Goal: Information Seeking & Learning: Learn about a topic

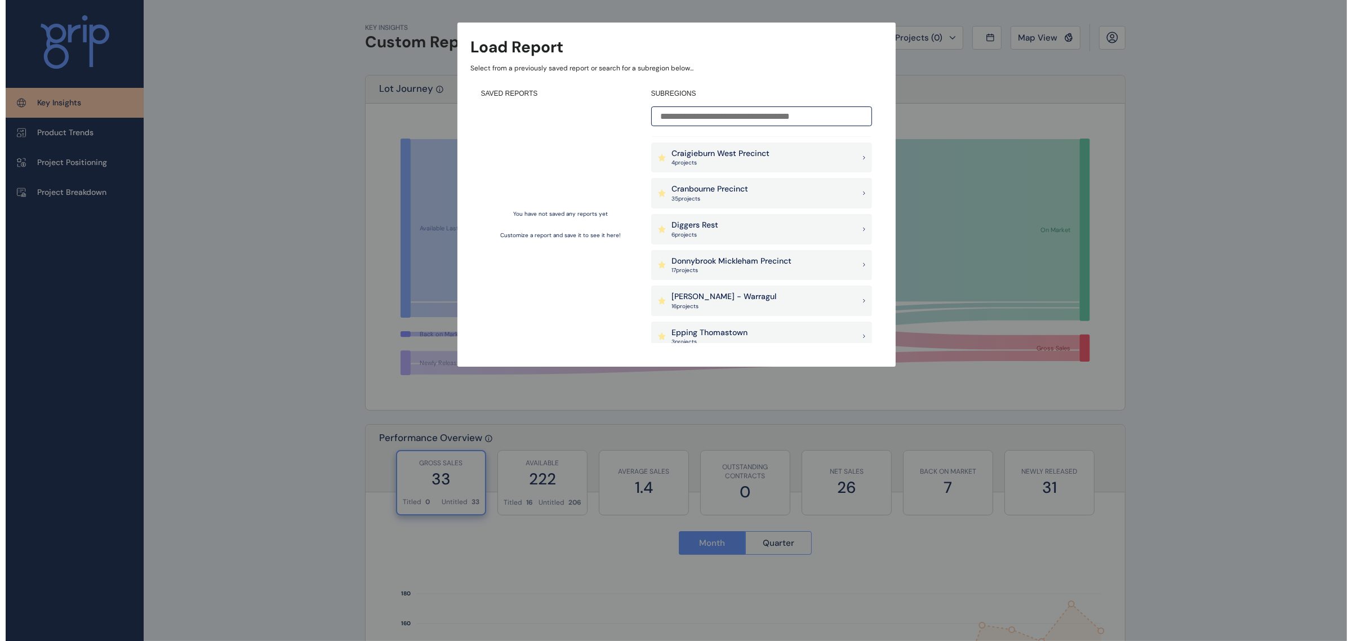
scroll to position [423, 0]
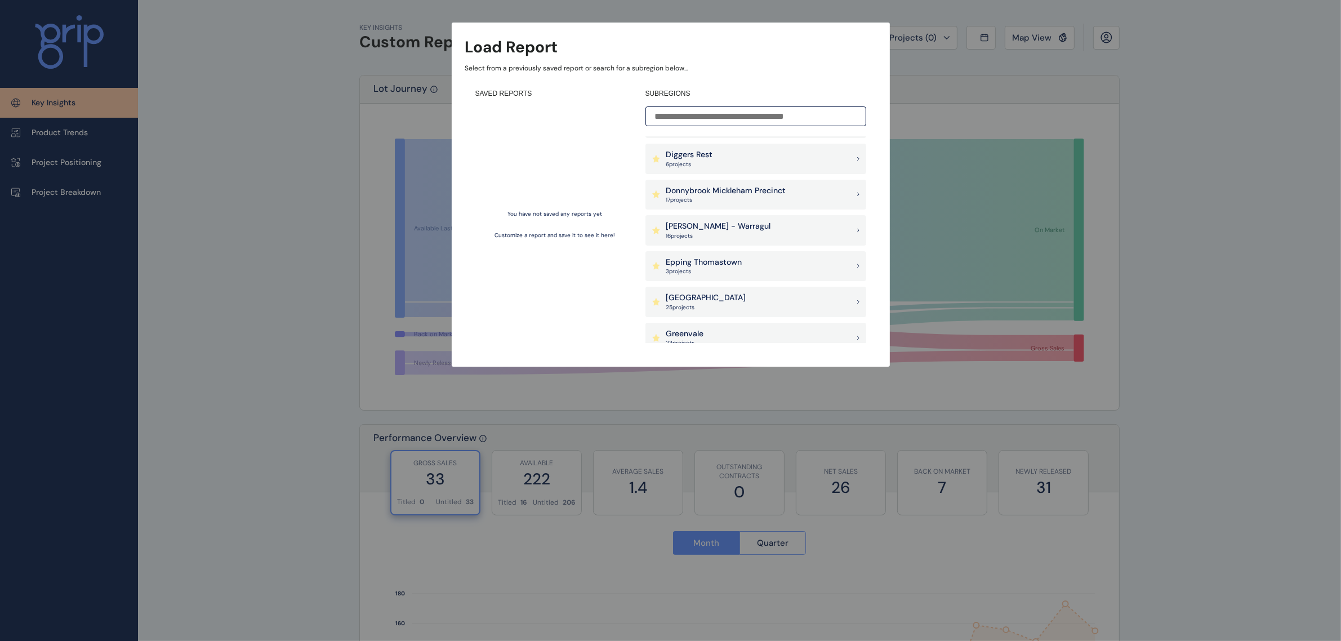
click at [740, 261] on p "Epping Thomastown" at bounding box center [704, 262] width 76 height 11
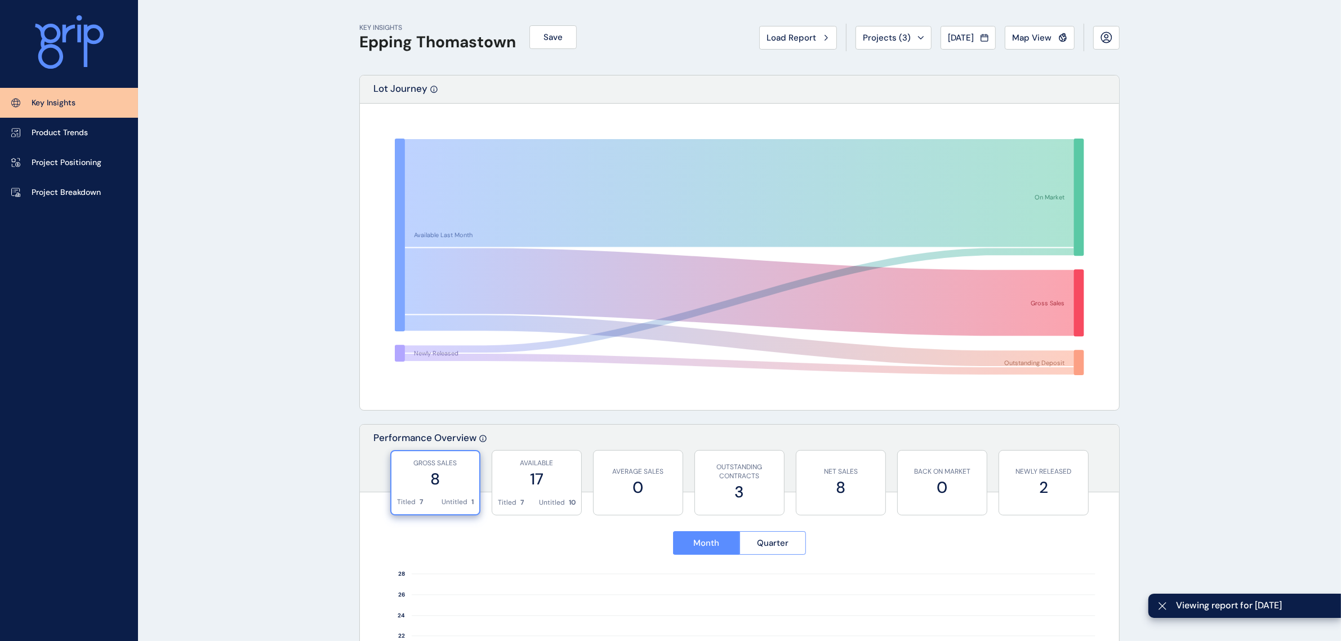
click at [60, 182] on link "Project Breakdown" at bounding box center [69, 192] width 138 height 30
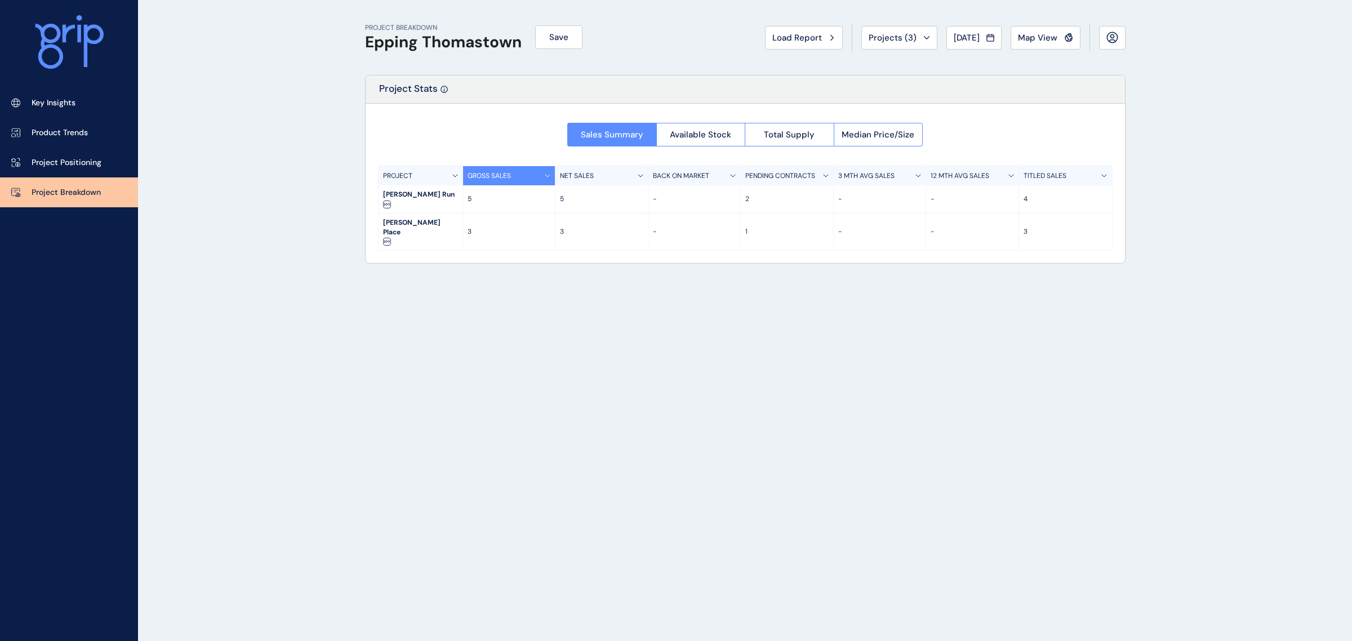
click at [874, 41] on span "Projects ( 3 )" at bounding box center [893, 37] width 48 height 11
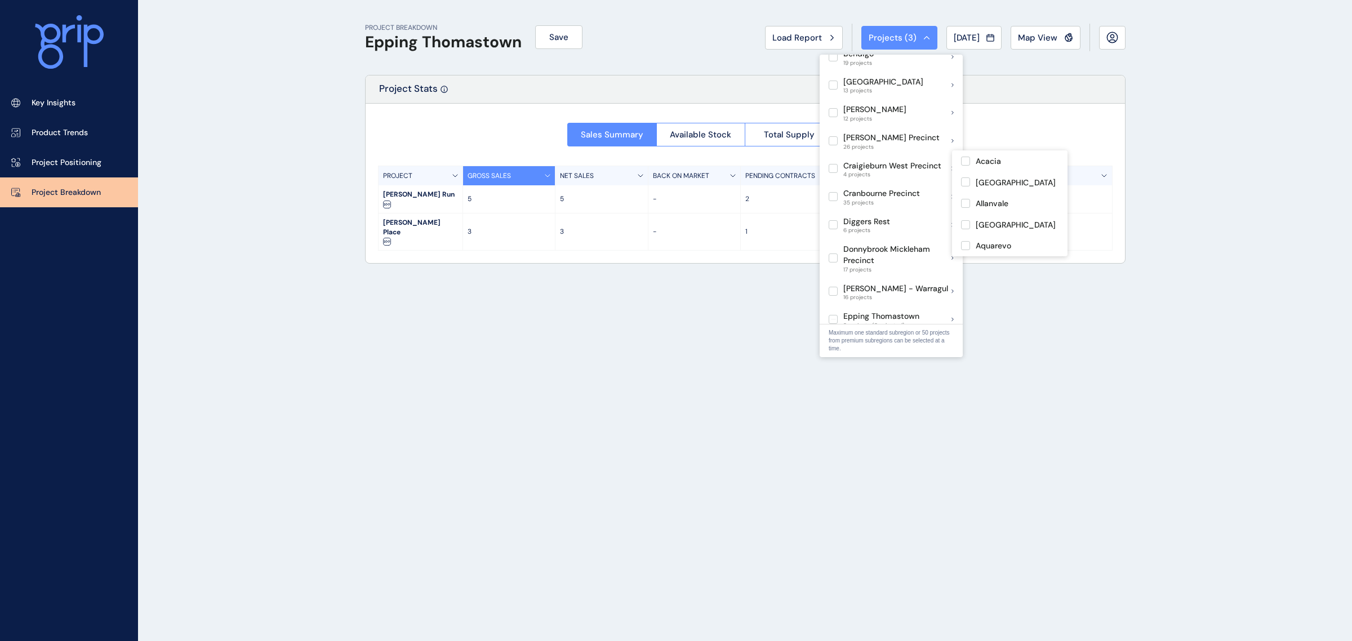
scroll to position [211, 0]
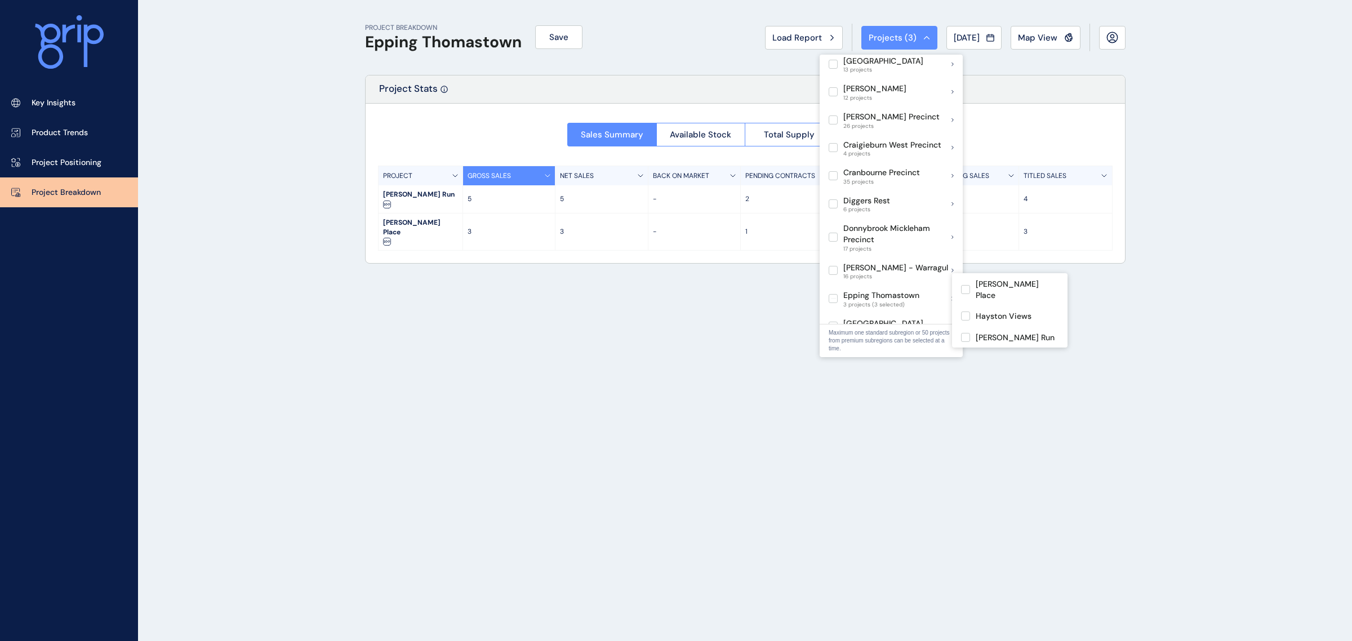
click at [834, 294] on label at bounding box center [833, 298] width 9 height 9
click at [834, 233] on label at bounding box center [833, 237] width 9 height 9
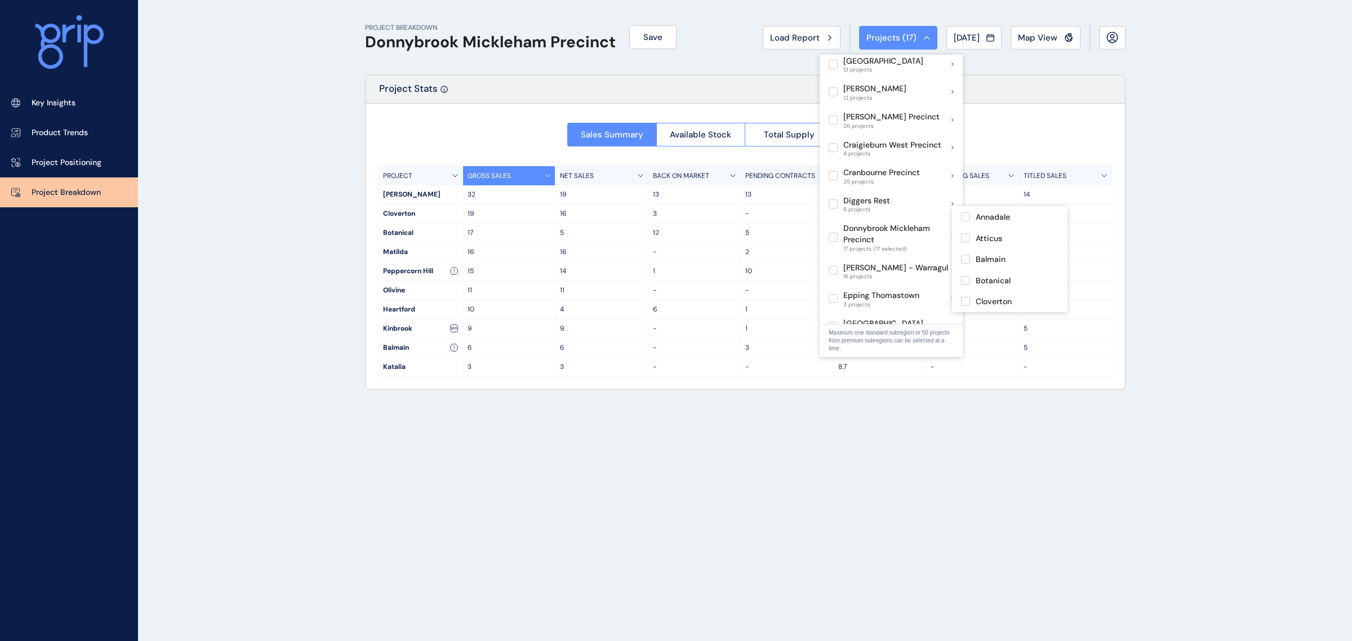
click at [834, 233] on label at bounding box center [833, 237] width 9 height 9
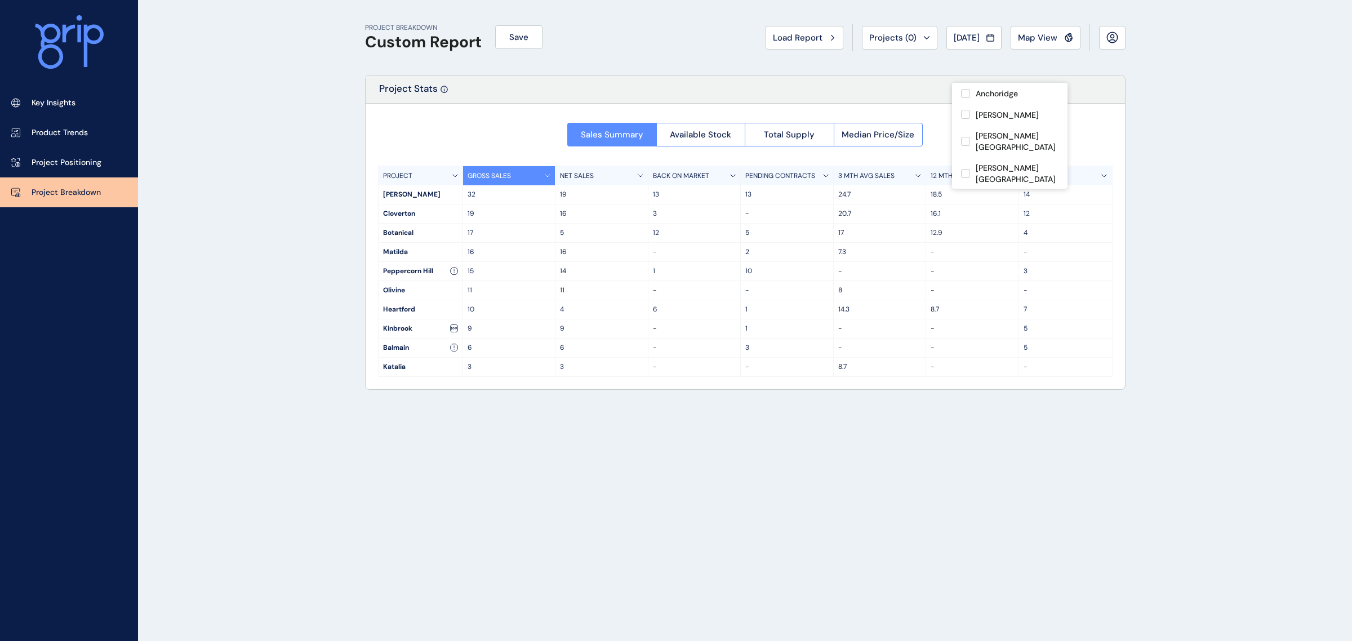
click at [1035, 35] on span "Map View" at bounding box center [1037, 37] width 39 height 11
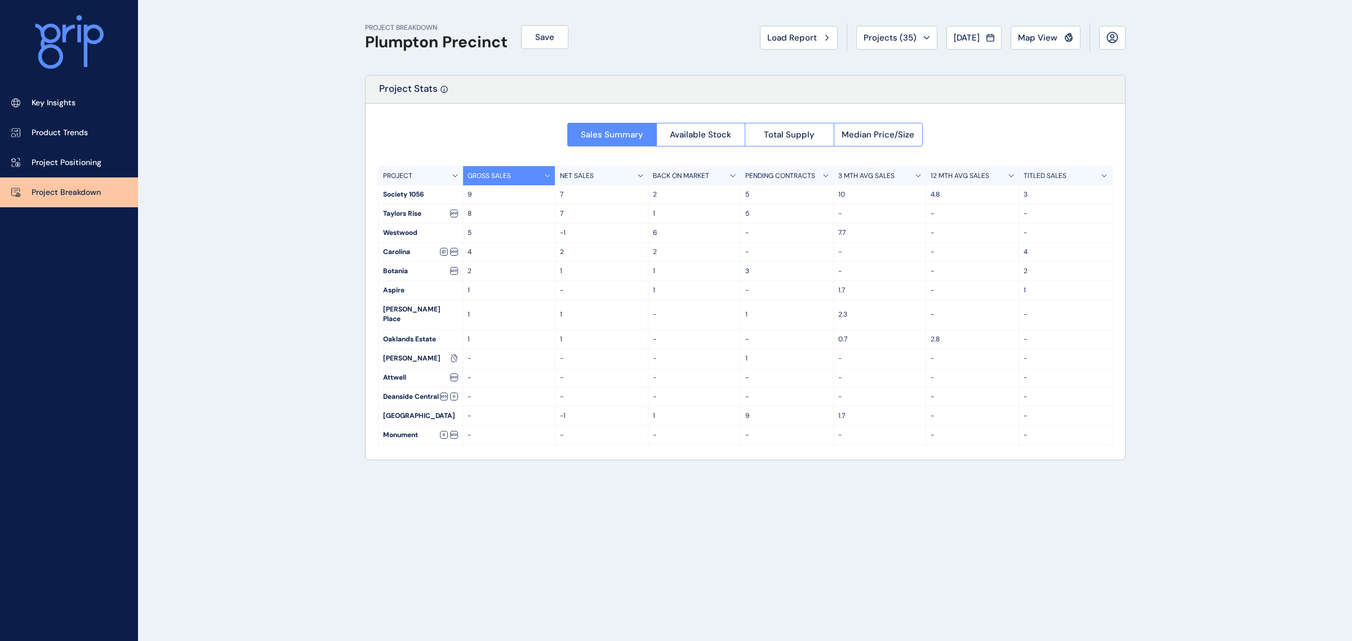
click at [734, 139] on button "Available Stock" at bounding box center [700, 135] width 89 height 24
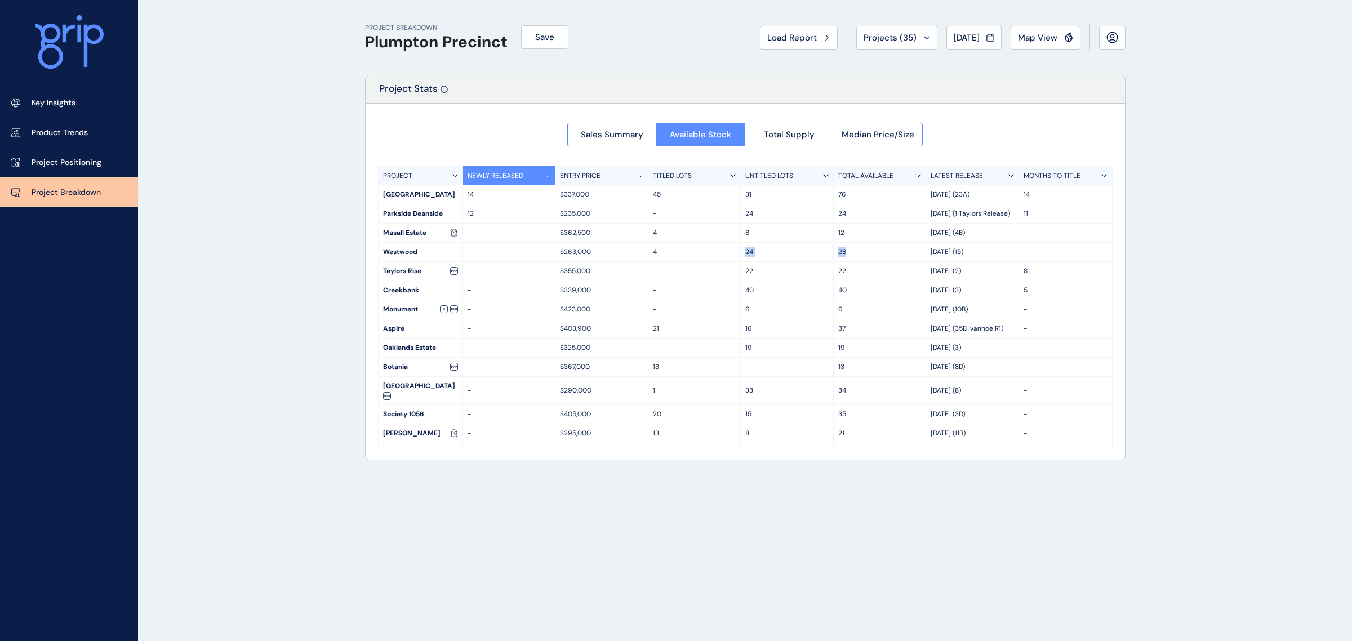
drag, startPoint x: 859, startPoint y: 254, endPoint x: 731, endPoint y: 250, distance: 128.0
click at [731, 250] on div "Westwood - $263,000 4 24 28 Mar 25 (15) -" at bounding box center [746, 252] width 734 height 19
click at [795, 139] on span "Total Supply" at bounding box center [789, 134] width 51 height 11
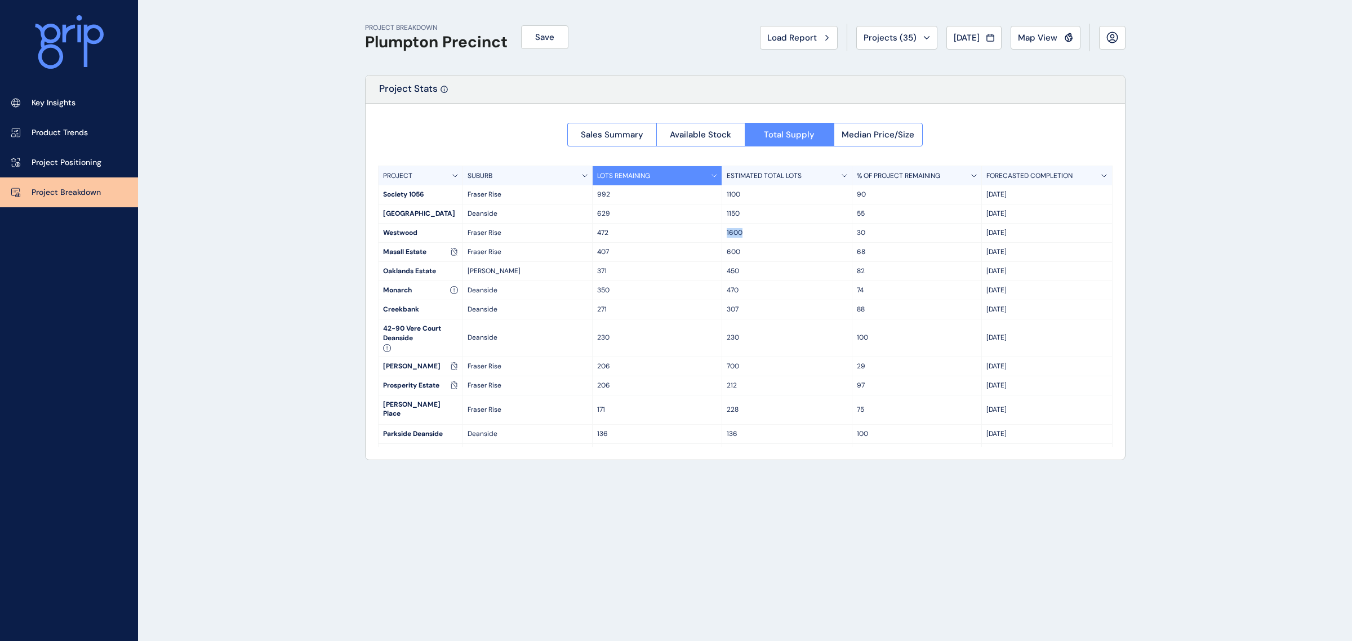
drag, startPoint x: 743, startPoint y: 231, endPoint x: 659, endPoint y: 227, distance: 83.5
click at [702, 230] on div "Westwood Fraser Rise 472 1600 30 Oct '27" at bounding box center [746, 233] width 734 height 19
click at [598, 234] on p "472" at bounding box center [657, 233] width 120 height 10
drag, startPoint x: 608, startPoint y: 234, endPoint x: 593, endPoint y: 233, distance: 15.9
click at [593, 233] on div "472" at bounding box center [658, 233] width 130 height 19
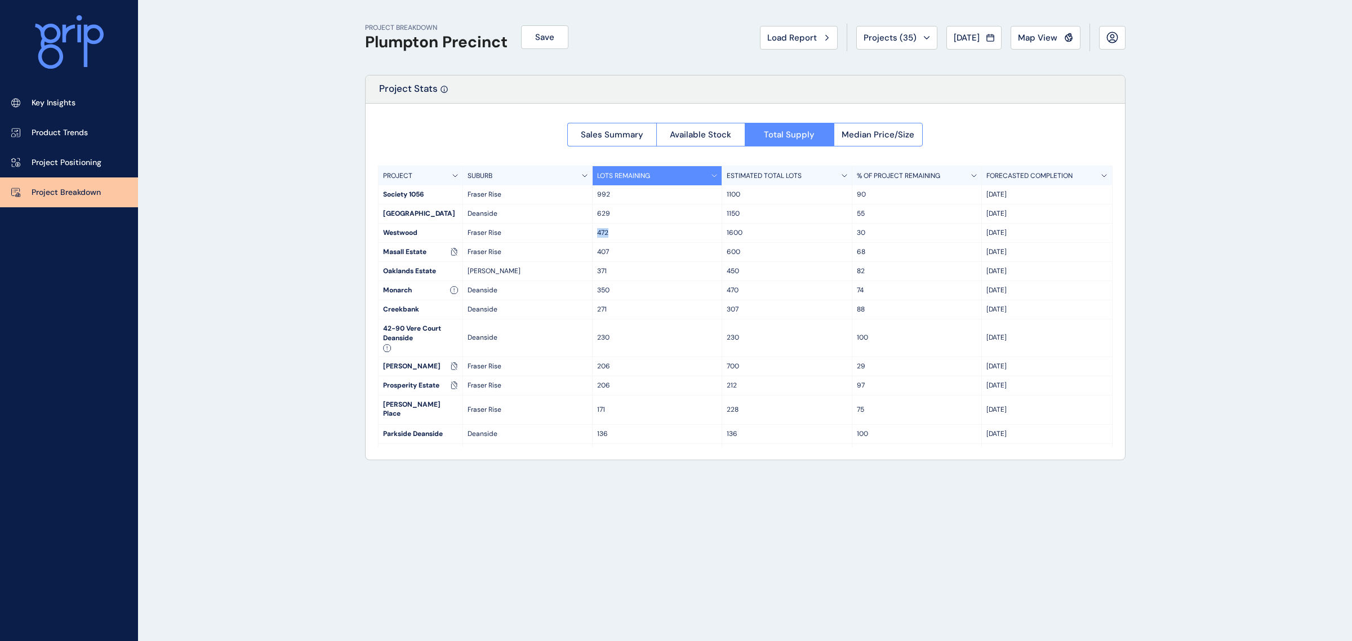
click at [1048, 43] on span "Map View" at bounding box center [1037, 37] width 39 height 11
click at [1069, 42] on div "Map View" at bounding box center [1045, 37] width 55 height 11
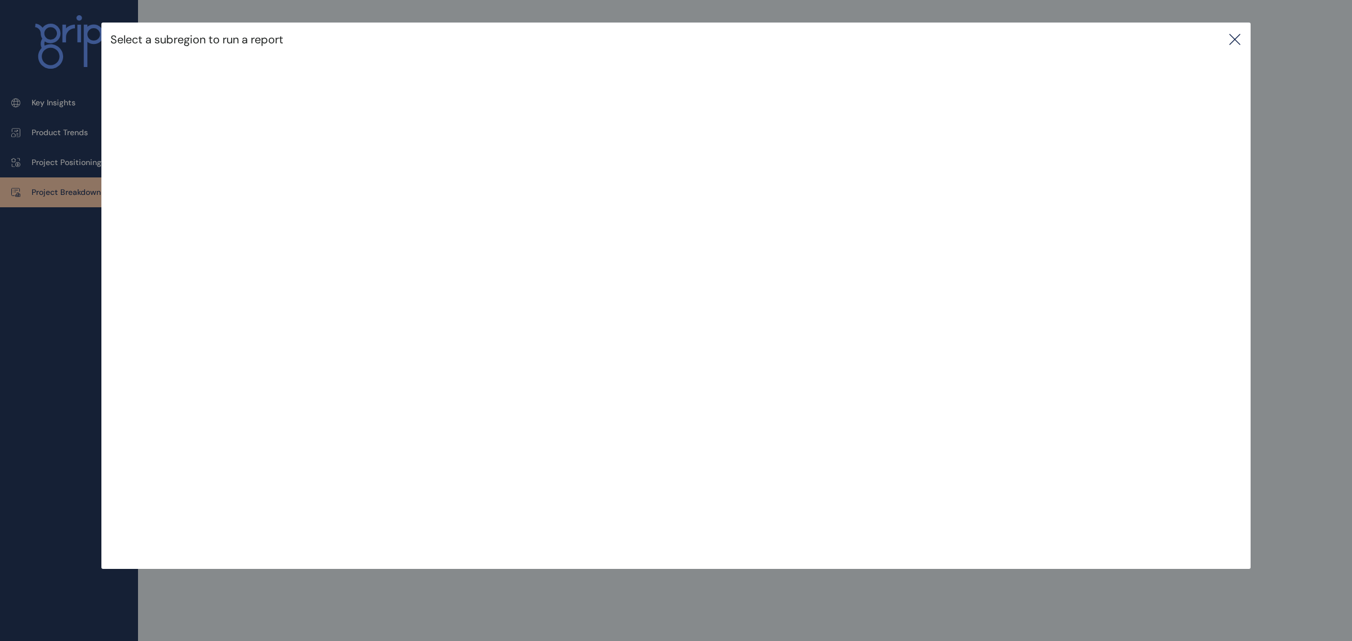
click at [1235, 39] on icon at bounding box center [1235, 40] width 14 height 14
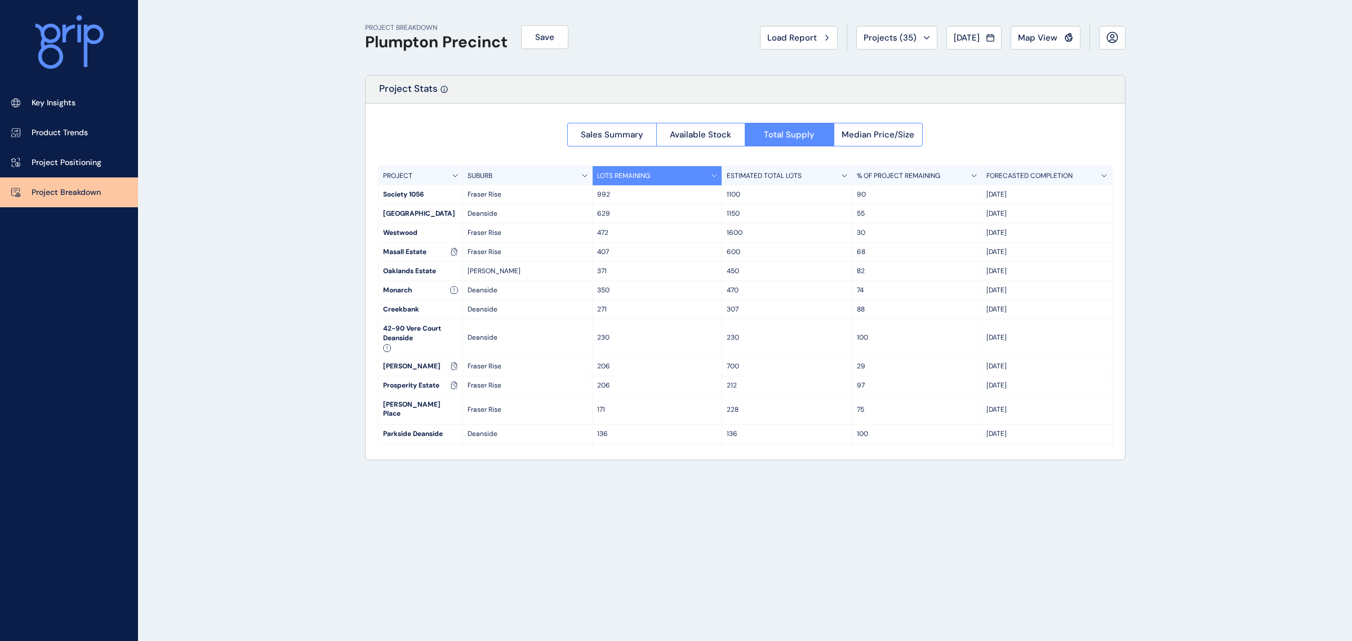
click at [615, 134] on span "Sales Summary" at bounding box center [612, 134] width 63 height 11
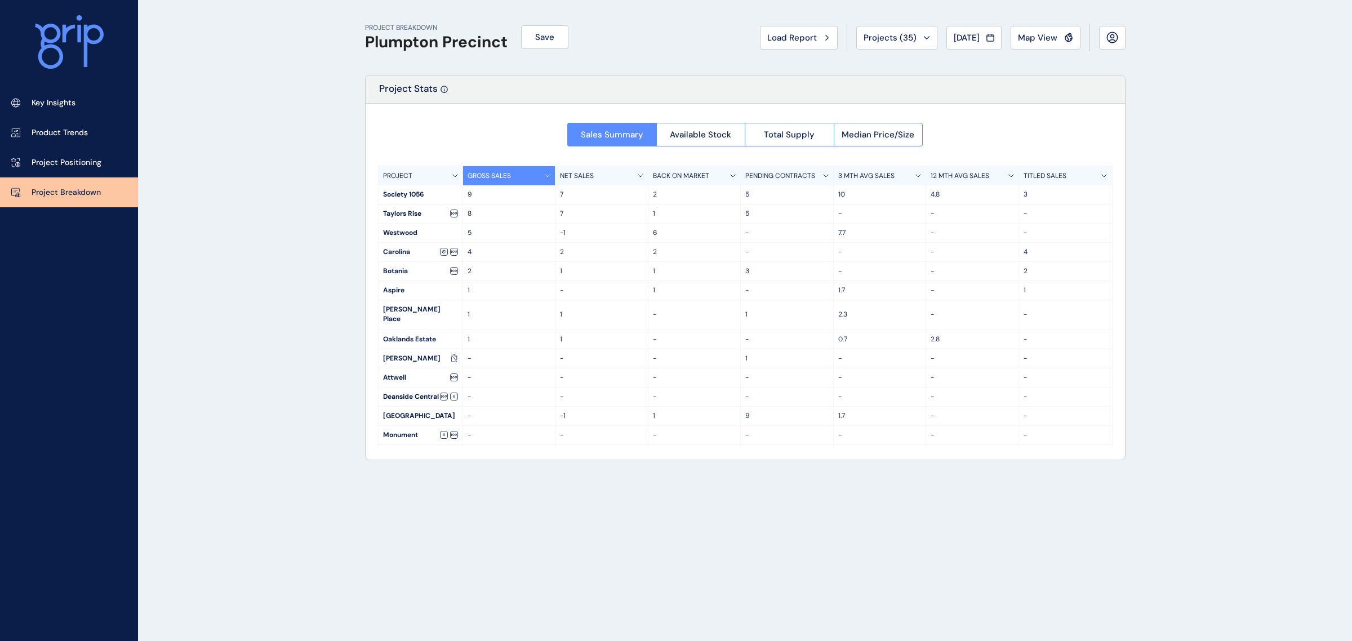
click at [686, 135] on span "Available Stock" at bounding box center [700, 134] width 61 height 11
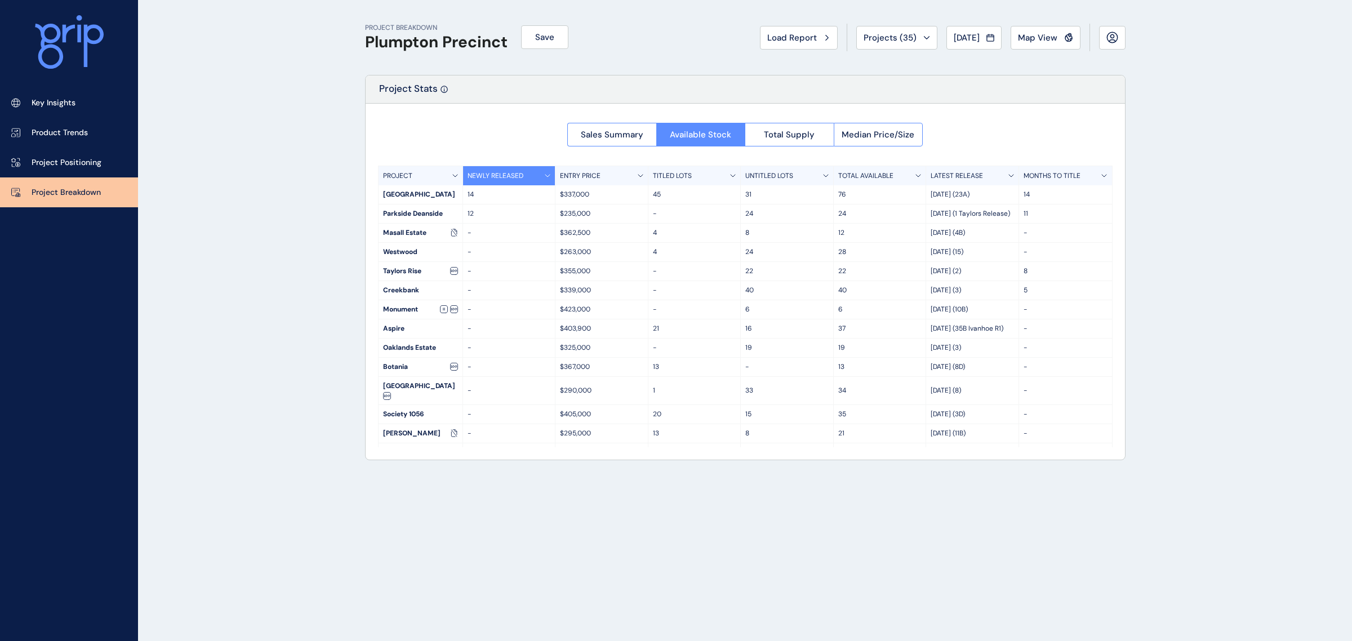
click at [798, 139] on span "Total Supply" at bounding box center [789, 134] width 51 height 11
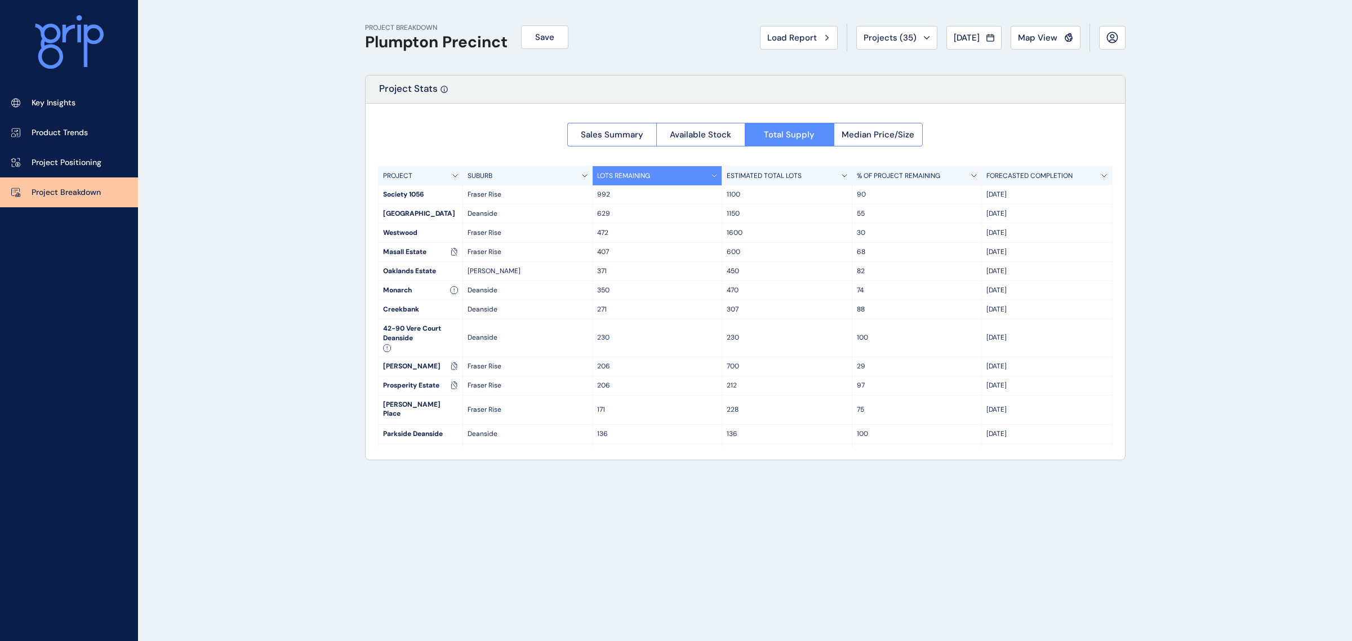
click at [727, 139] on span "Available Stock" at bounding box center [700, 134] width 61 height 11
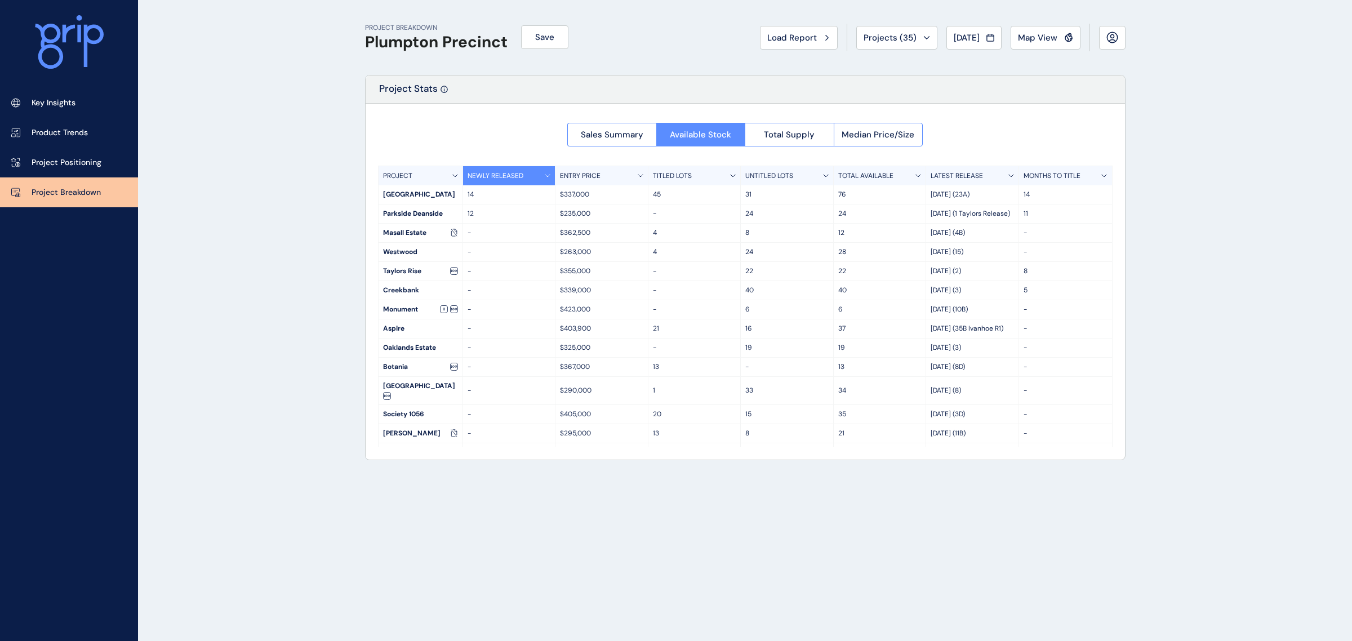
click at [588, 140] on span "Sales Summary" at bounding box center [612, 134] width 63 height 11
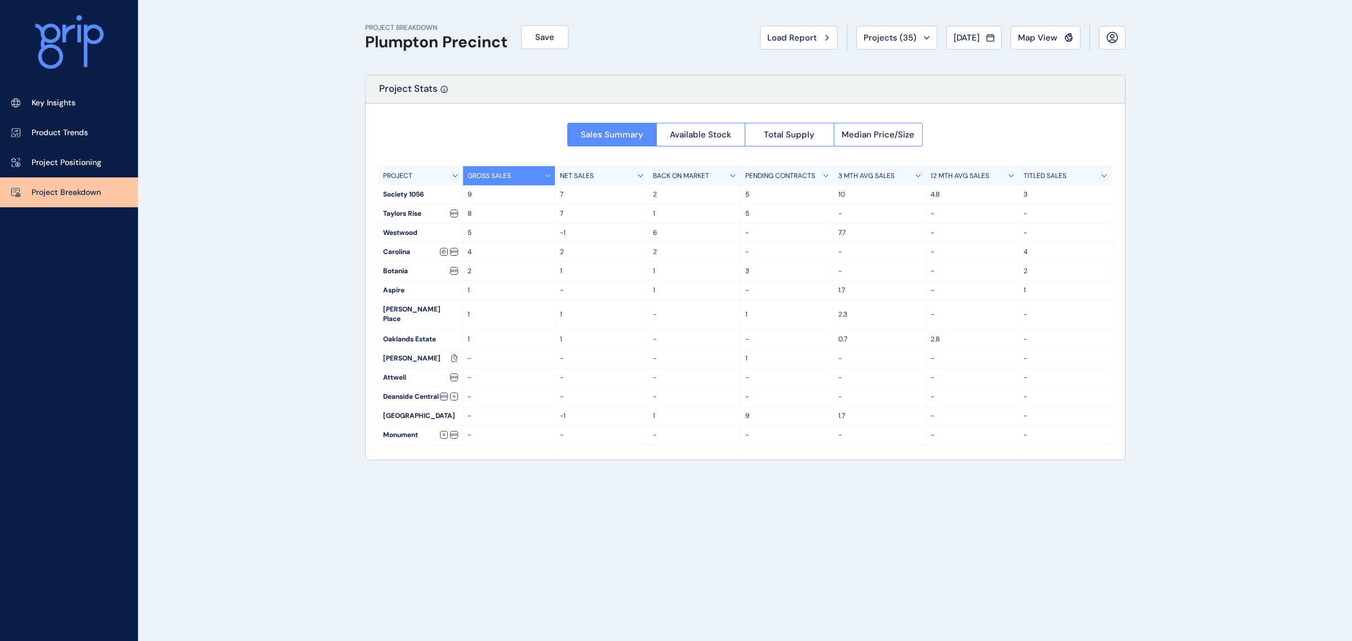
click at [1029, 33] on span "Map View" at bounding box center [1037, 37] width 39 height 11
click at [798, 138] on span "Total Supply" at bounding box center [789, 134] width 51 height 11
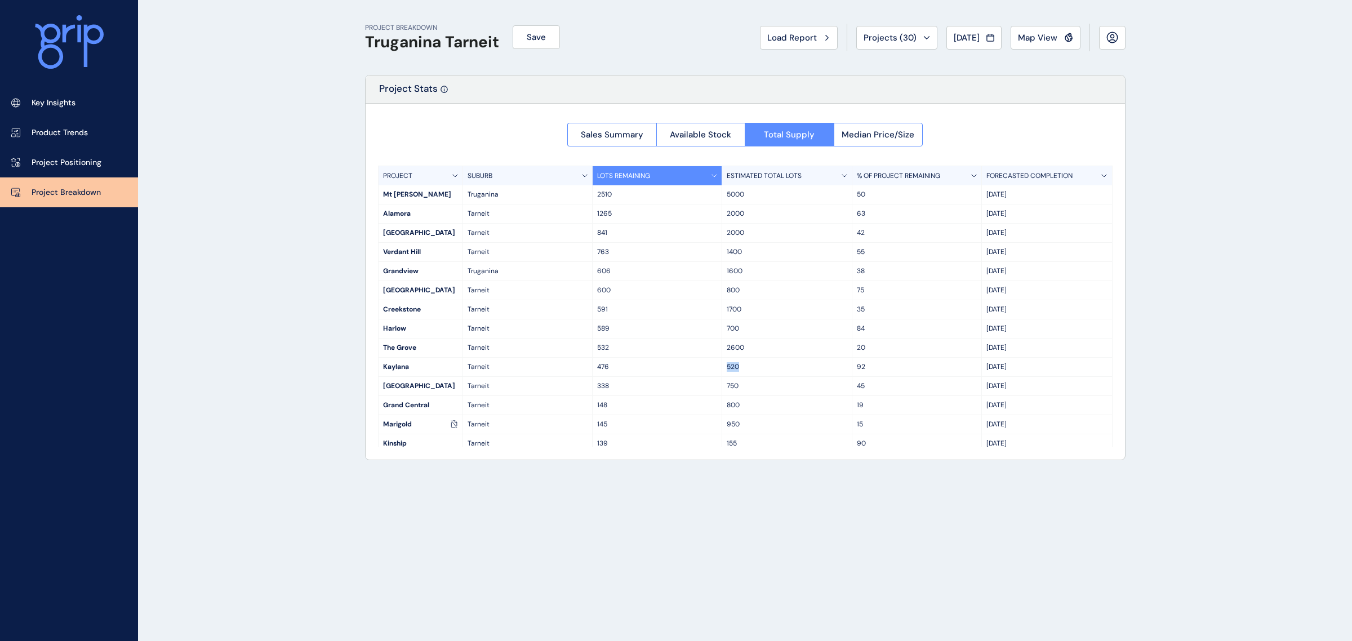
drag, startPoint x: 721, startPoint y: 372, endPoint x: 771, endPoint y: 368, distance: 49.7
click at [771, 368] on div "520" at bounding box center [787, 367] width 130 height 19
click at [697, 135] on span "Available Stock" at bounding box center [700, 134] width 61 height 11
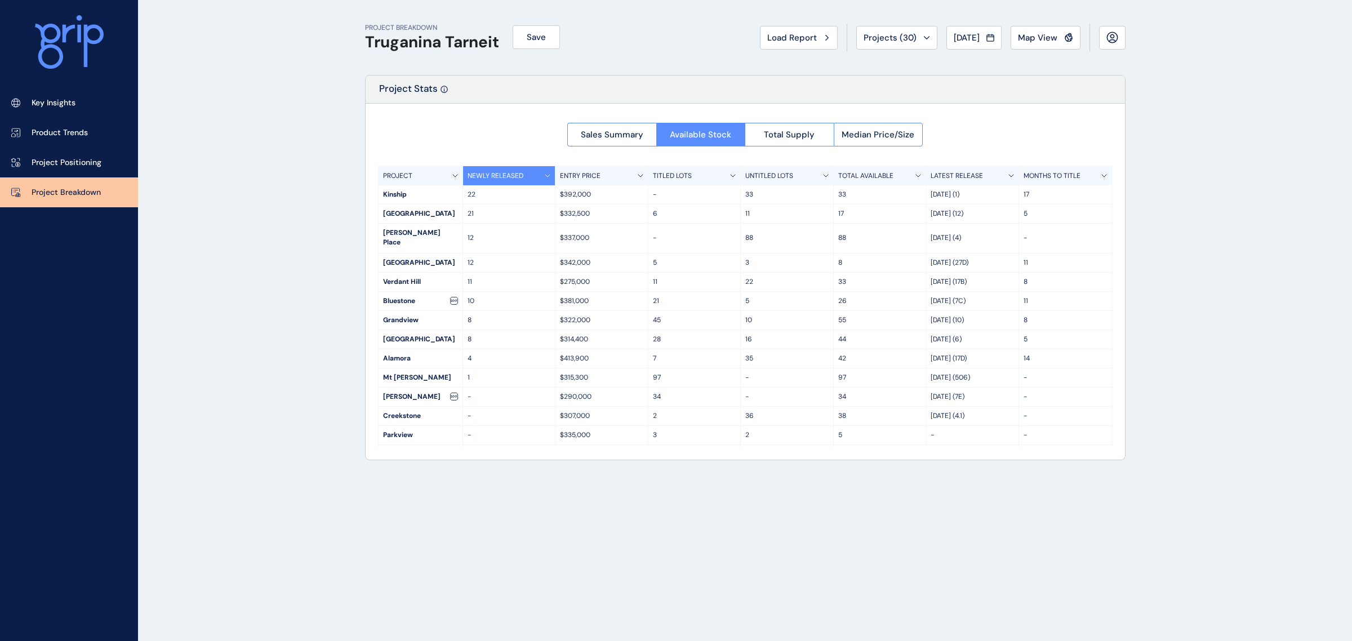
click at [881, 121] on div "Sales Summary Available Stock Total Supply Median Price/Size" at bounding box center [744, 131] width 355 height 30
click at [879, 132] on span "Median Price/Size" at bounding box center [878, 134] width 73 height 11
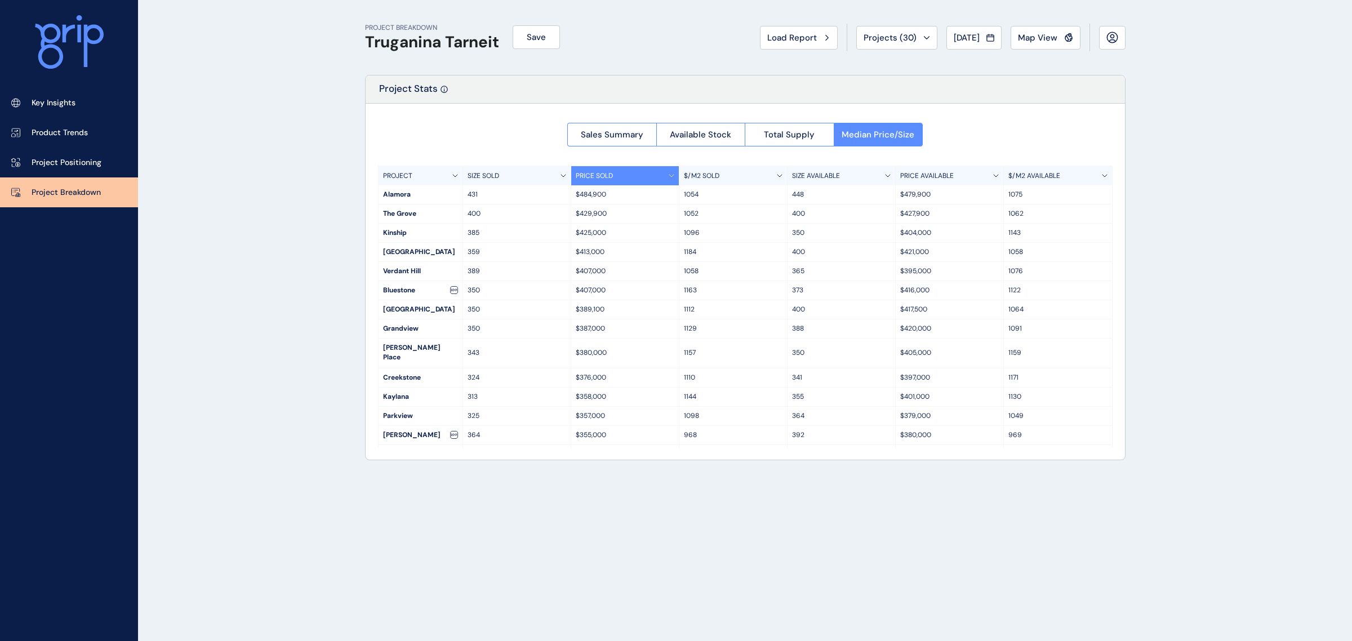
click at [621, 126] on button "Sales Summary" at bounding box center [611, 135] width 89 height 24
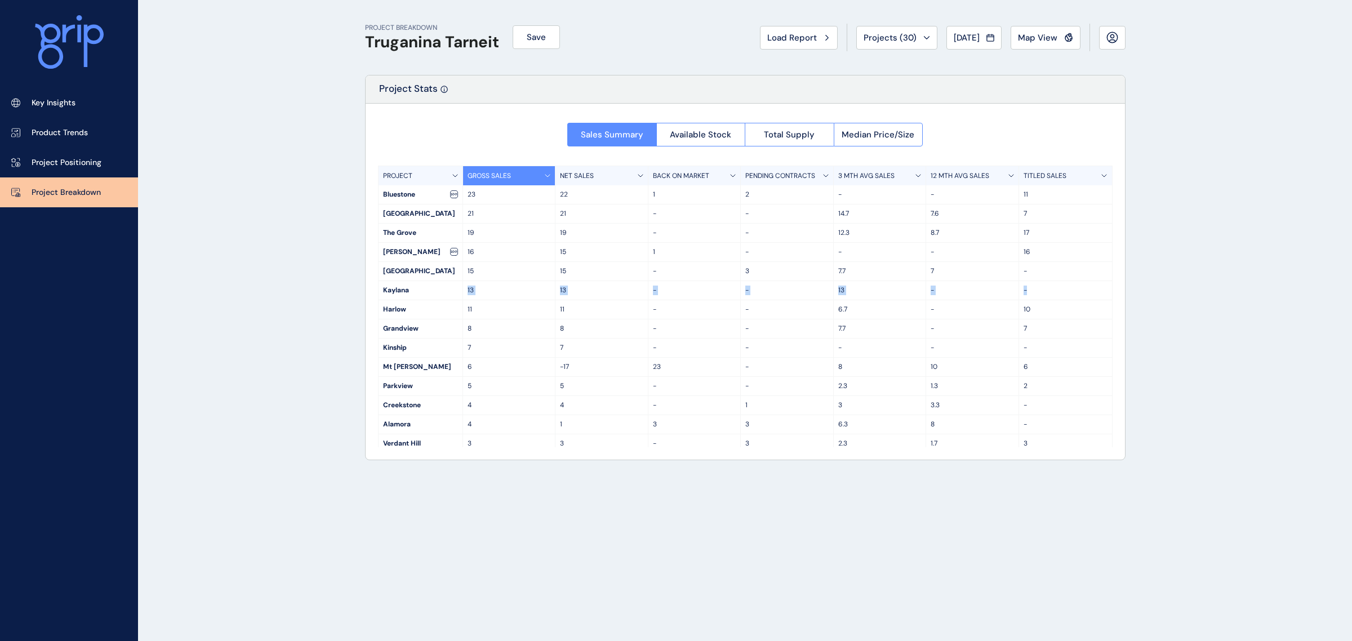
drag, startPoint x: 466, startPoint y: 294, endPoint x: 1035, endPoint y: 289, distance: 569.0
click at [1035, 289] on div "Kaylana 13 13 - - 13 - -" at bounding box center [746, 290] width 734 height 19
click at [1054, 289] on p "-" at bounding box center [1066, 291] width 84 height 10
click at [70, 96] on link "Key Insights" at bounding box center [69, 103] width 138 height 30
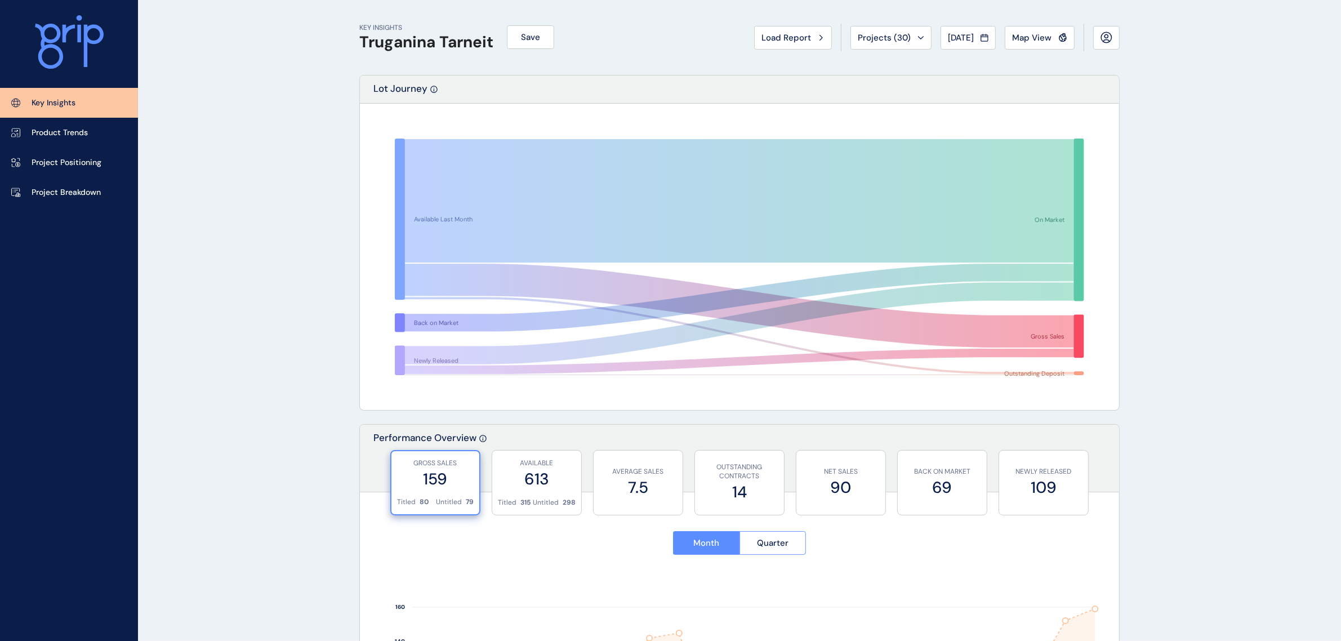
click at [882, 34] on span "Projects ( 30 )" at bounding box center [884, 37] width 53 height 11
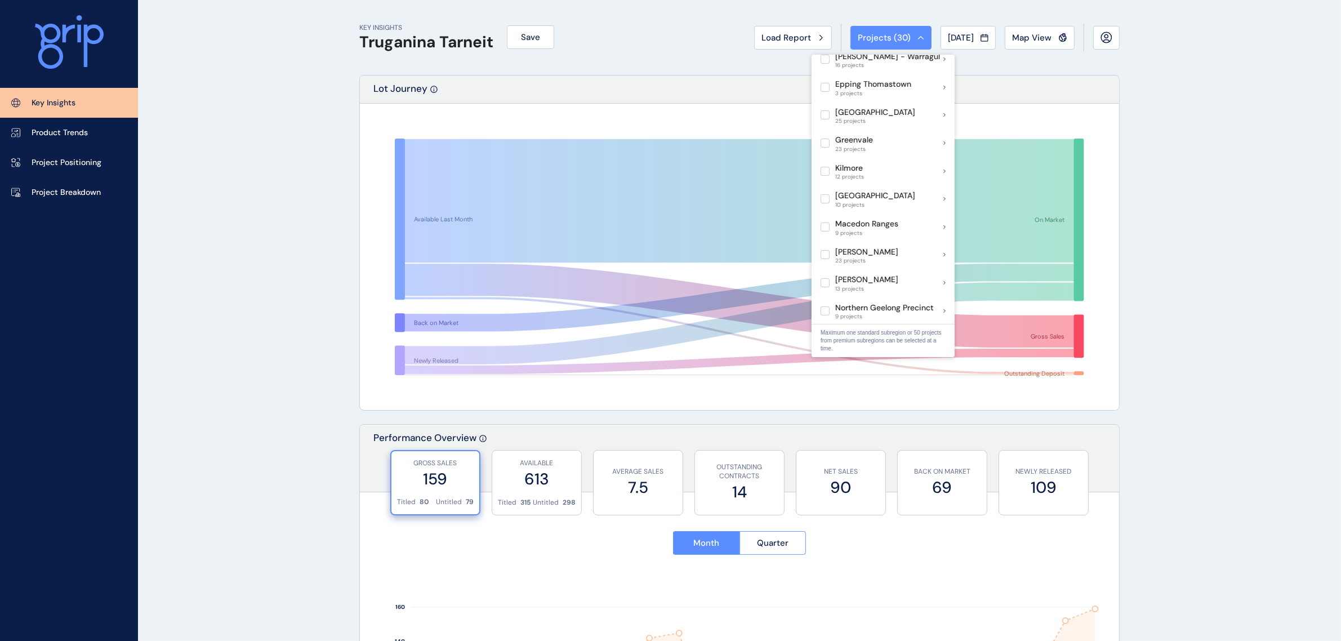
scroll to position [876, 0]
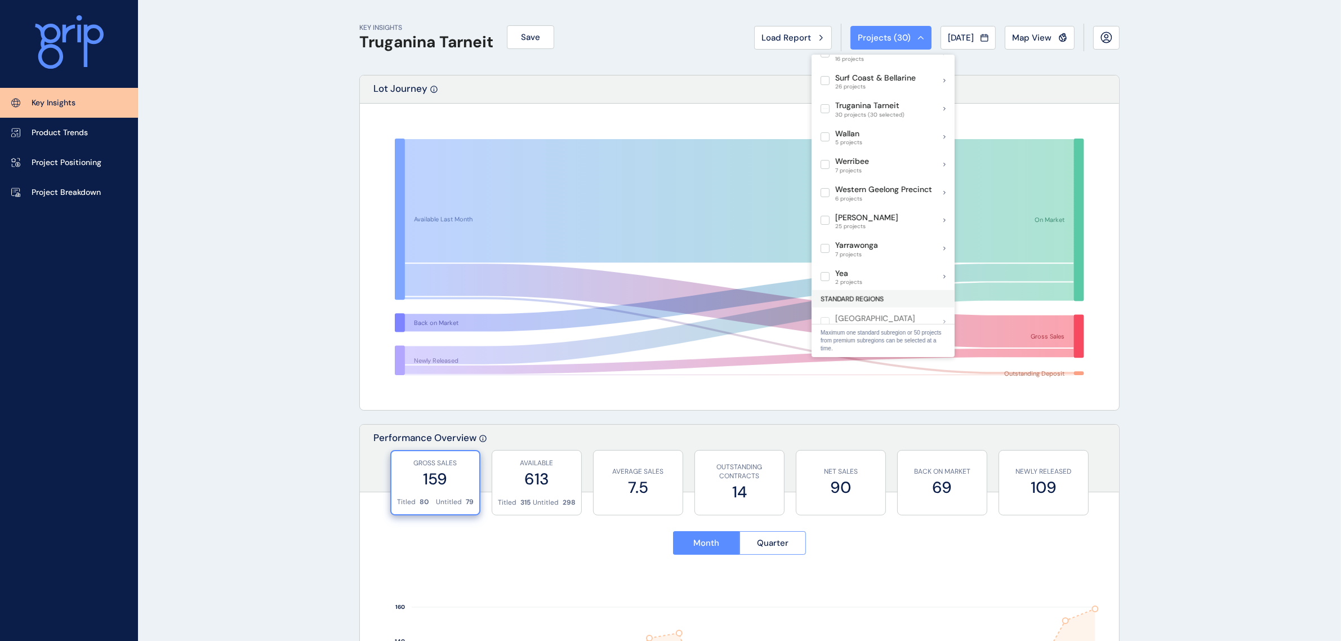
click at [823, 104] on label at bounding box center [825, 108] width 9 height 9
click at [909, 96] on div "Truganina Tarneit 30 projects" at bounding box center [883, 109] width 143 height 28
click at [910, 102] on div "Truganina Tarneit 30 projects (30 selected)" at bounding box center [883, 109] width 143 height 28
click at [986, 115] on p "Kaylana" at bounding box center [982, 120] width 29 height 11
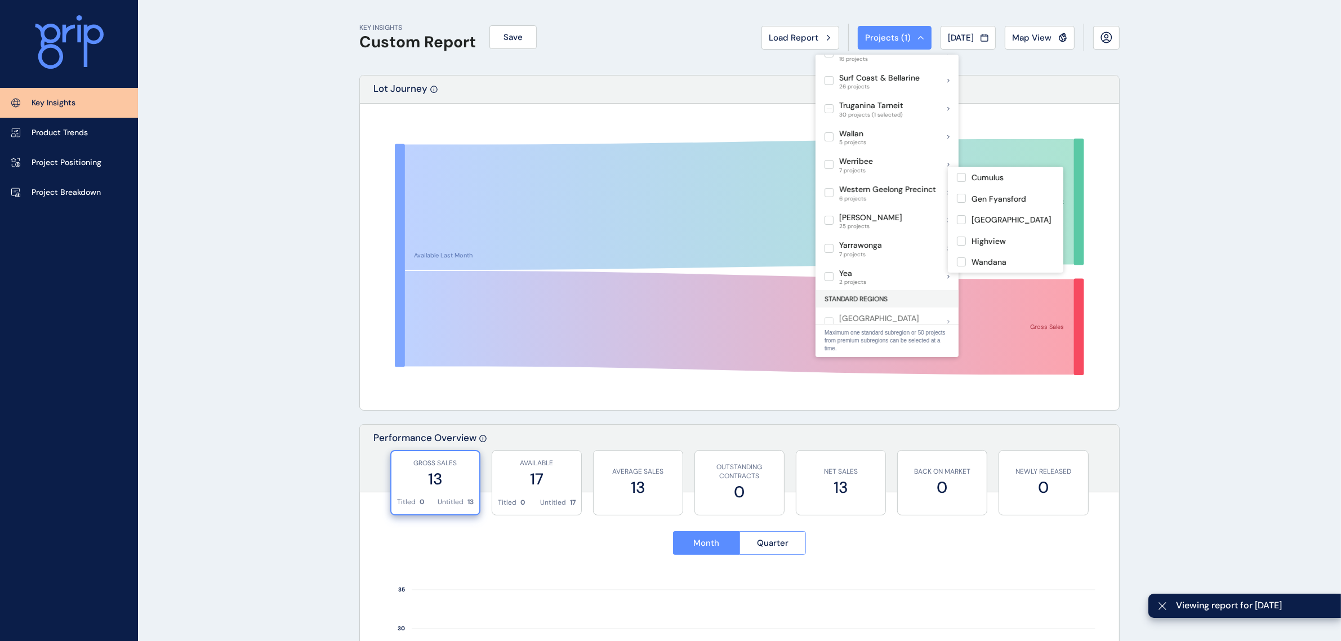
scroll to position [141, 0]
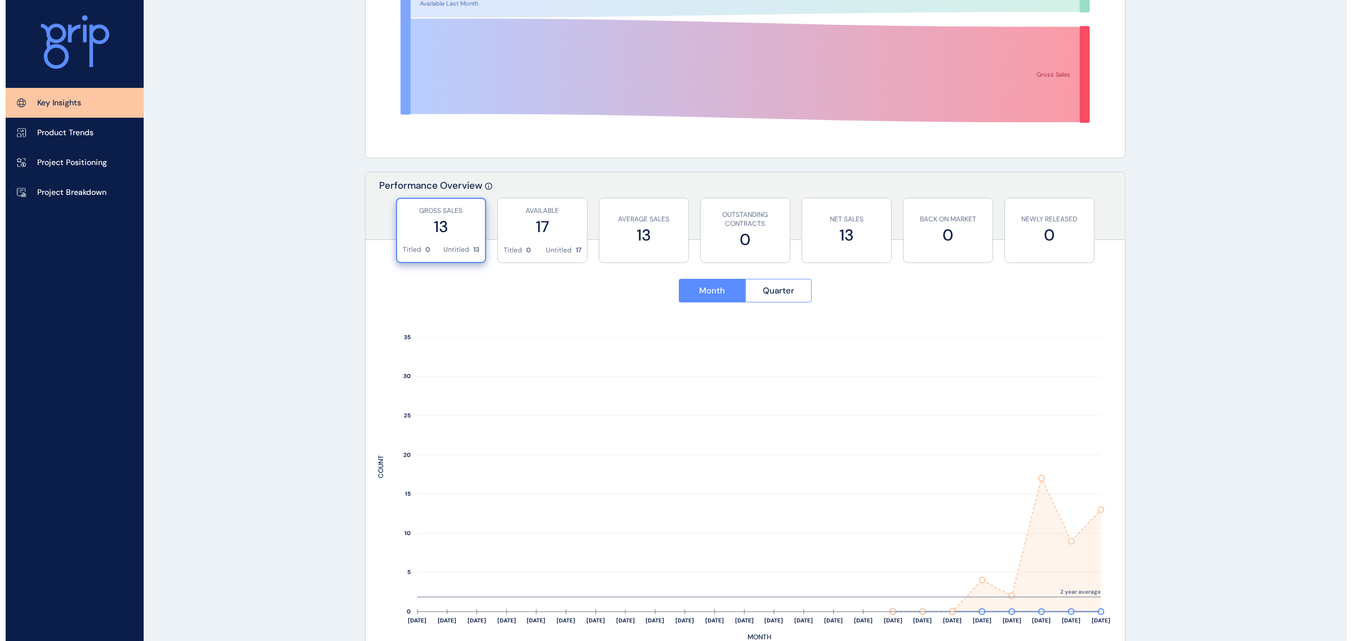
scroll to position [0, 0]
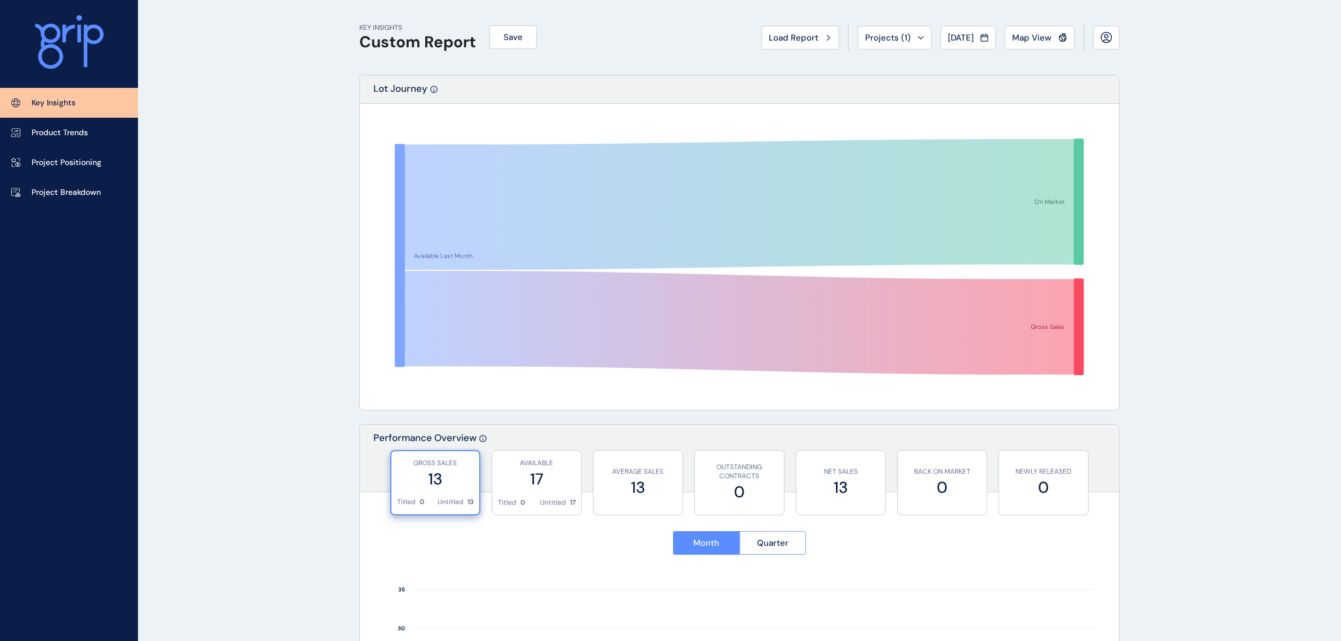
click at [1052, 38] on div "Map View" at bounding box center [1039, 37] width 55 height 11
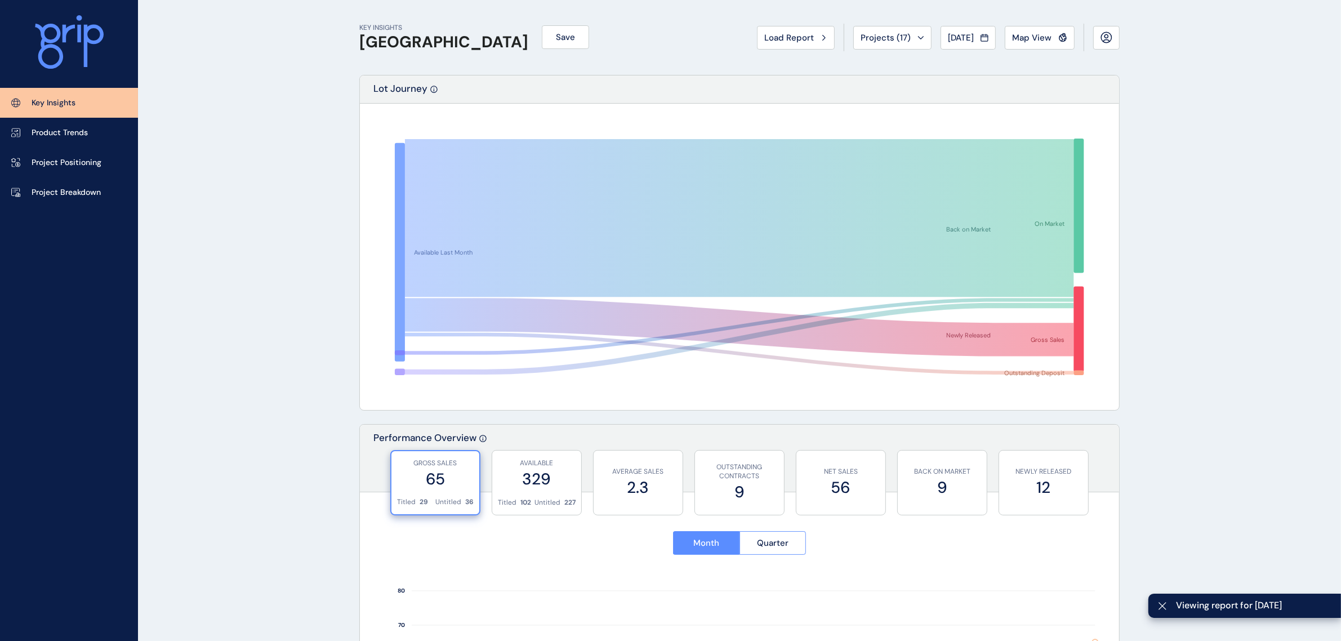
click at [72, 207] on link "Project Breakdown" at bounding box center [69, 192] width 138 height 30
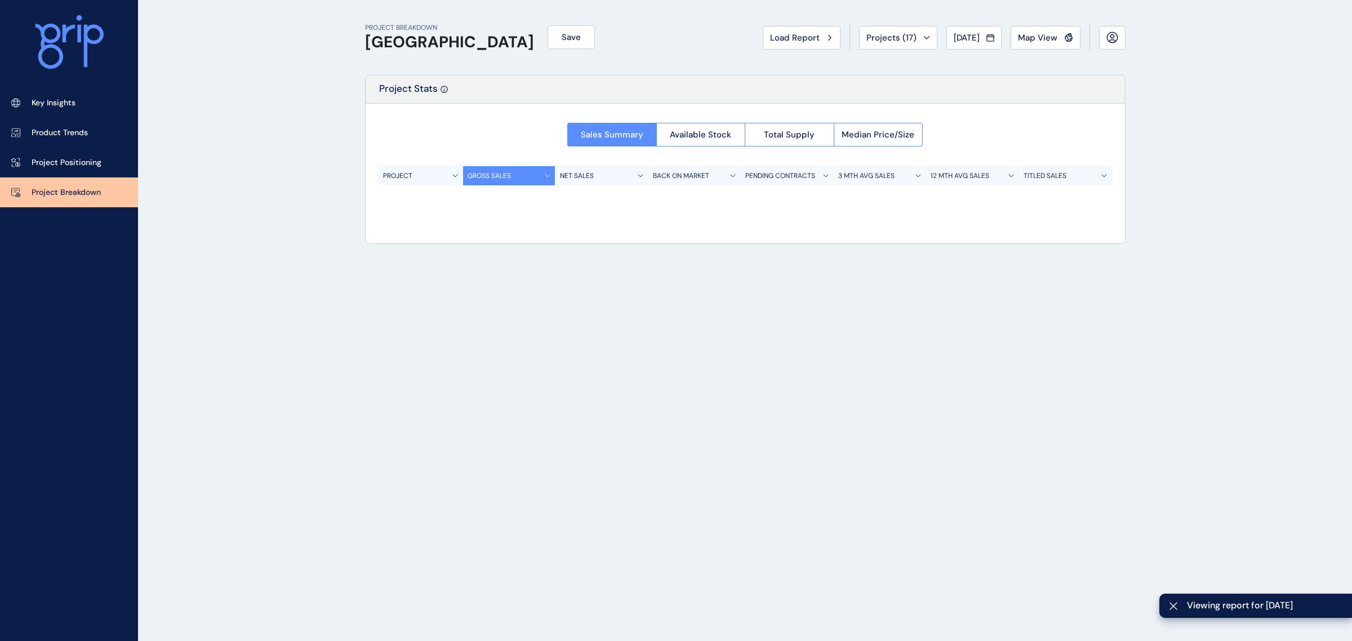
click at [74, 194] on p "Project Breakdown" at bounding box center [66, 192] width 69 height 11
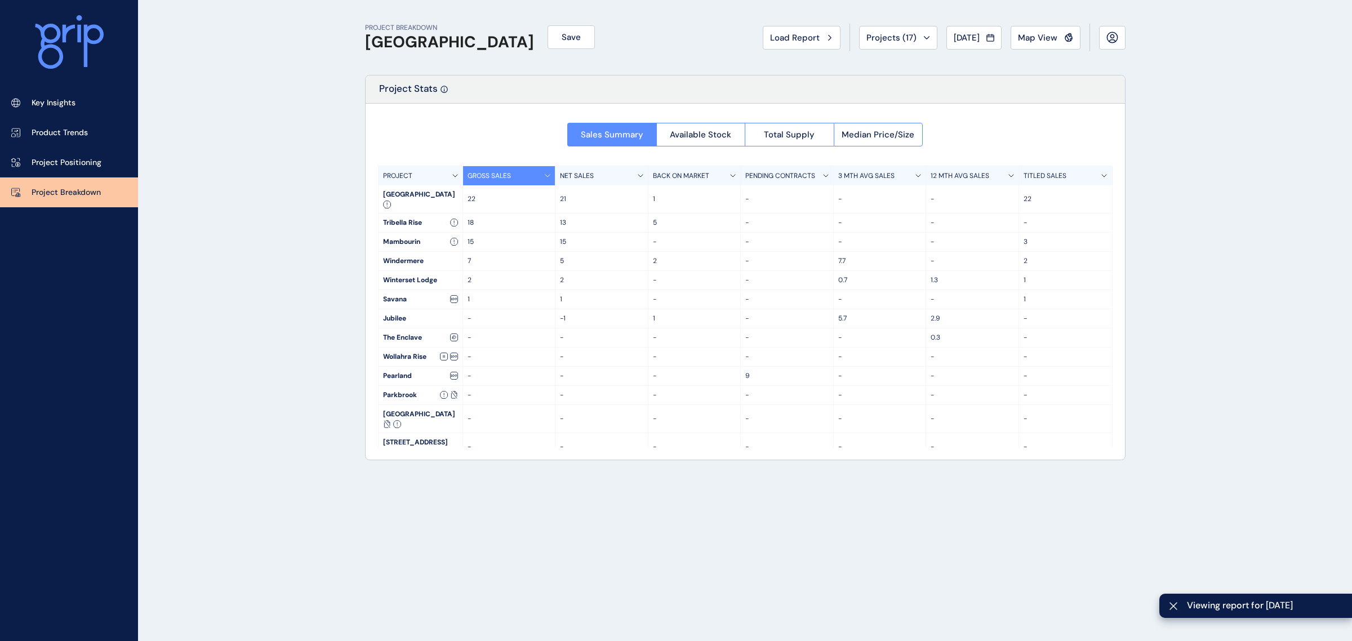
click at [686, 127] on button "Available Stock" at bounding box center [700, 135] width 89 height 24
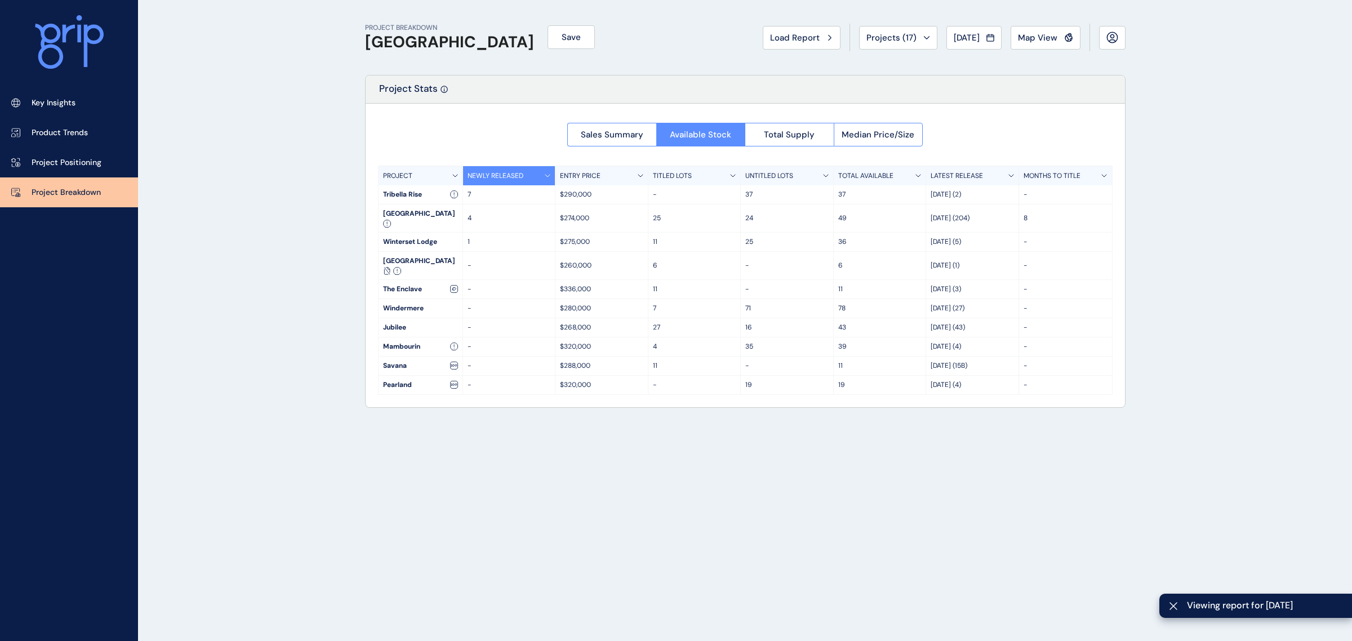
click at [801, 133] on span "Total Supply" at bounding box center [789, 134] width 51 height 11
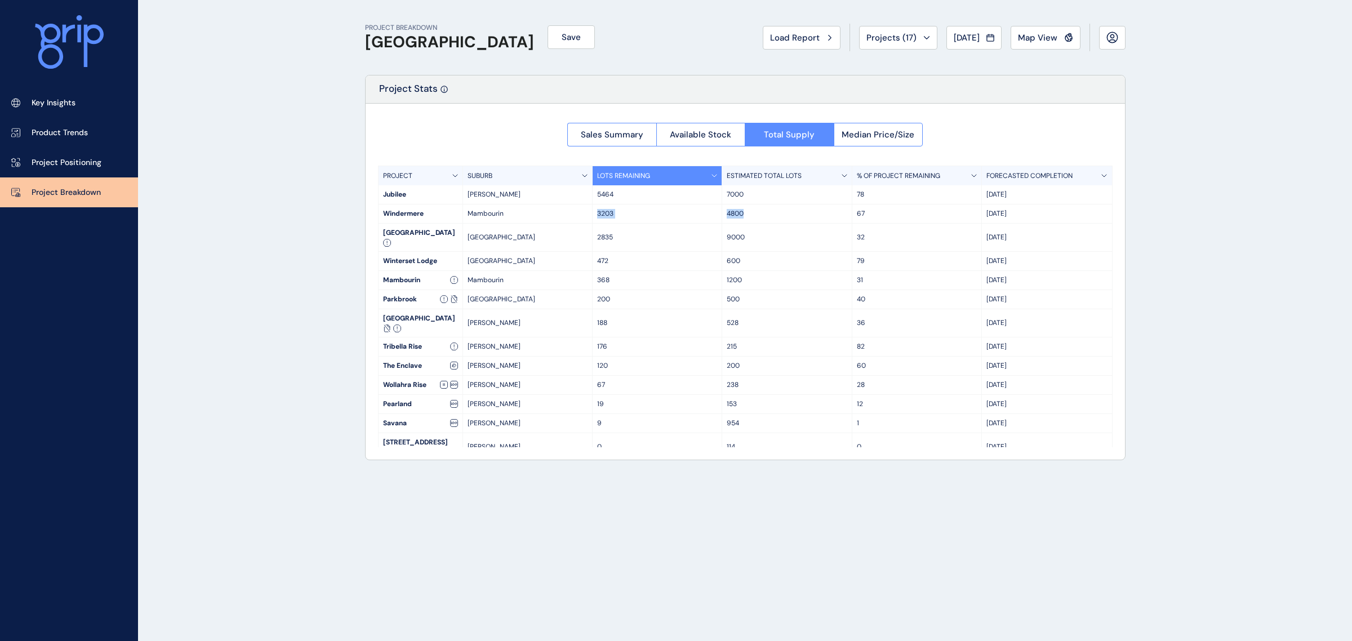
drag, startPoint x: 767, startPoint y: 218, endPoint x: 594, endPoint y: 213, distance: 172.5
click at [594, 213] on div "Windermere Mambourin 3203 4800 67 Apr '36" at bounding box center [746, 214] width 734 height 19
click at [629, 215] on p "3203" at bounding box center [657, 214] width 120 height 10
click at [1033, 35] on span "Map View" at bounding box center [1037, 37] width 39 height 11
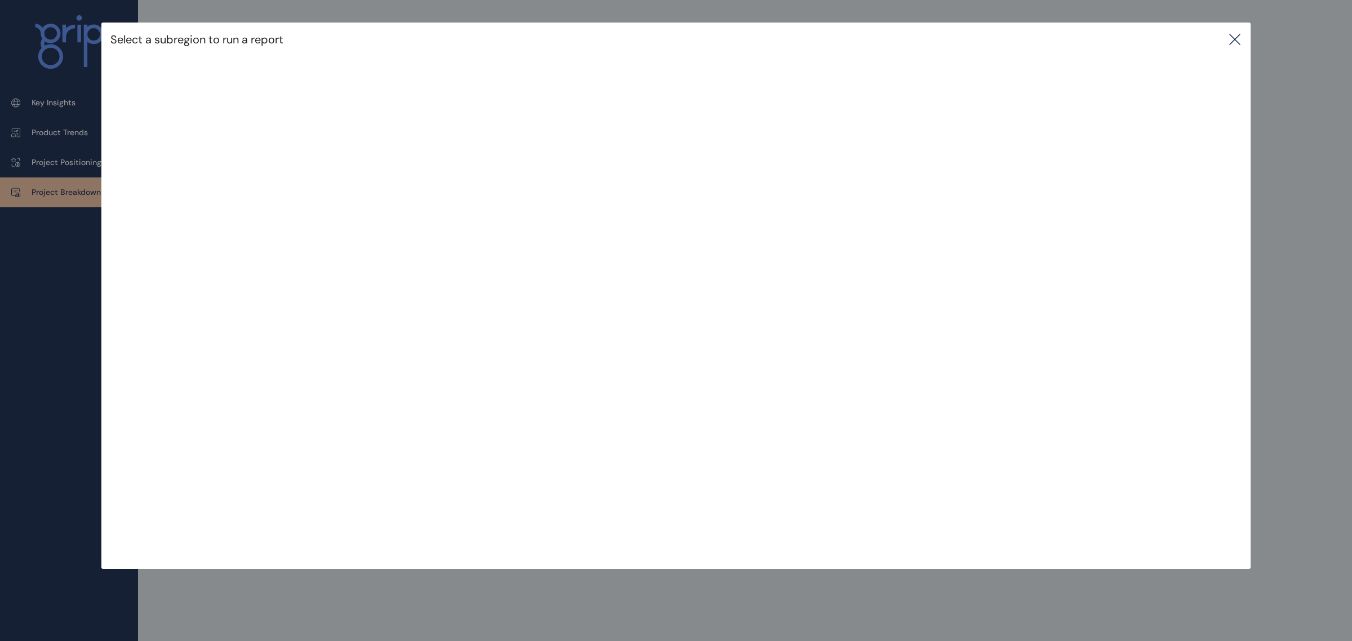
click at [1237, 43] on icon at bounding box center [1235, 40] width 14 height 14
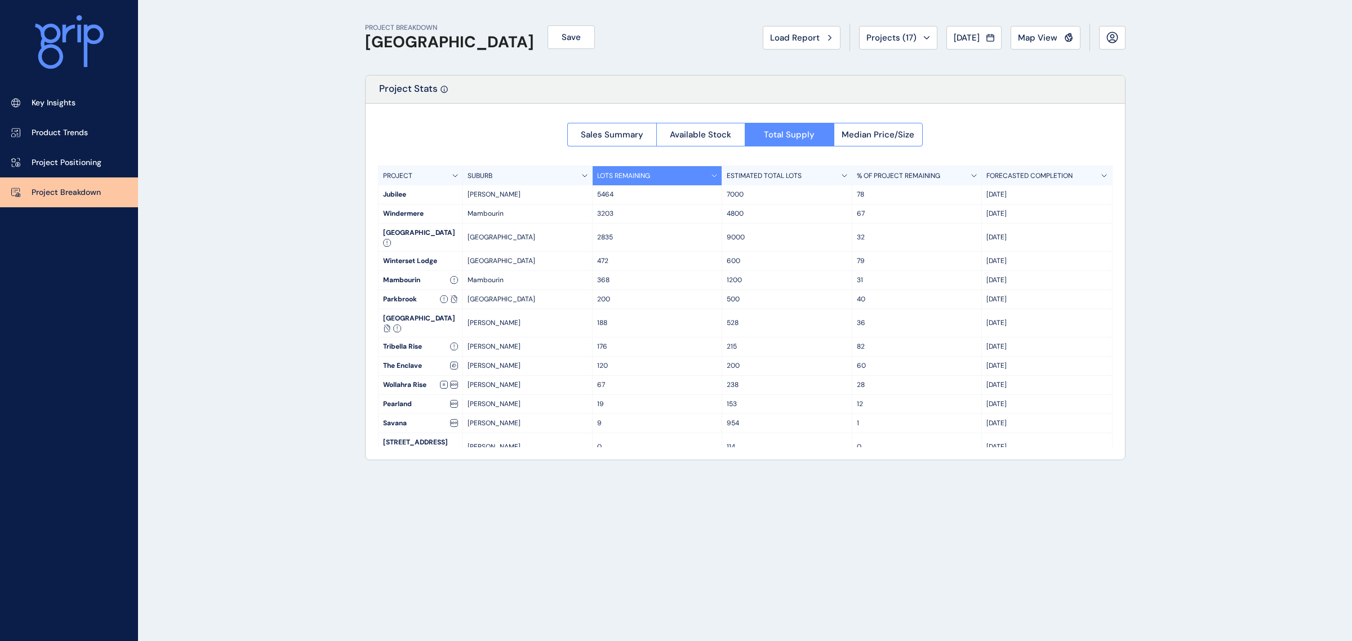
click at [1056, 43] on span "Map View" at bounding box center [1037, 37] width 39 height 11
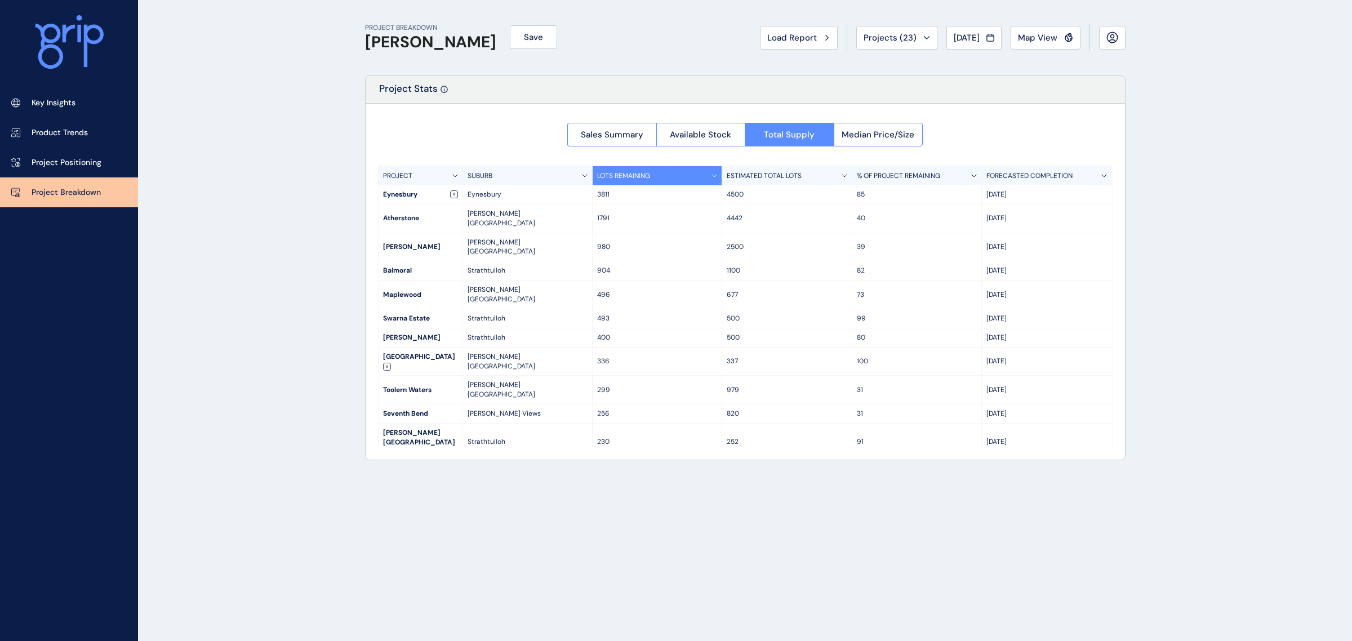
drag, startPoint x: 610, startPoint y: 286, endPoint x: 1025, endPoint y: 290, distance: 415.2
click at [1025, 309] on div "Swarna Estate Strathtulloh 493 500 99 Jan '29" at bounding box center [746, 318] width 734 height 19
click at [1025, 314] on p "Jan '29" at bounding box center [1046, 319] width 121 height 10
click at [717, 141] on button "Available Stock" at bounding box center [700, 135] width 89 height 24
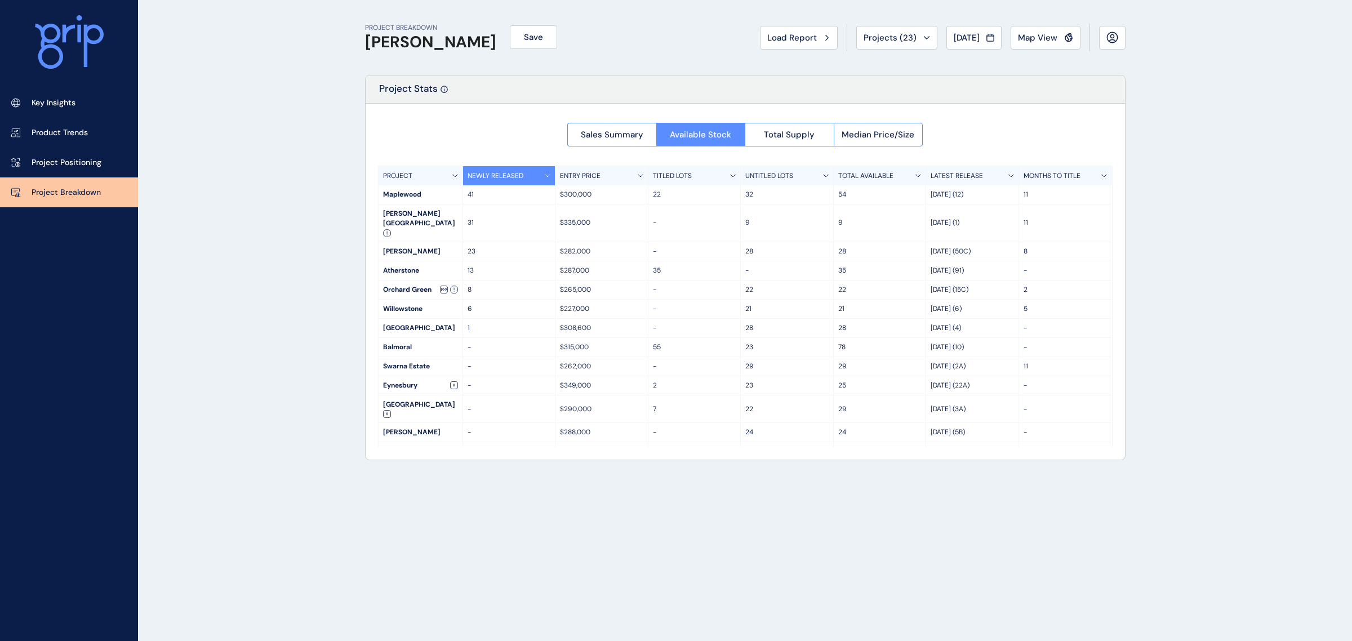
click at [596, 134] on span "Sales Summary" at bounding box center [612, 134] width 63 height 11
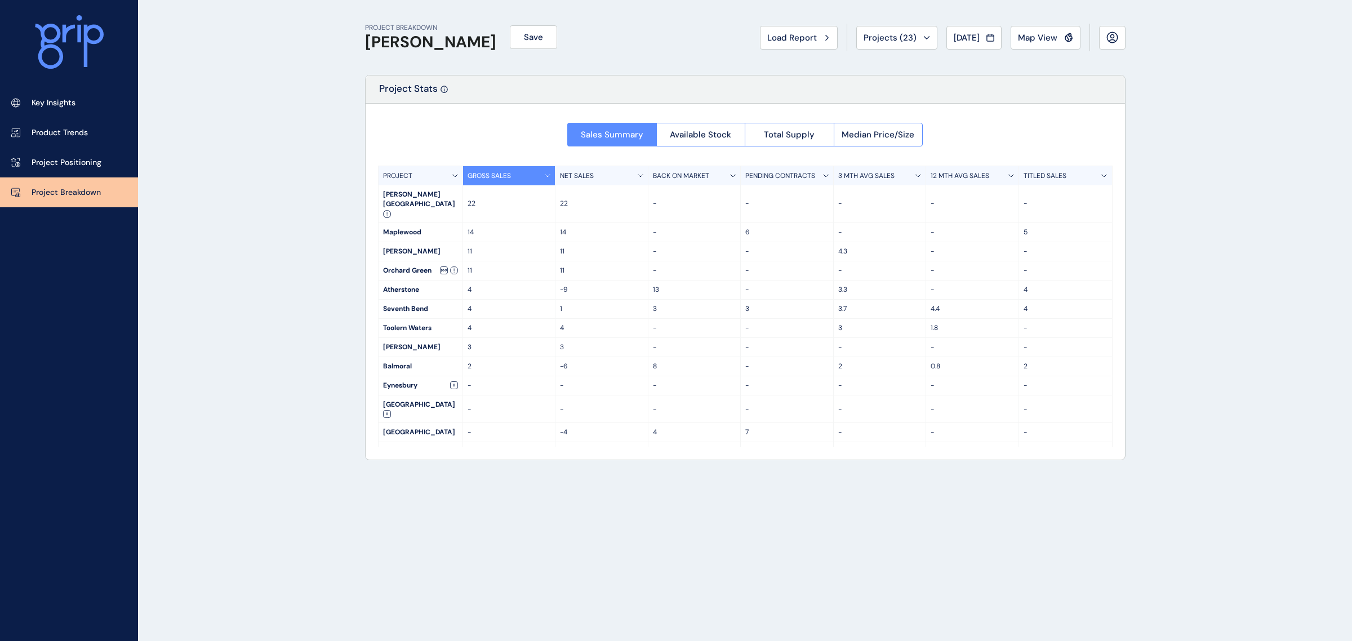
click at [666, 131] on button "Available Stock" at bounding box center [700, 135] width 89 height 24
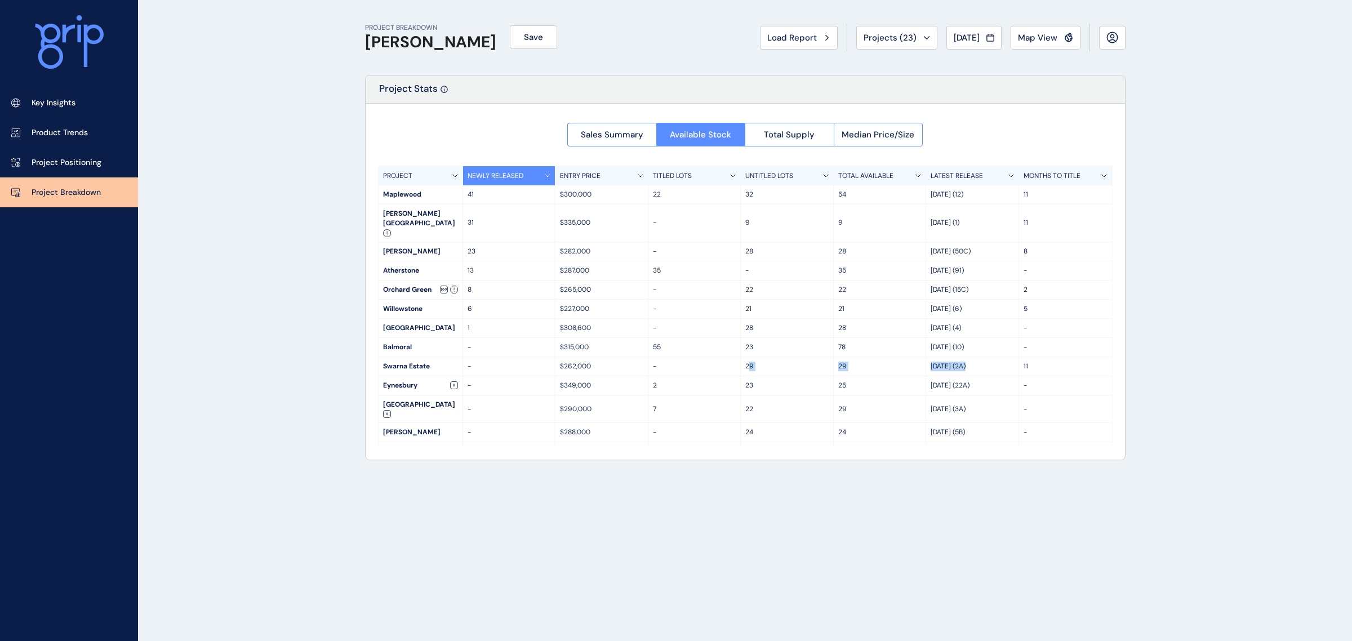
drag, startPoint x: 749, startPoint y: 348, endPoint x: 986, endPoint y: 341, distance: 237.3
click at [986, 357] on div "Swarna Estate - $262,000 - 29 29 Jun 25 (2A) 11" at bounding box center [746, 366] width 734 height 19
click at [986, 357] on div "Jun 25 (2A)" at bounding box center [972, 366] width 93 height 19
drag, startPoint x: 1024, startPoint y: 351, endPoint x: 996, endPoint y: 353, distance: 28.2
click at [998, 357] on div "Swarna Estate - $262,000 - 29 29 Jun 25 (2A) 11" at bounding box center [746, 366] width 734 height 19
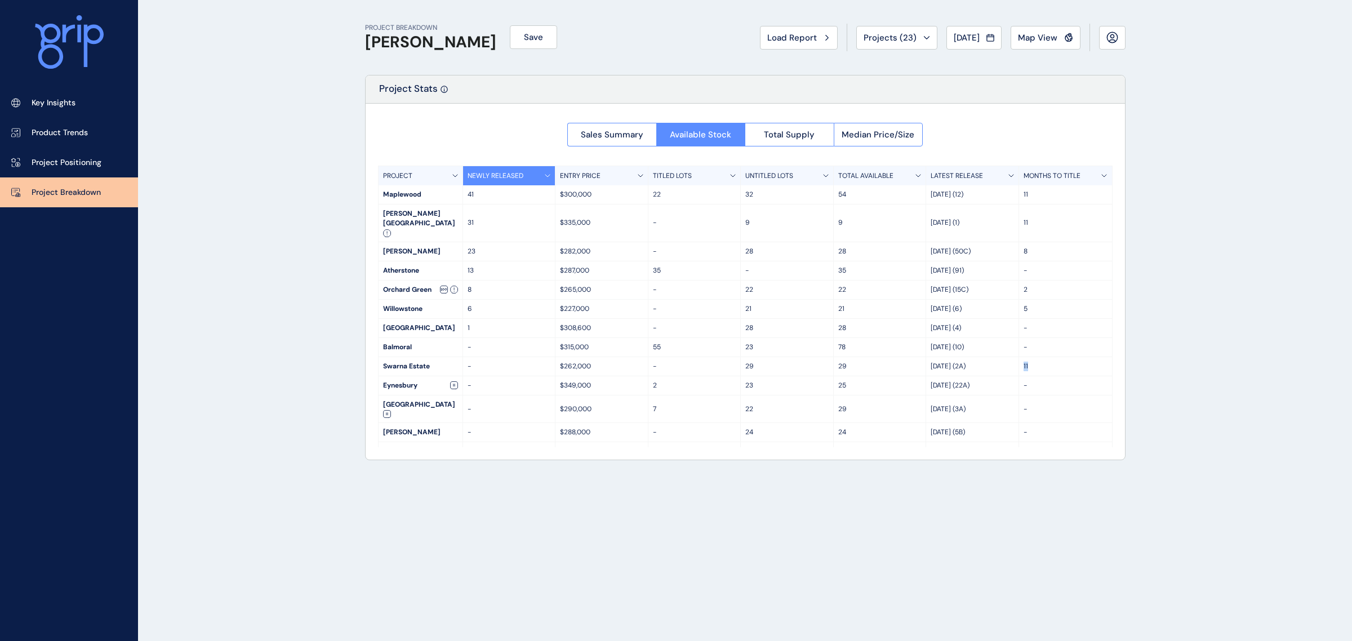
click at [635, 136] on span "Sales Summary" at bounding box center [612, 134] width 63 height 11
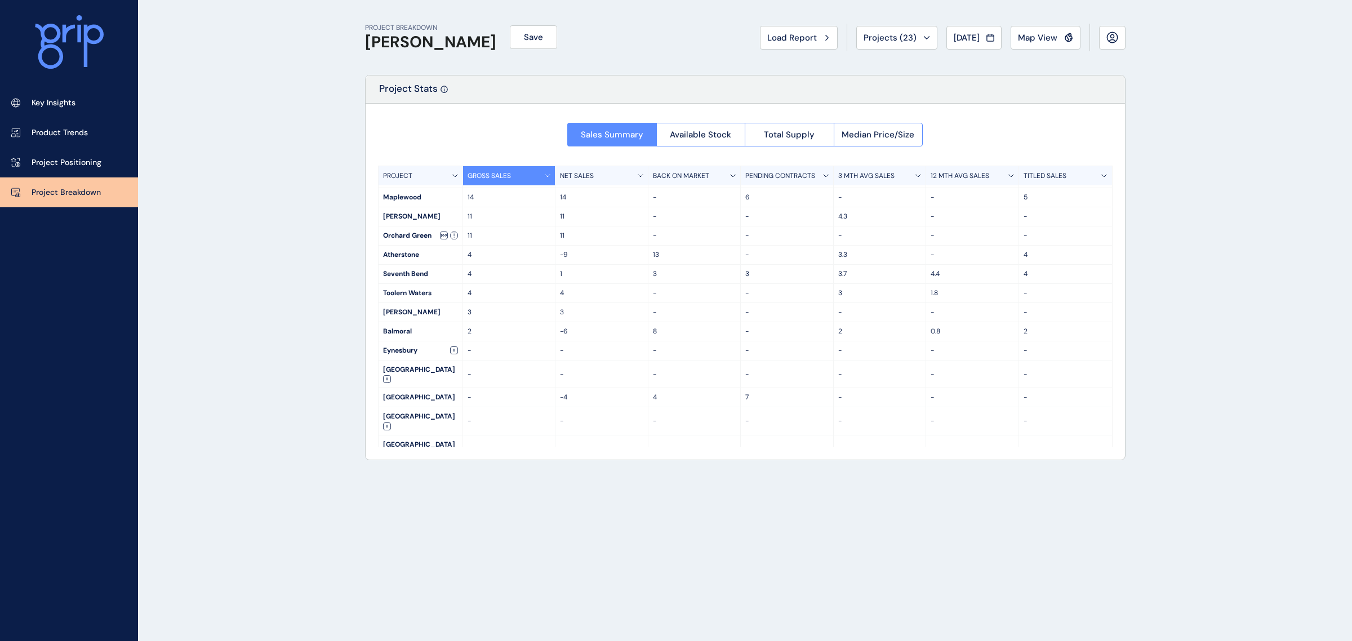
scroll to position [54, 0]
drag, startPoint x: 857, startPoint y: 424, endPoint x: 820, endPoint y: 423, distance: 36.6
click at [820, 445] on div "Swarna Estate - - - 11 2.3 - -" at bounding box center [746, 454] width 734 height 19
click at [810, 450] on p "11" at bounding box center [786, 455] width 83 height 10
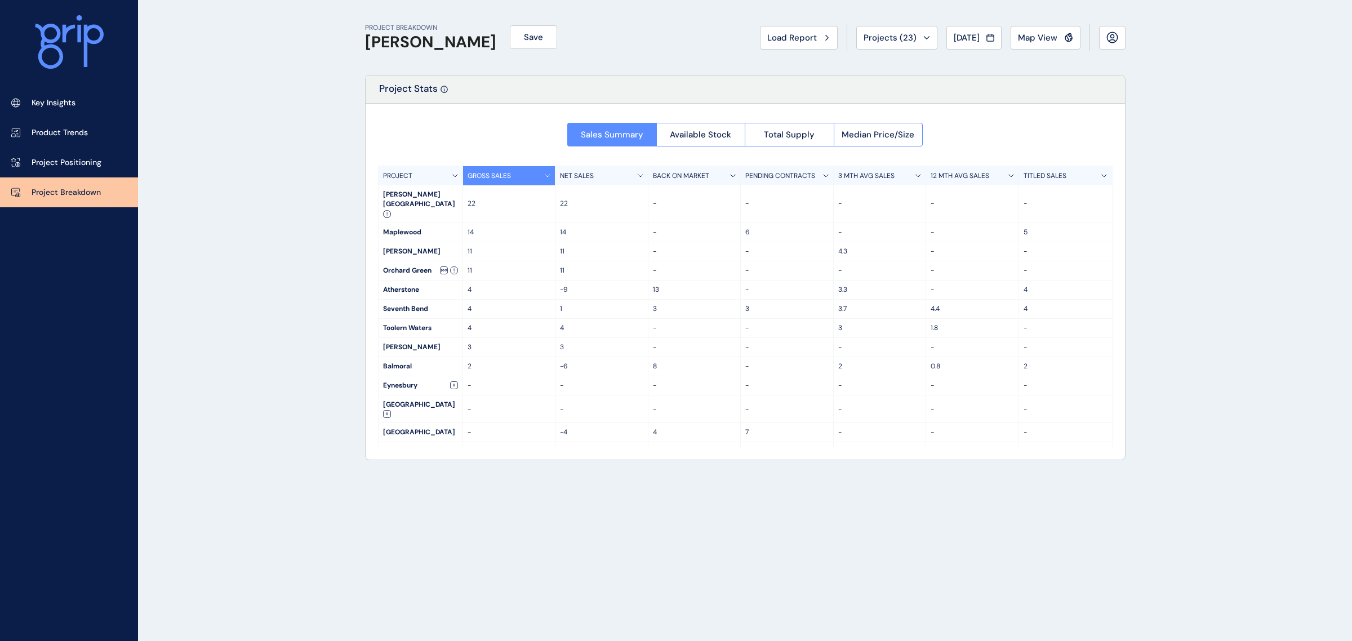
click at [1065, 37] on icon at bounding box center [1068, 38] width 7 height 7
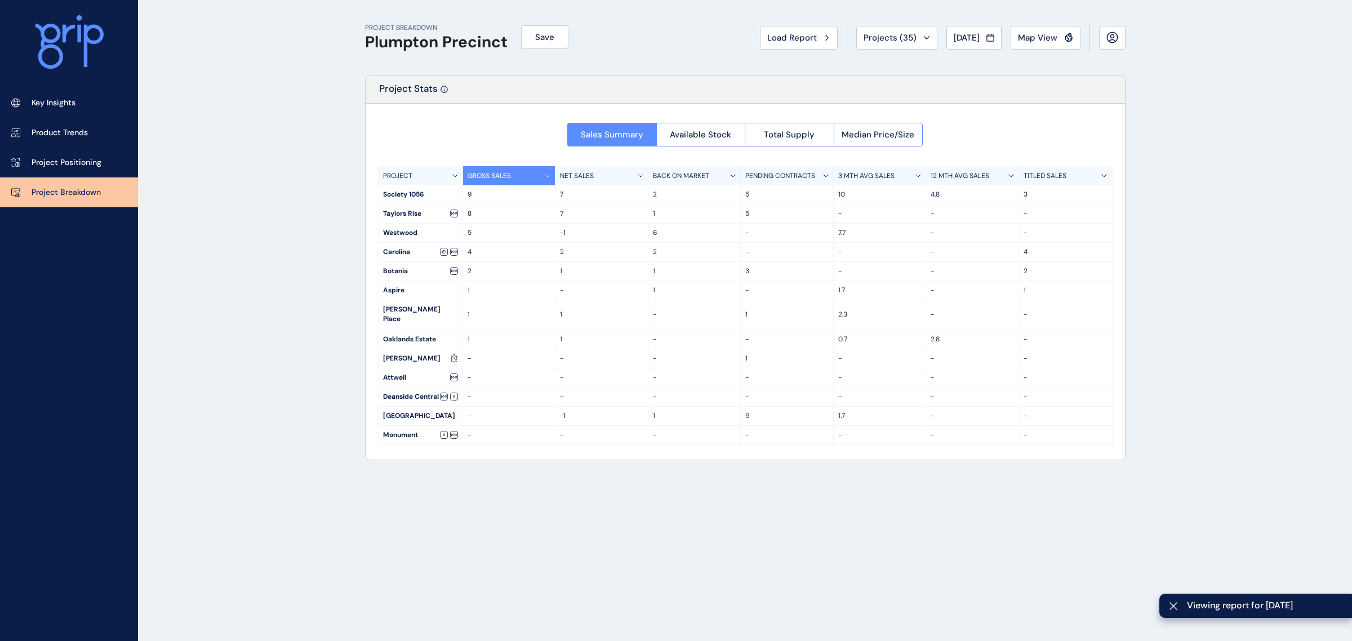
click at [812, 136] on span "Total Supply" at bounding box center [789, 134] width 51 height 11
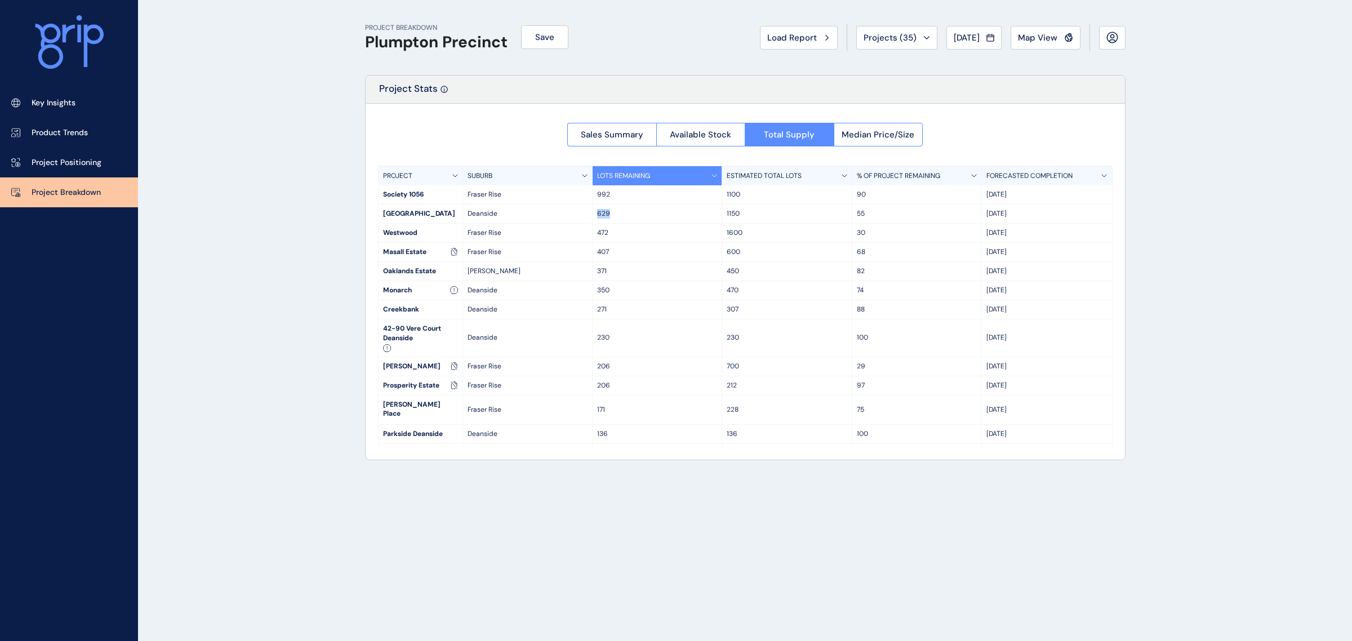
drag, startPoint x: 611, startPoint y: 214, endPoint x: 590, endPoint y: 214, distance: 20.8
click at [590, 214] on div "Deanside Village Deanside 629 1150 55 Jun '28" at bounding box center [746, 214] width 734 height 19
click at [1038, 35] on span "Map View" at bounding box center [1037, 37] width 39 height 11
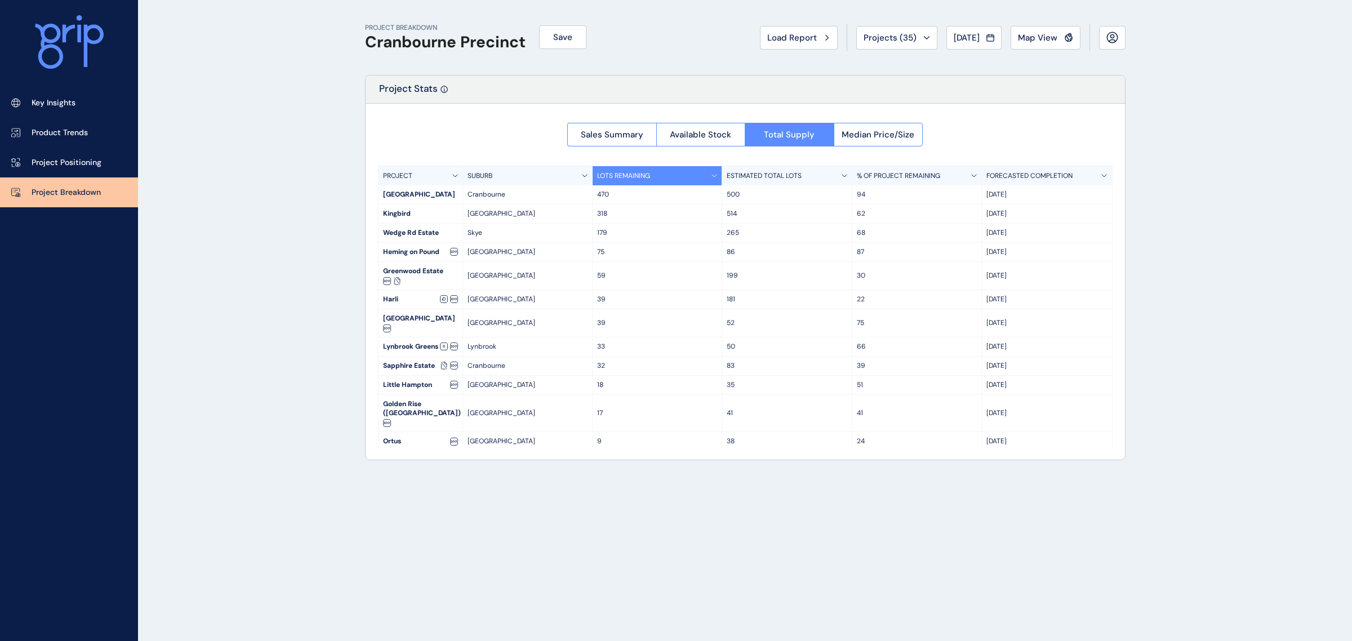
click at [1028, 39] on span "Map View" at bounding box center [1037, 37] width 39 height 11
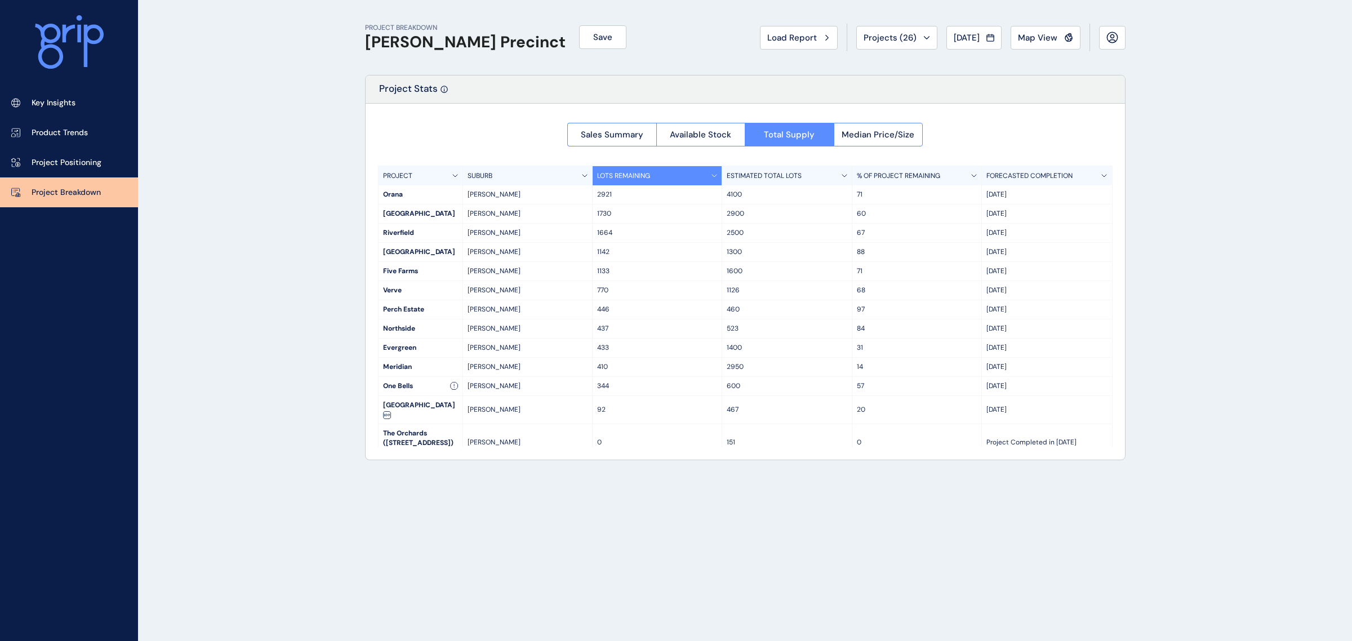
click at [1057, 37] on div "Map View" at bounding box center [1045, 37] width 55 height 11
drag, startPoint x: 610, startPoint y: 252, endPoint x: 588, endPoint y: 252, distance: 22.5
click at [588, 252] on div "Oak Grove Clyde North 1142 1300 88 Nov '30" at bounding box center [746, 252] width 734 height 19
click at [701, 192] on p "2921" at bounding box center [657, 195] width 120 height 10
click at [1046, 39] on span "Map View" at bounding box center [1037, 37] width 39 height 11
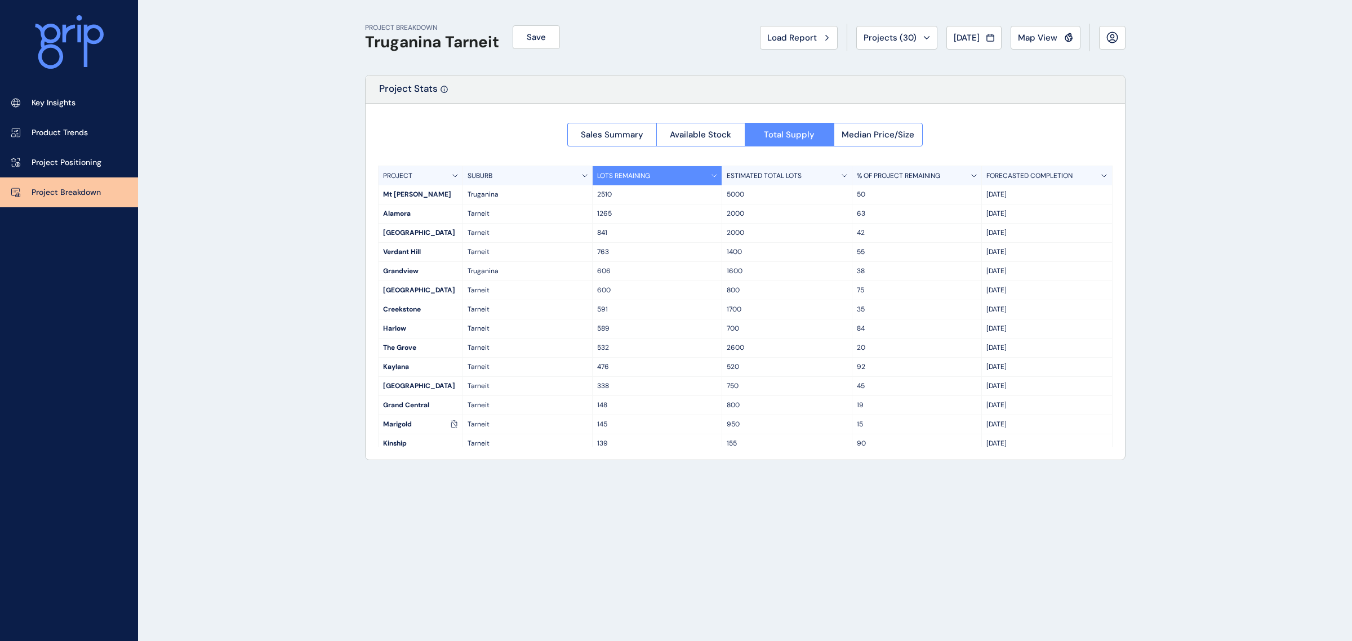
click at [1051, 32] on span "Map View" at bounding box center [1037, 37] width 39 height 11
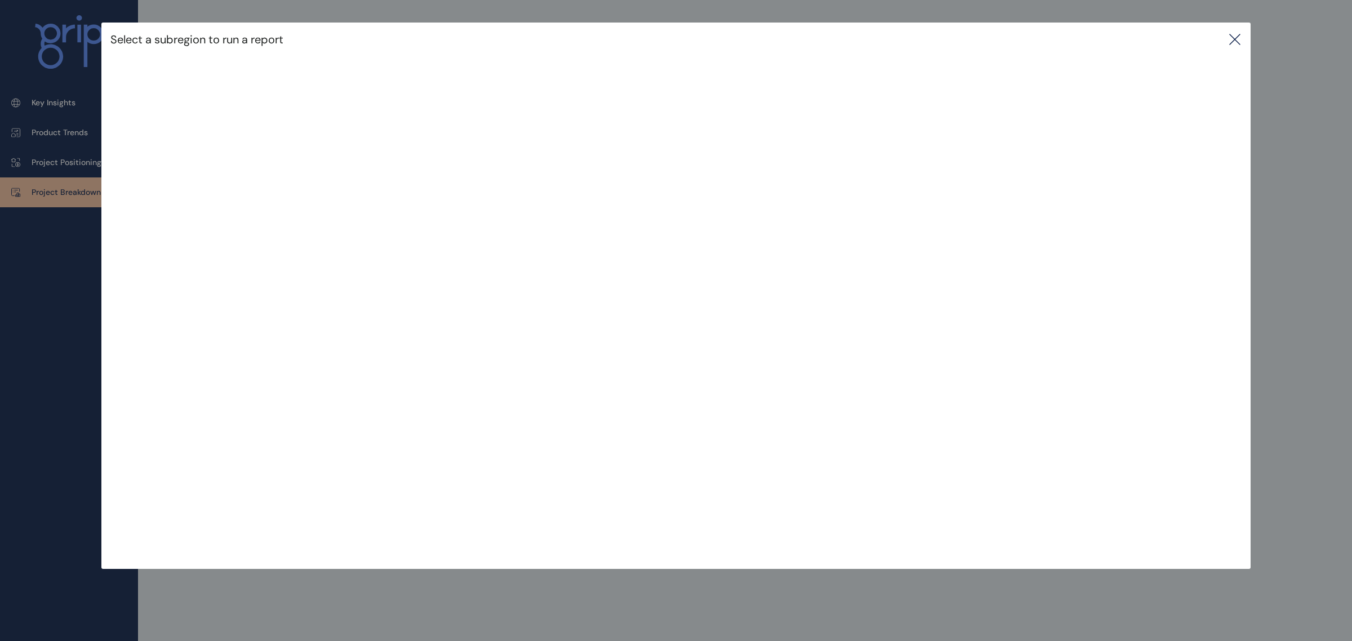
click at [1233, 35] on icon at bounding box center [1235, 40] width 14 height 14
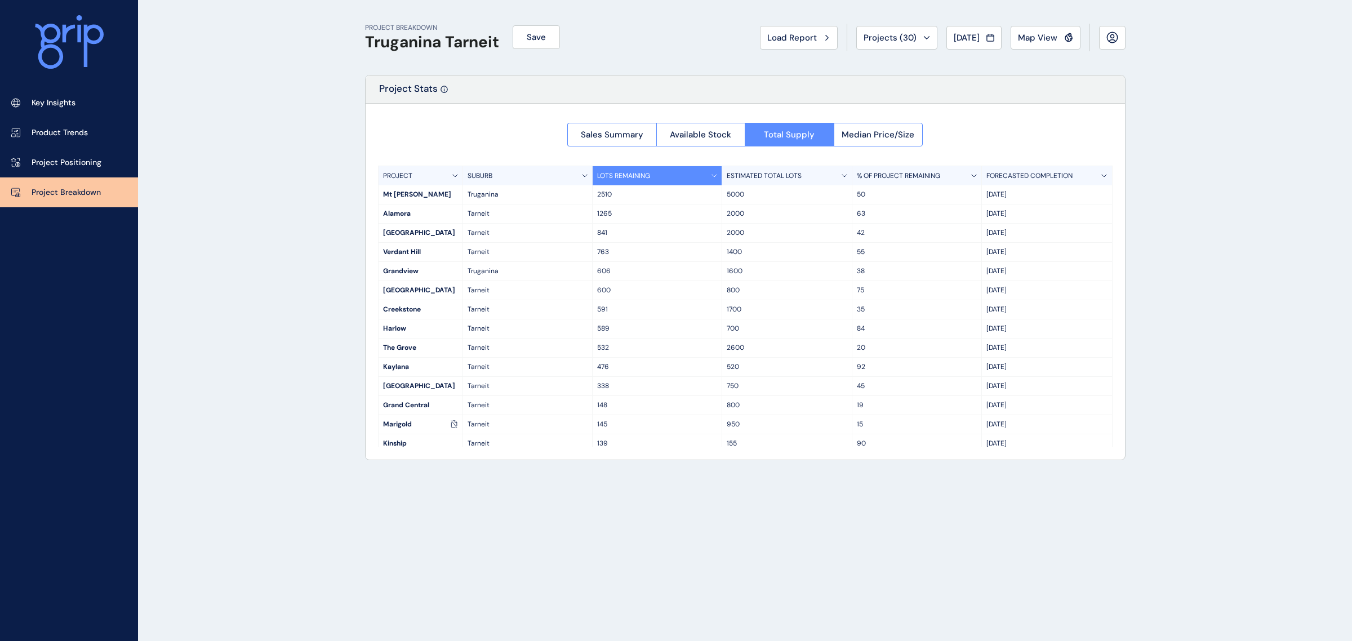
click at [1033, 37] on span "Map View" at bounding box center [1037, 37] width 39 height 11
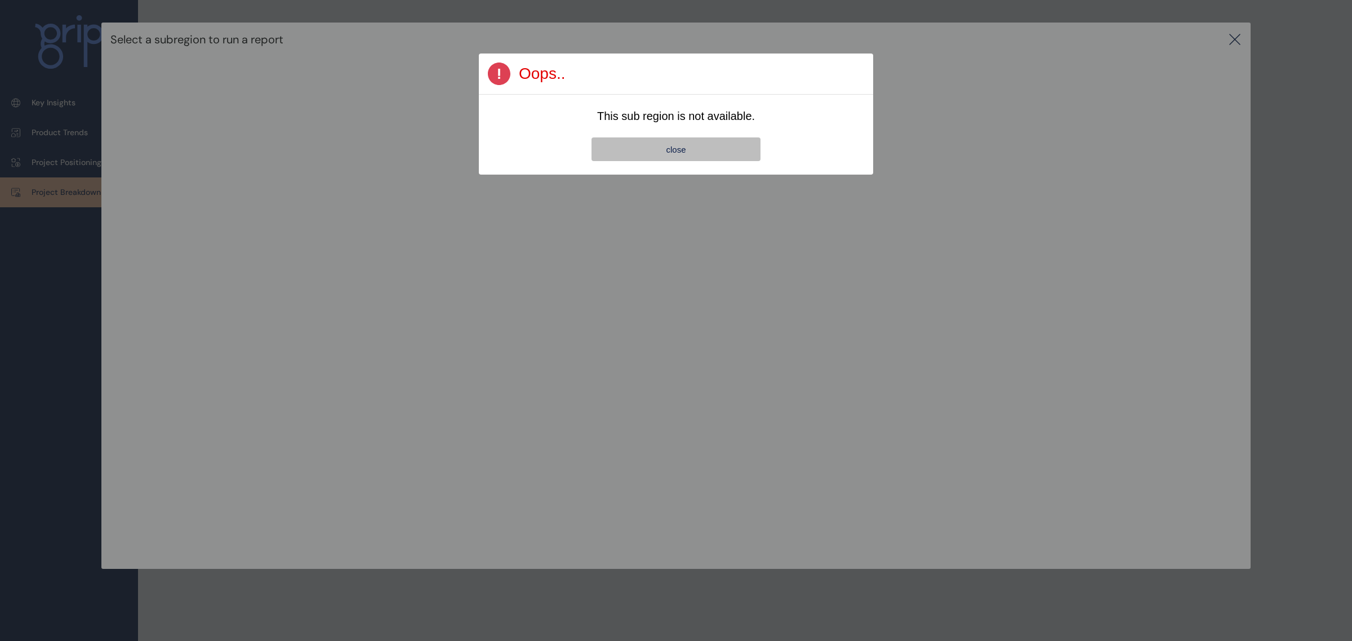
click at [646, 147] on button "close" at bounding box center [676, 149] width 169 height 24
click at [710, 156] on button "close" at bounding box center [676, 149] width 169 height 24
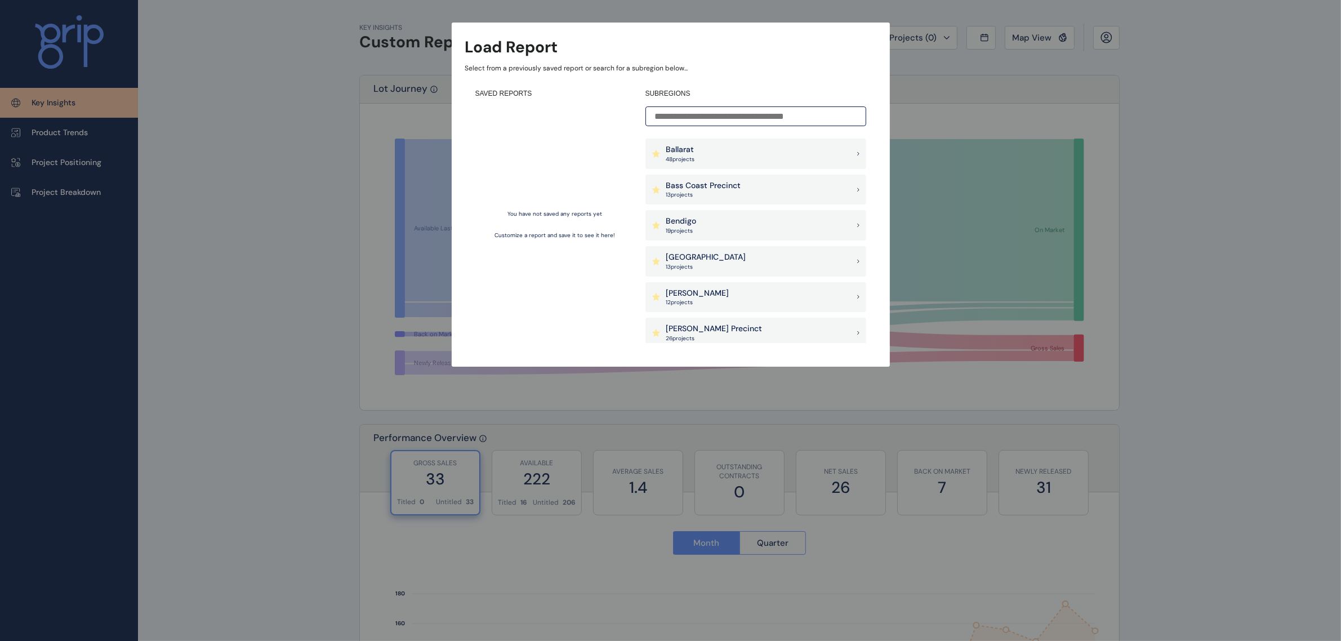
scroll to position [211, 0]
click at [737, 300] on p "Craigieburn West Precinct" at bounding box center [715, 294] width 98 height 11
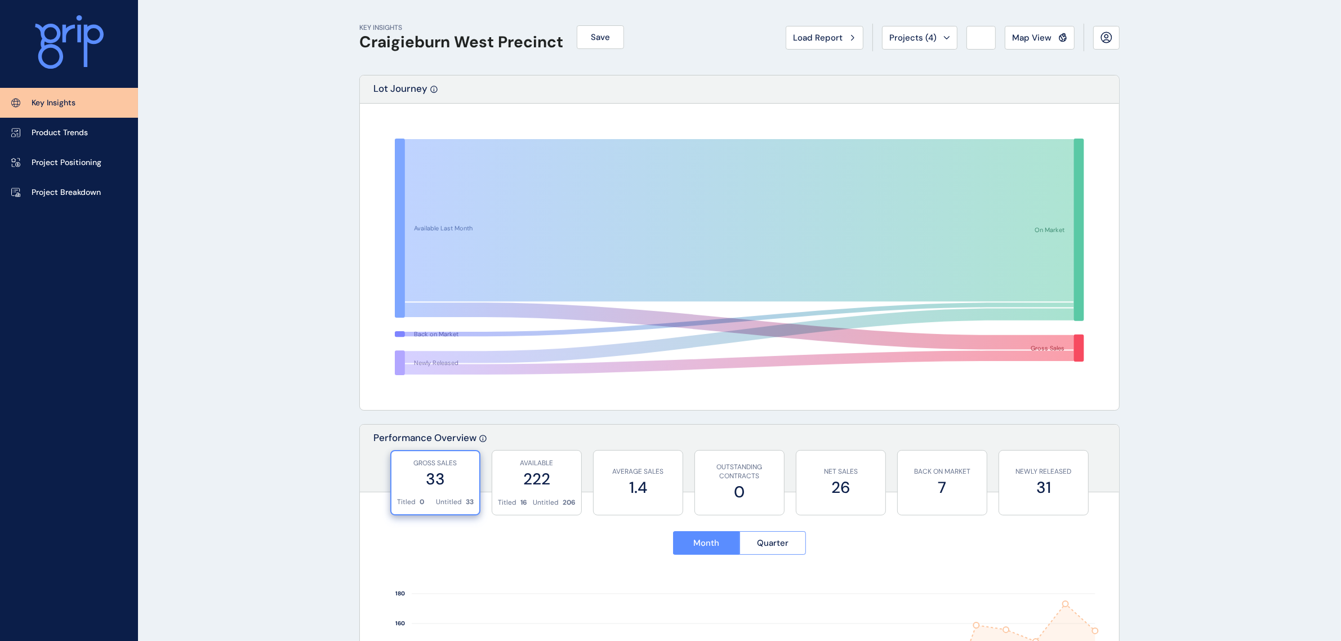
click at [826, 43] on button "Load Report" at bounding box center [825, 38] width 78 height 24
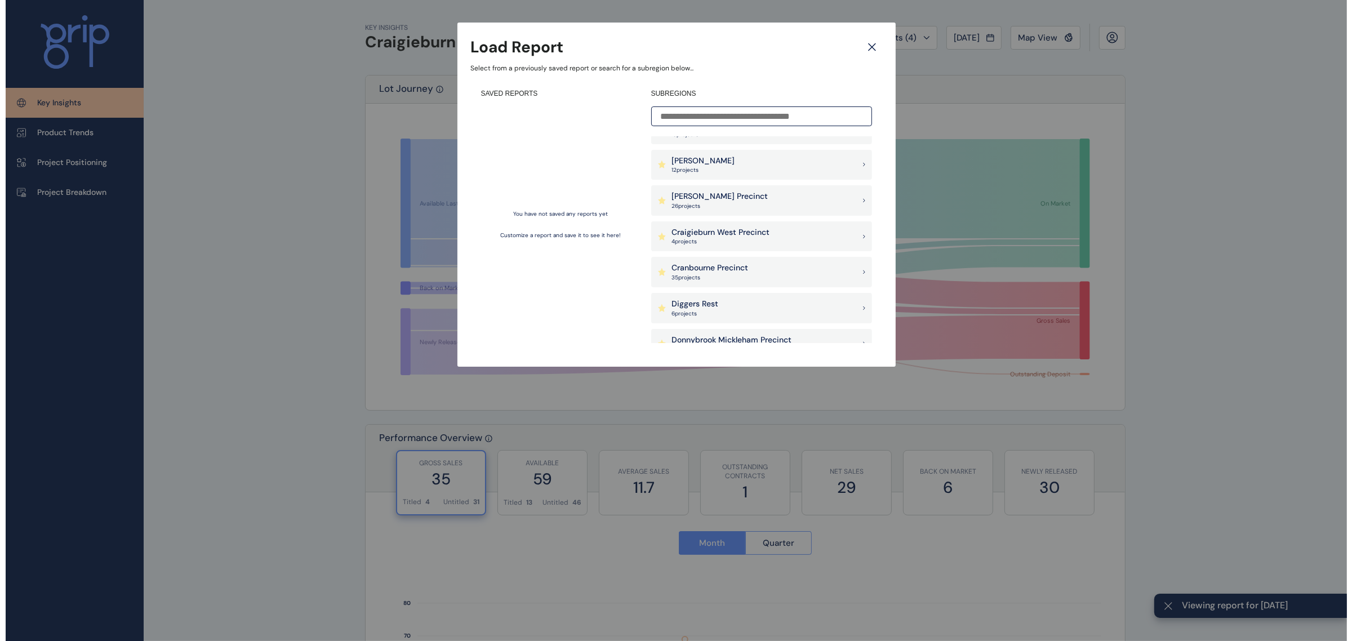
scroll to position [282, 0]
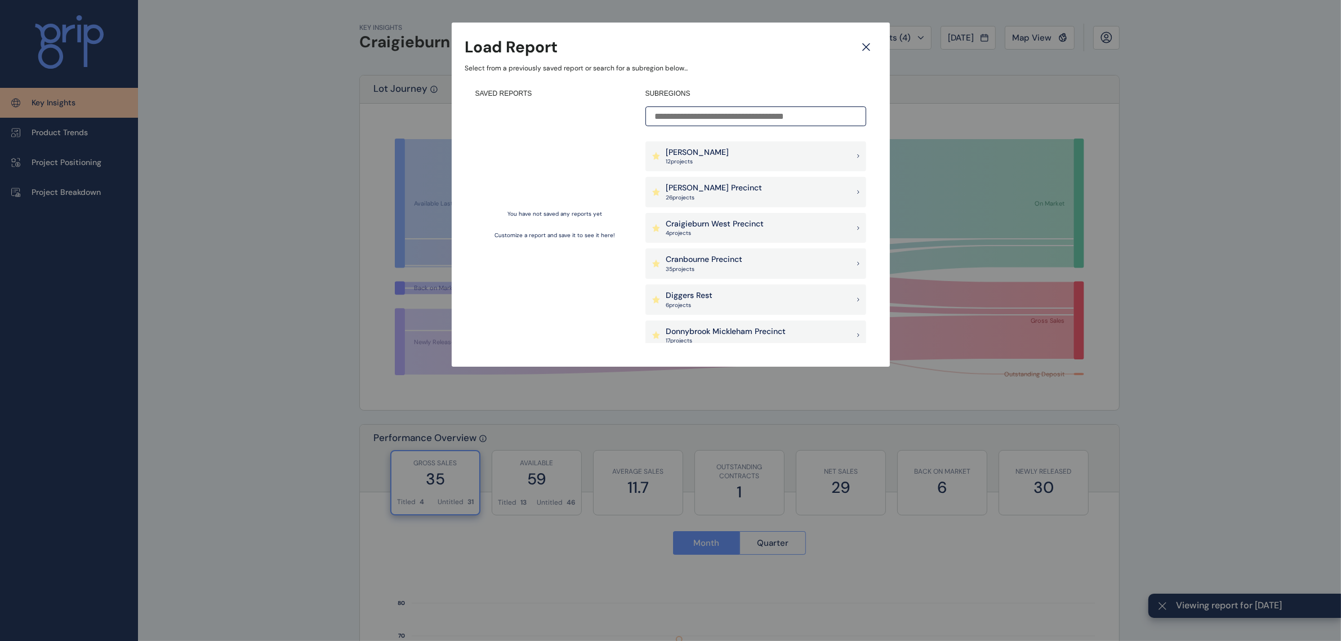
click at [349, 217] on div "Load Report Select from a previously saved report or search for a subregion bel…" at bounding box center [670, 172] width 1341 height 344
click at [292, 223] on div "Load Report Select from a previously saved report or search for a subregion bel…" at bounding box center [670, 172] width 1341 height 344
click at [872, 44] on icon at bounding box center [866, 47] width 20 height 20
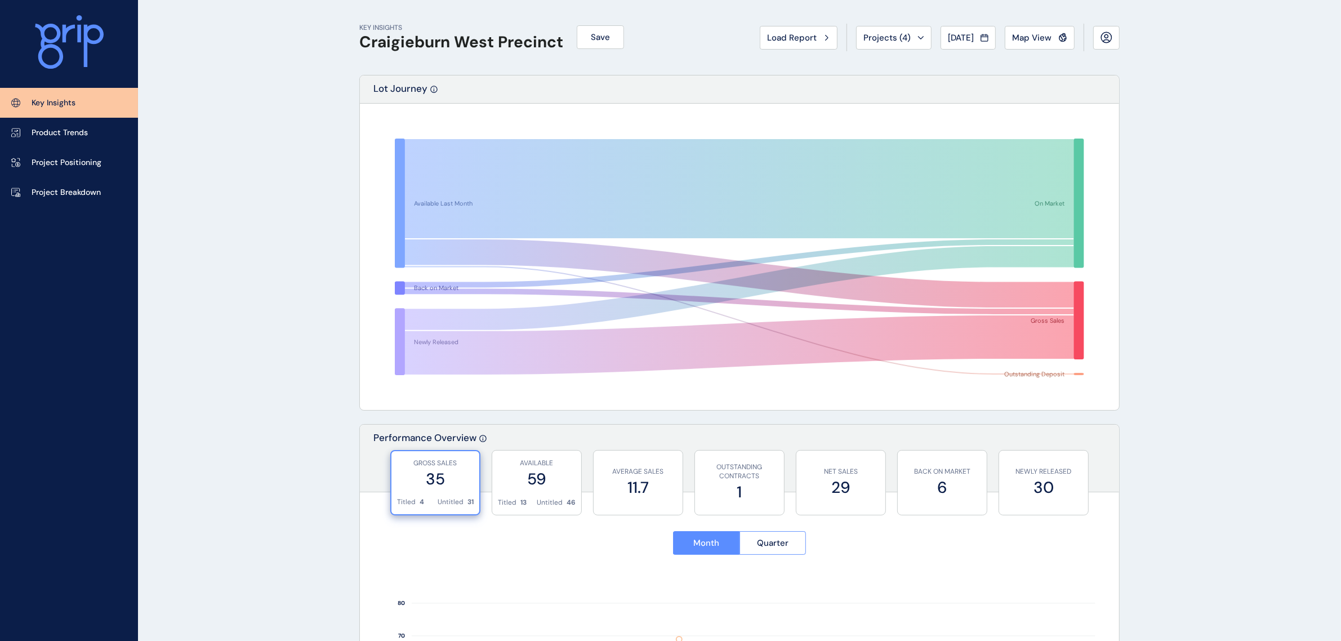
click at [38, 186] on link "Project Breakdown" at bounding box center [69, 192] width 138 height 30
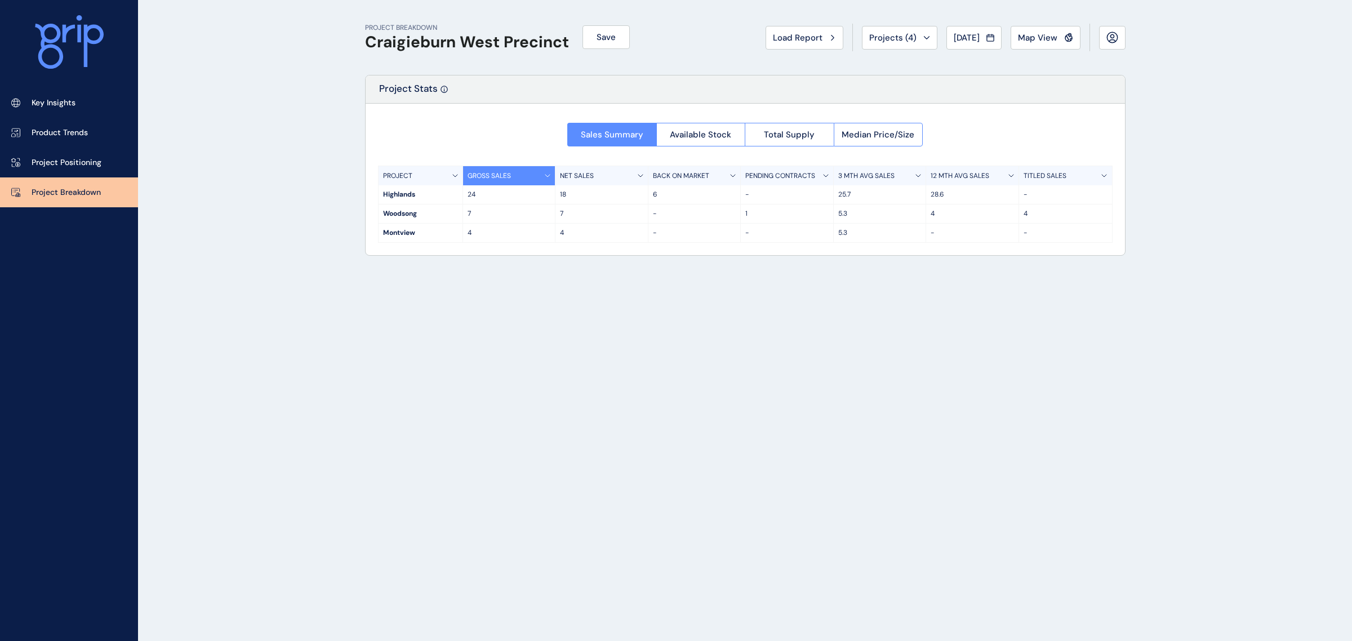
click at [782, 141] on button "Total Supply" at bounding box center [789, 135] width 89 height 24
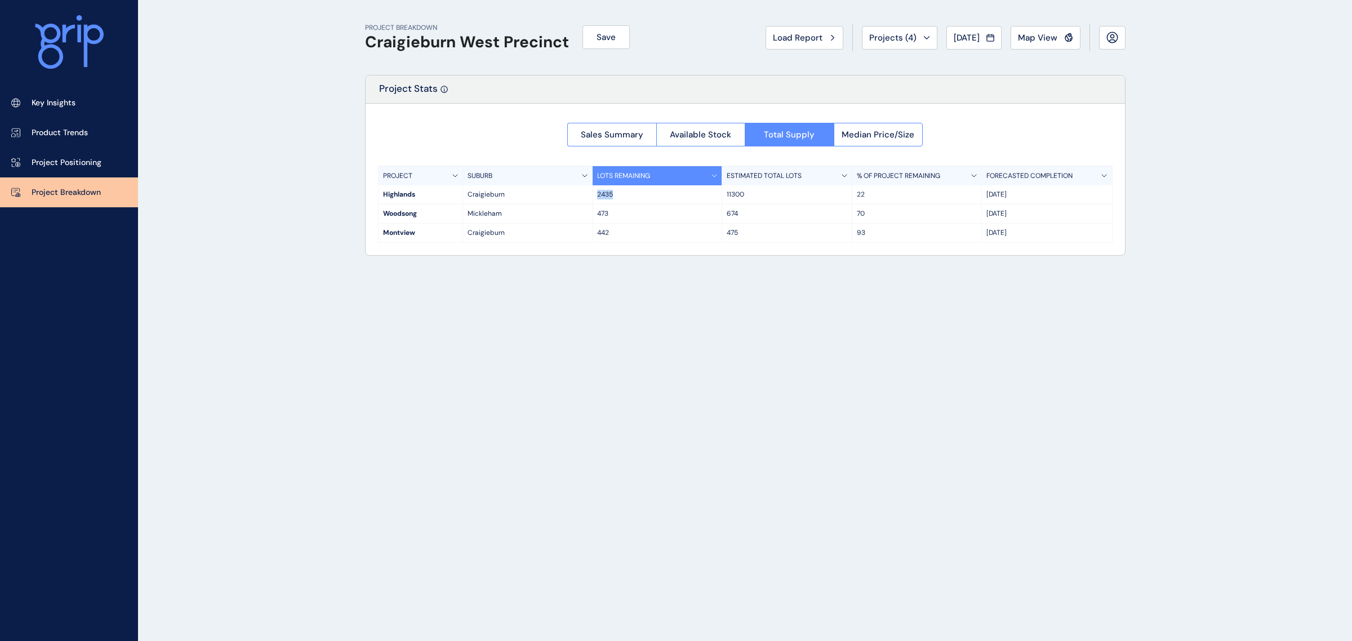
drag, startPoint x: 631, startPoint y: 199, endPoint x: 587, endPoint y: 199, distance: 43.9
click at [587, 199] on div "Highlands Craigieburn 2435 11300 22 May '32" at bounding box center [746, 194] width 734 height 19
drag, startPoint x: 621, startPoint y: 217, endPoint x: 584, endPoint y: 217, distance: 37.2
click at [584, 217] on div "Woodsong Mickleham 473 674 70 Nov '28" at bounding box center [746, 214] width 734 height 19
click at [613, 138] on span "Sales Summary" at bounding box center [612, 134] width 63 height 11
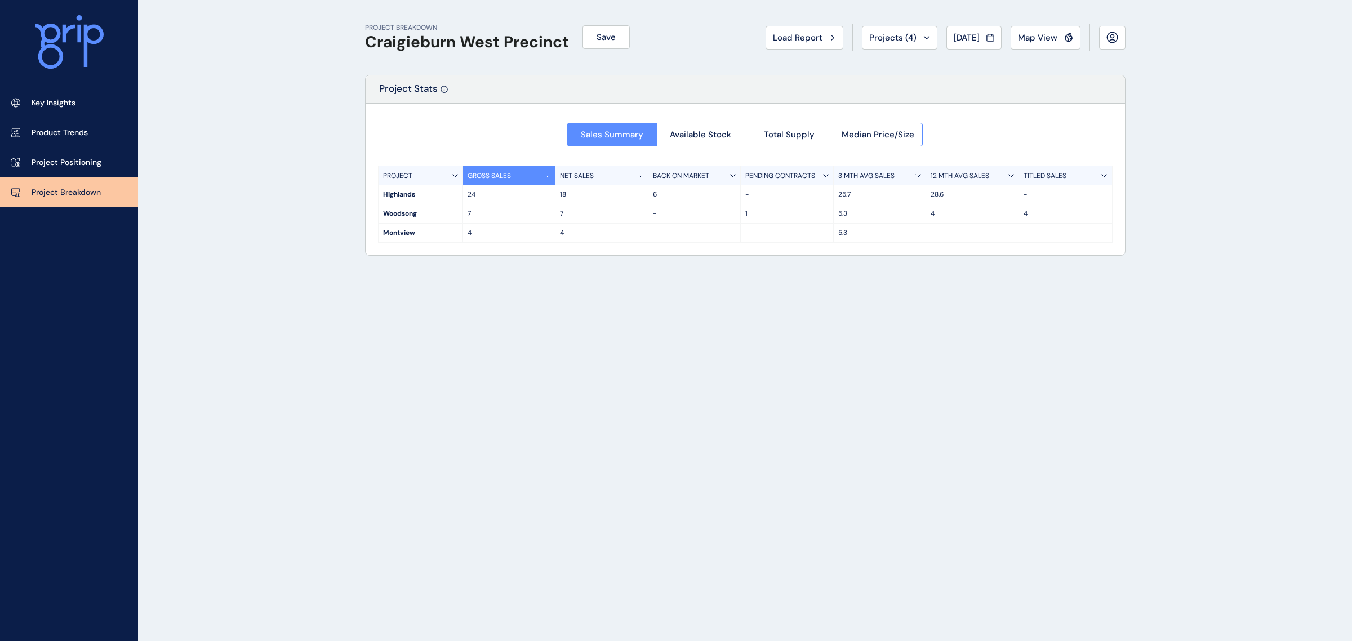
click at [775, 131] on span "Total Supply" at bounding box center [789, 134] width 51 height 11
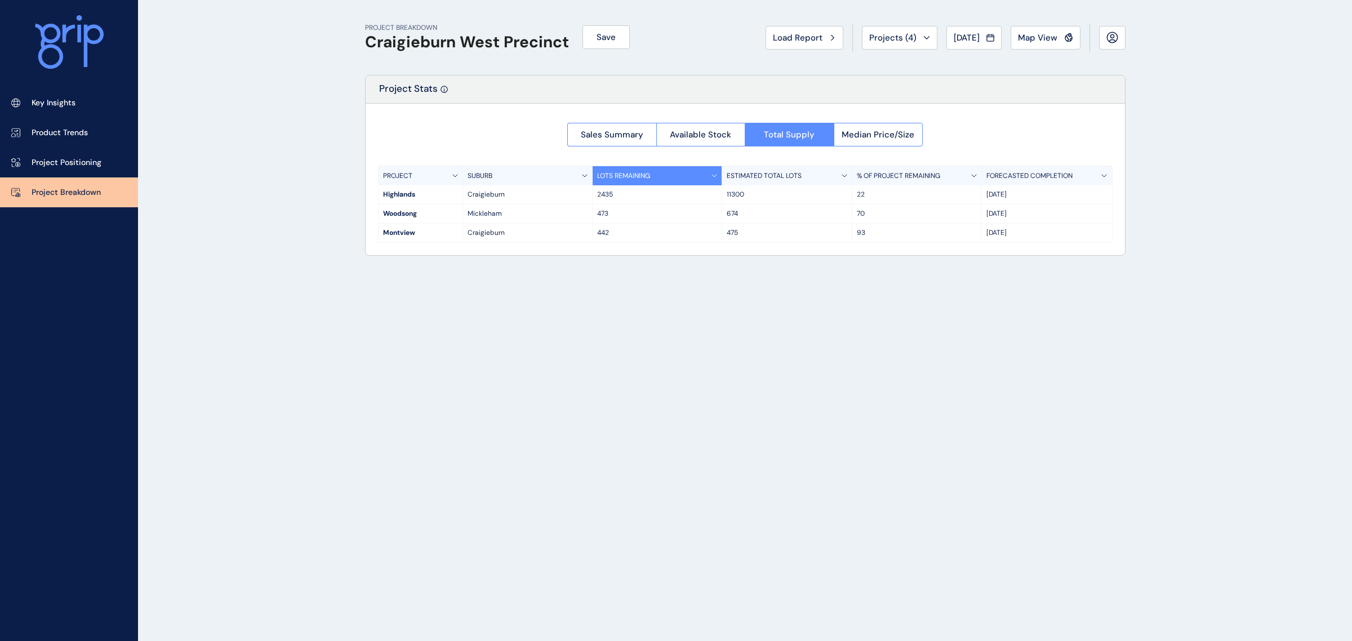
click at [832, 28] on button "Load Report" at bounding box center [805, 38] width 78 height 24
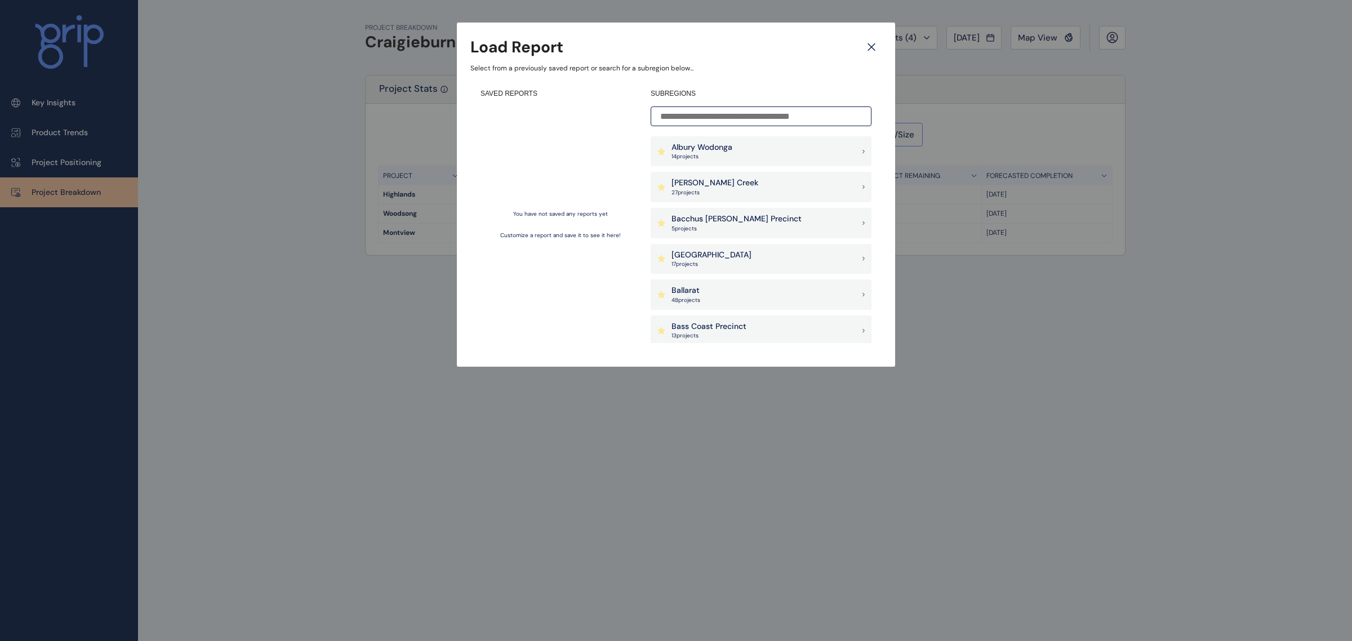
click at [691, 155] on p "14 project s" at bounding box center [702, 157] width 61 height 8
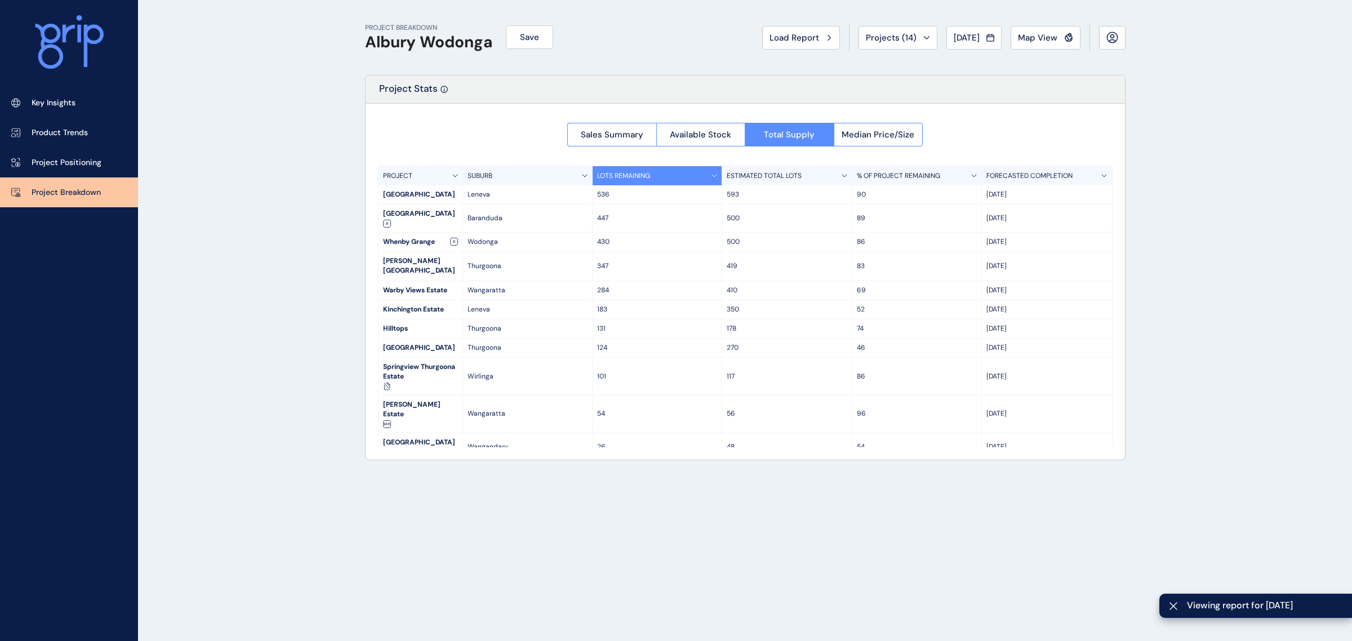
click at [797, 37] on span "Load Report" at bounding box center [795, 37] width 50 height 11
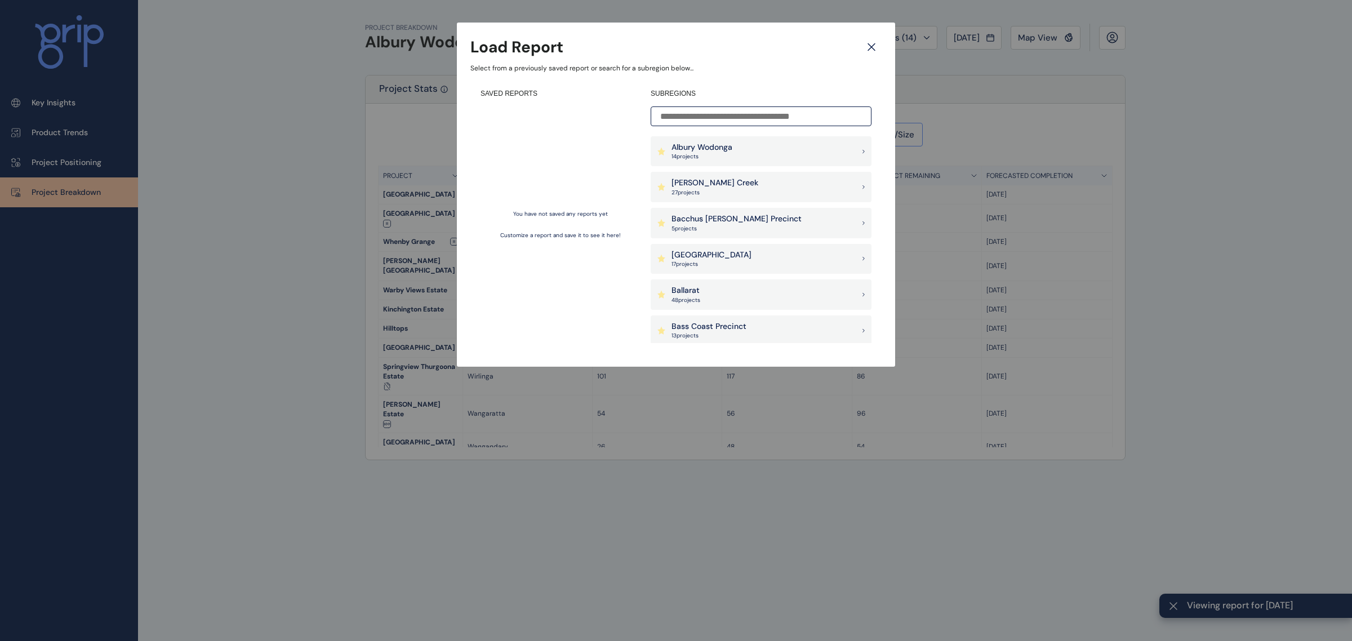
click at [744, 263] on p "17 project s" at bounding box center [712, 264] width 80 height 8
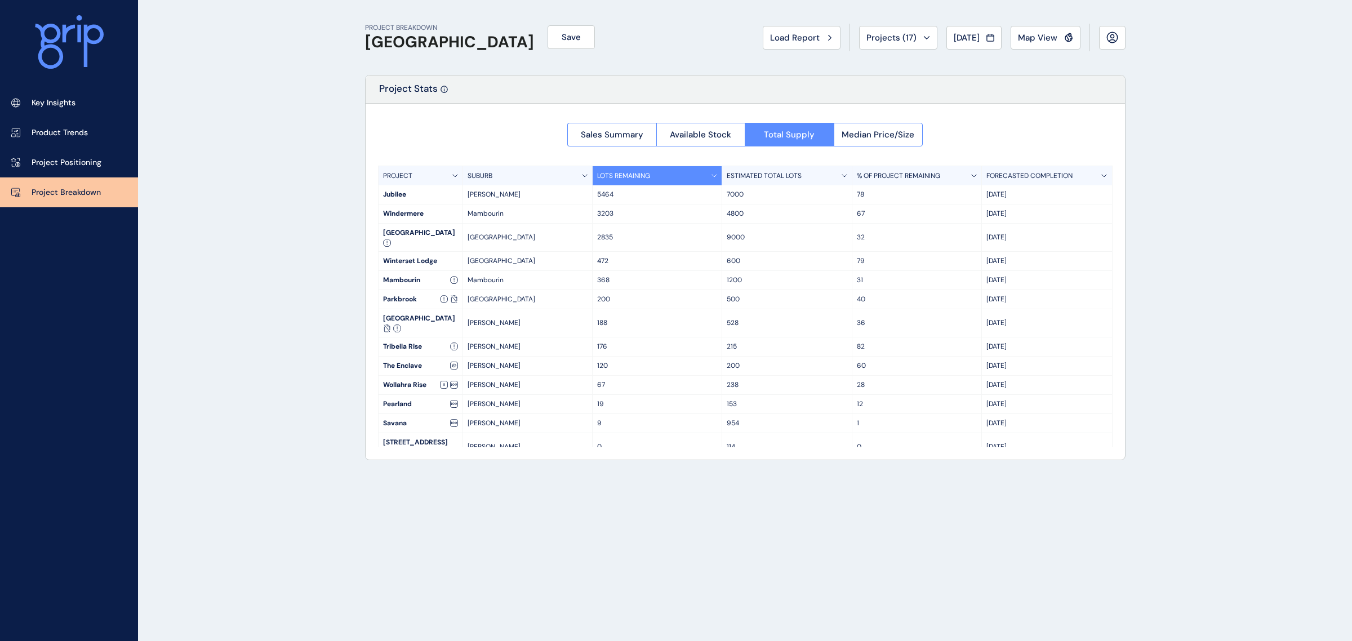
click at [609, 135] on span "Sales Summary" at bounding box center [612, 134] width 63 height 11
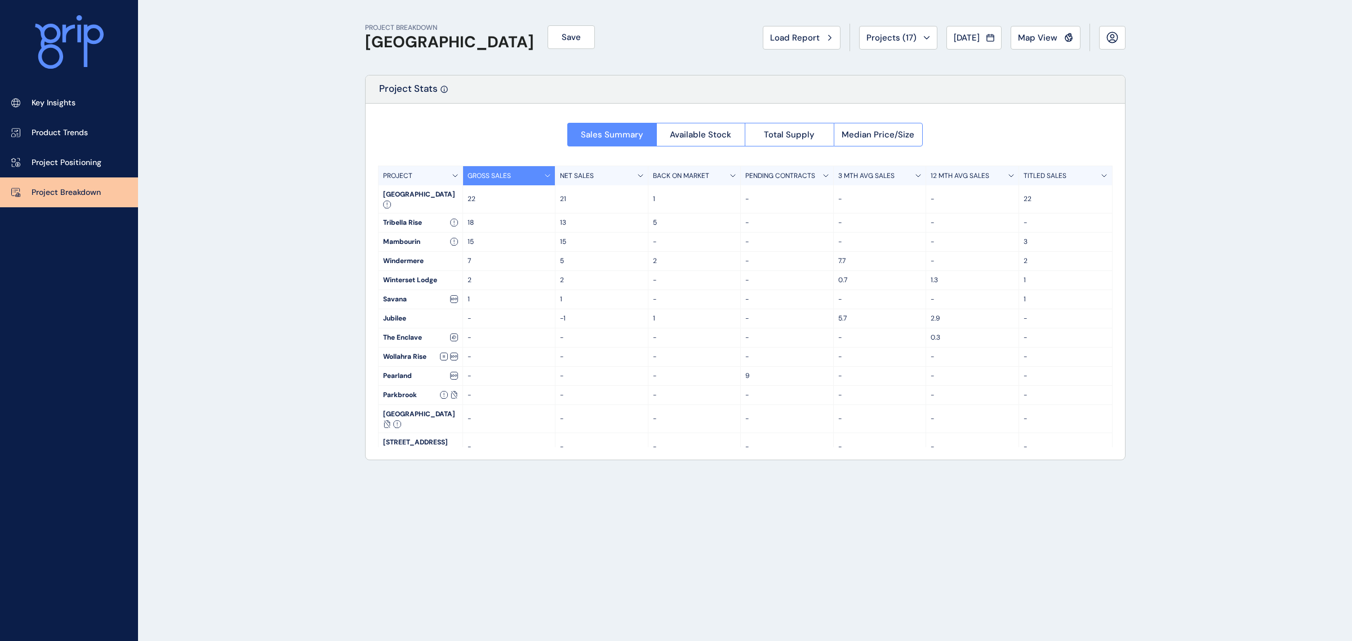
click at [795, 134] on span "Total Supply" at bounding box center [789, 134] width 51 height 11
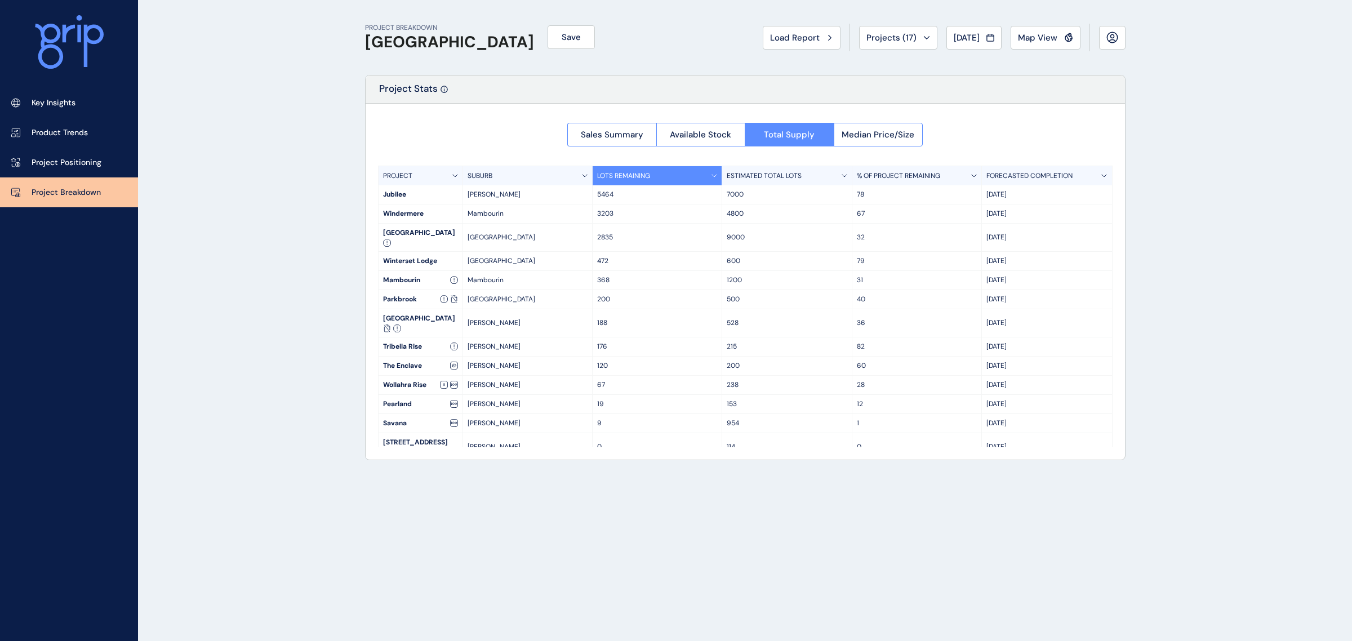
click at [866, 34] on span "Projects ( 17 )" at bounding box center [891, 37] width 50 height 11
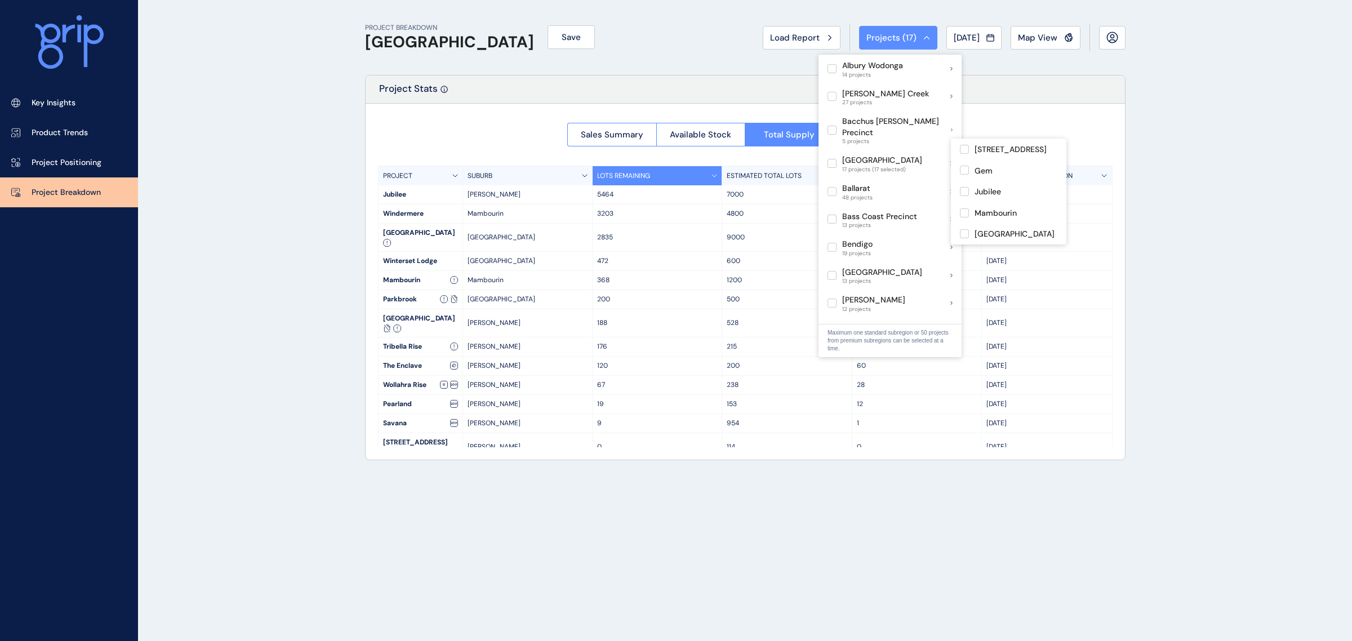
click at [831, 159] on label at bounding box center [832, 163] width 9 height 9
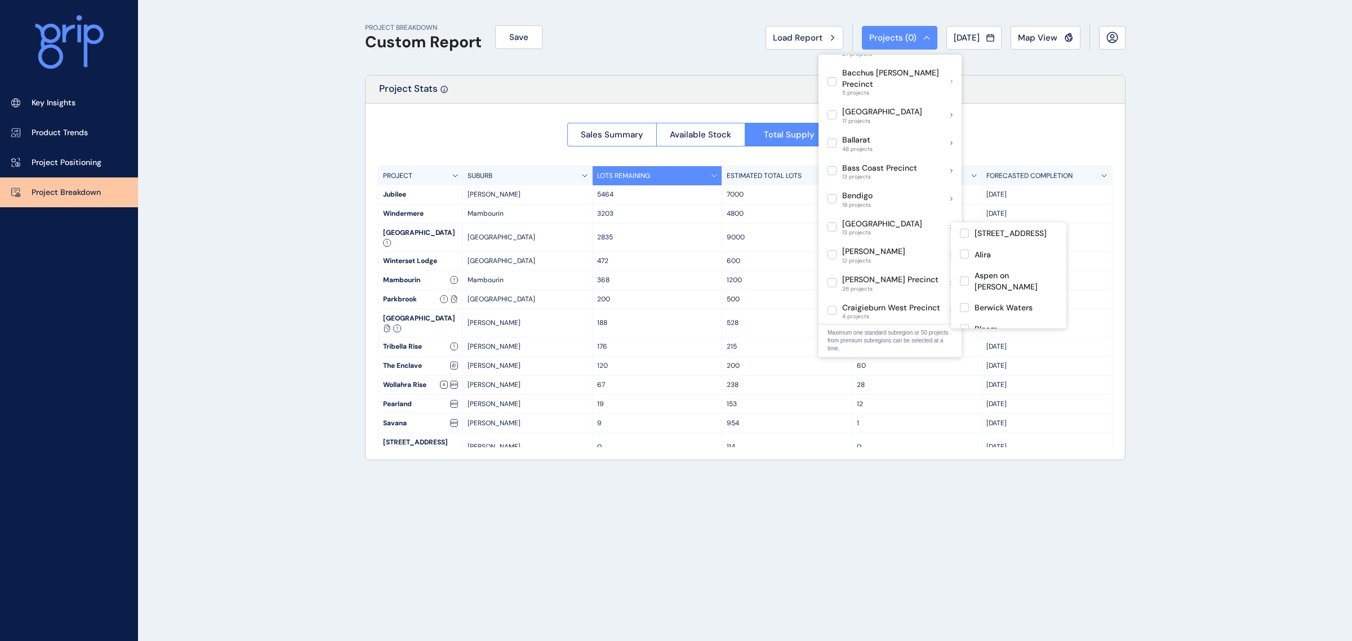
scroll to position [70, 0]
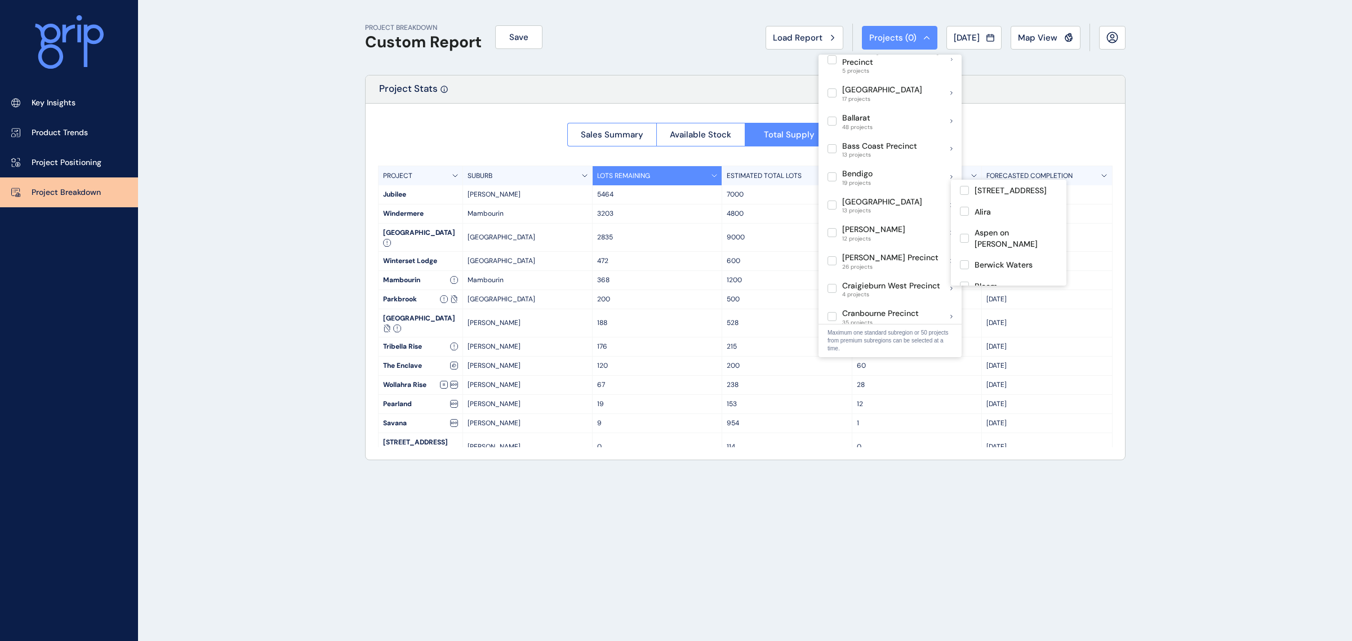
click at [832, 201] on label at bounding box center [832, 205] width 9 height 9
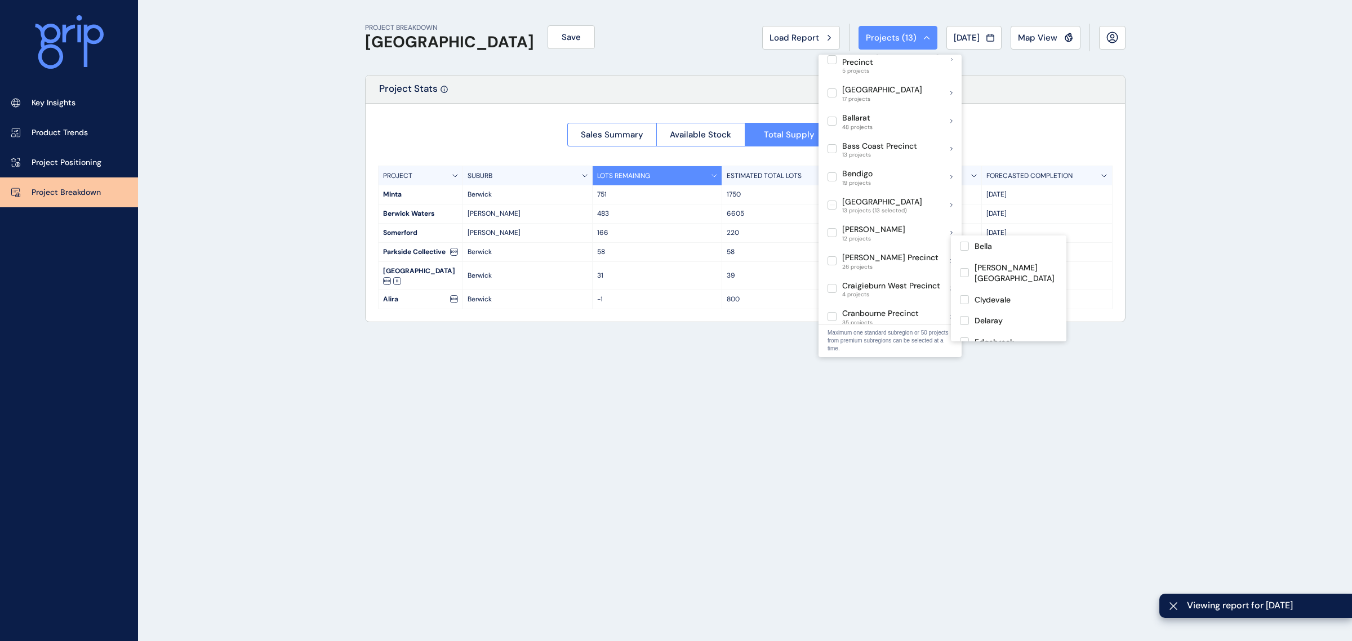
click at [828, 256] on label at bounding box center [832, 260] width 9 height 9
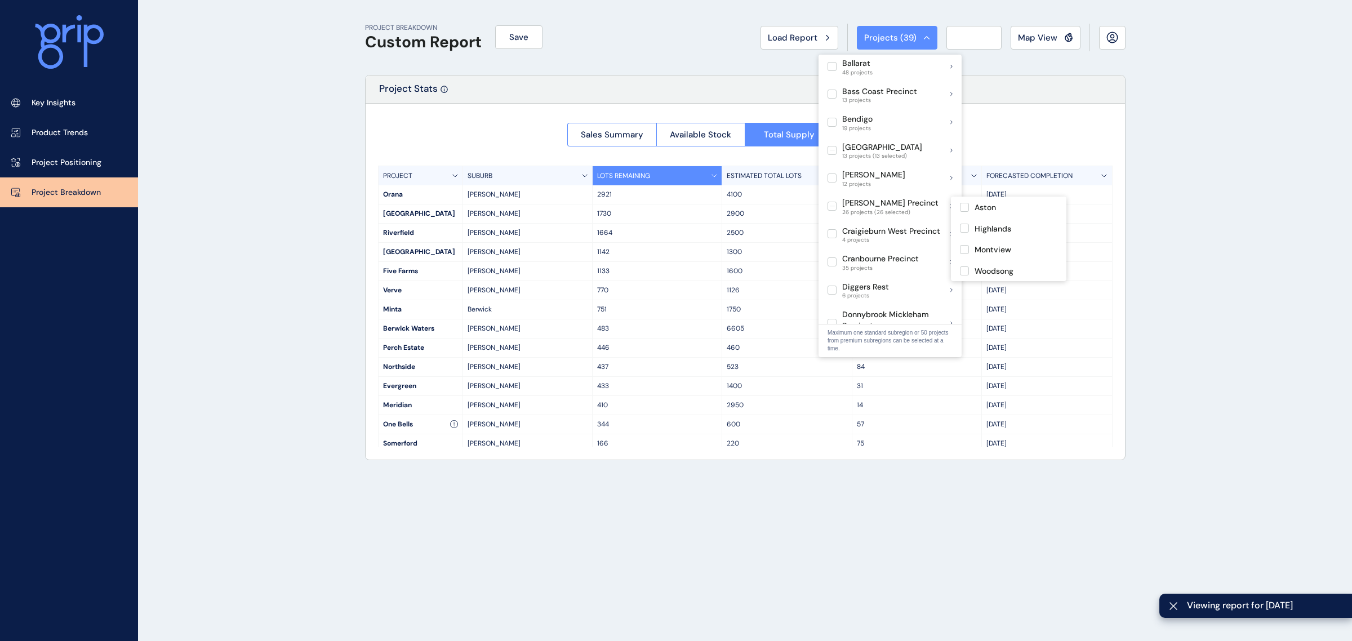
scroll to position [141, 0]
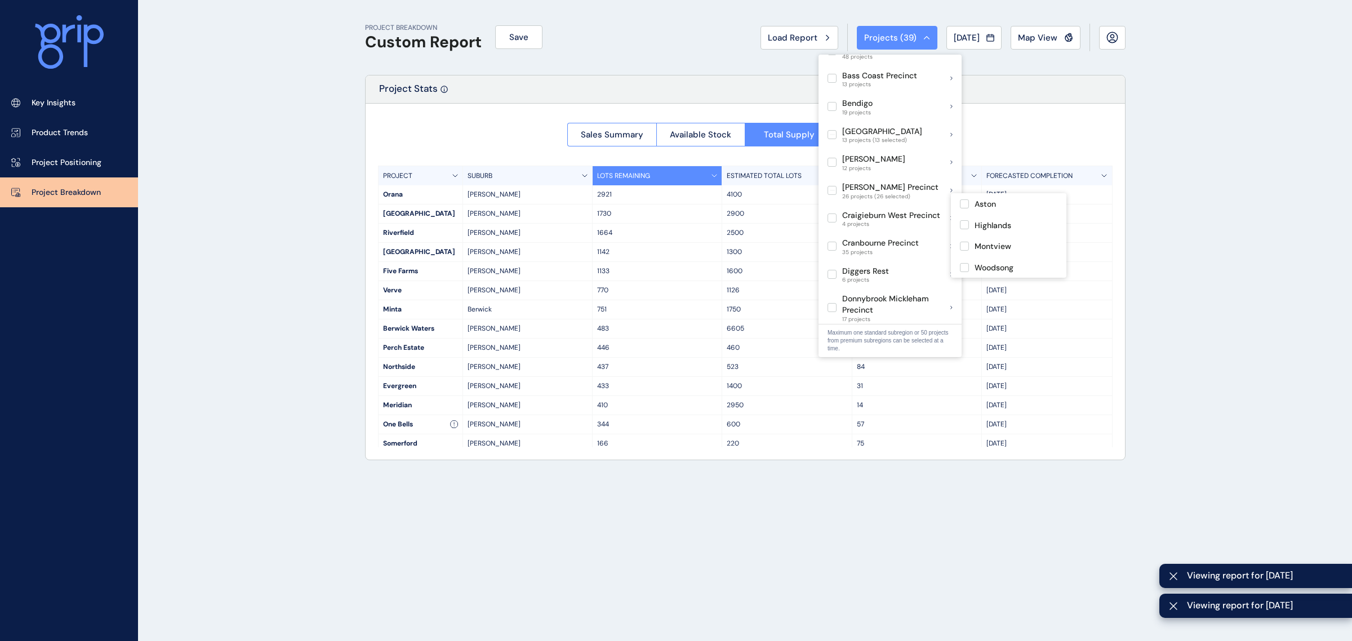
click at [834, 214] on label at bounding box center [832, 218] width 9 height 9
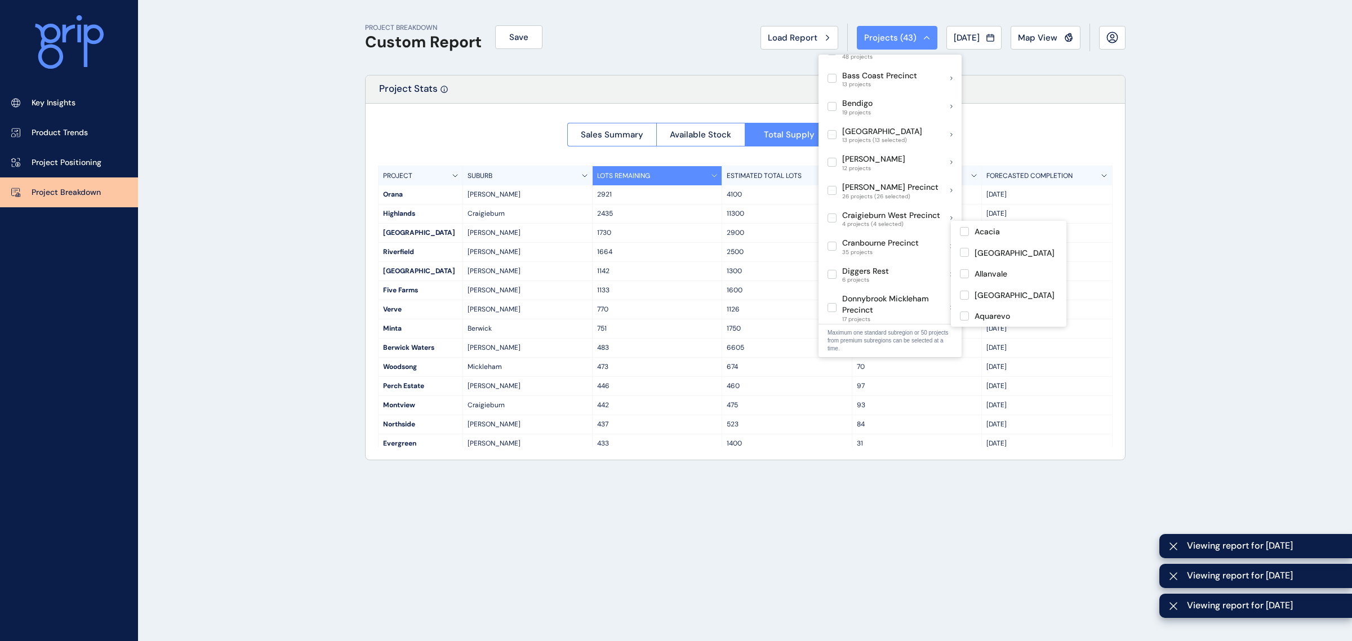
click at [831, 242] on label at bounding box center [832, 246] width 9 height 9
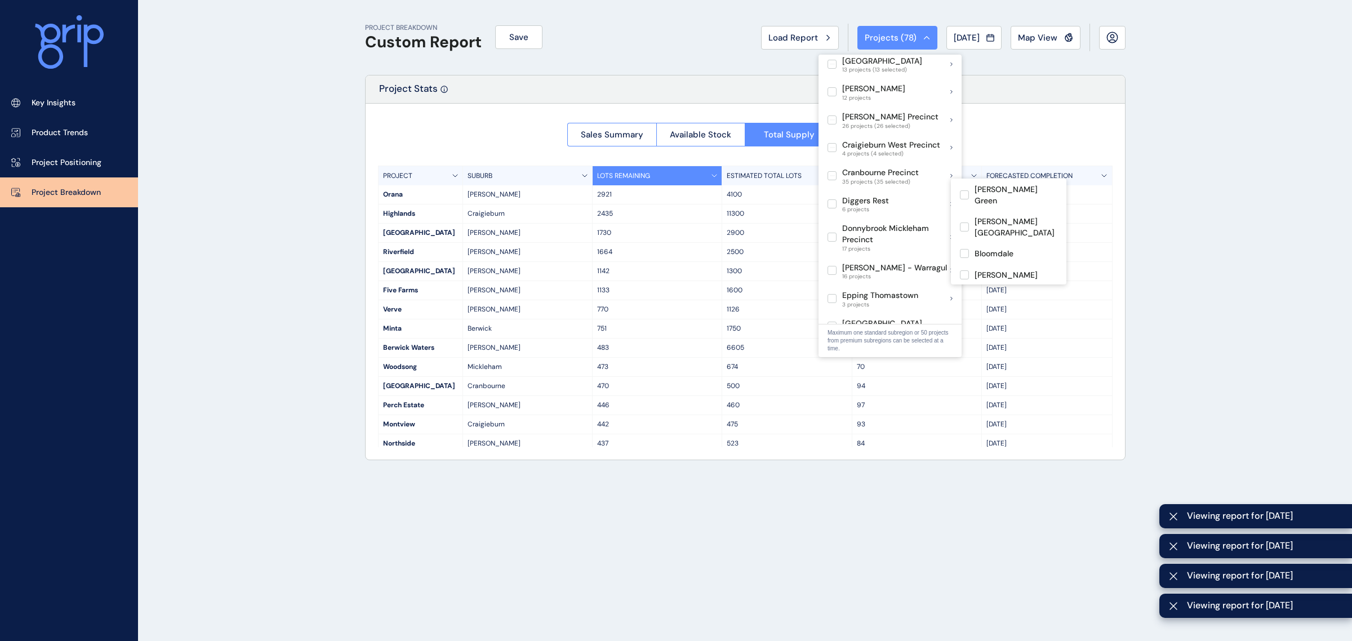
click at [832, 199] on label at bounding box center [832, 203] width 9 height 9
click at [828, 233] on label at bounding box center [832, 237] width 9 height 9
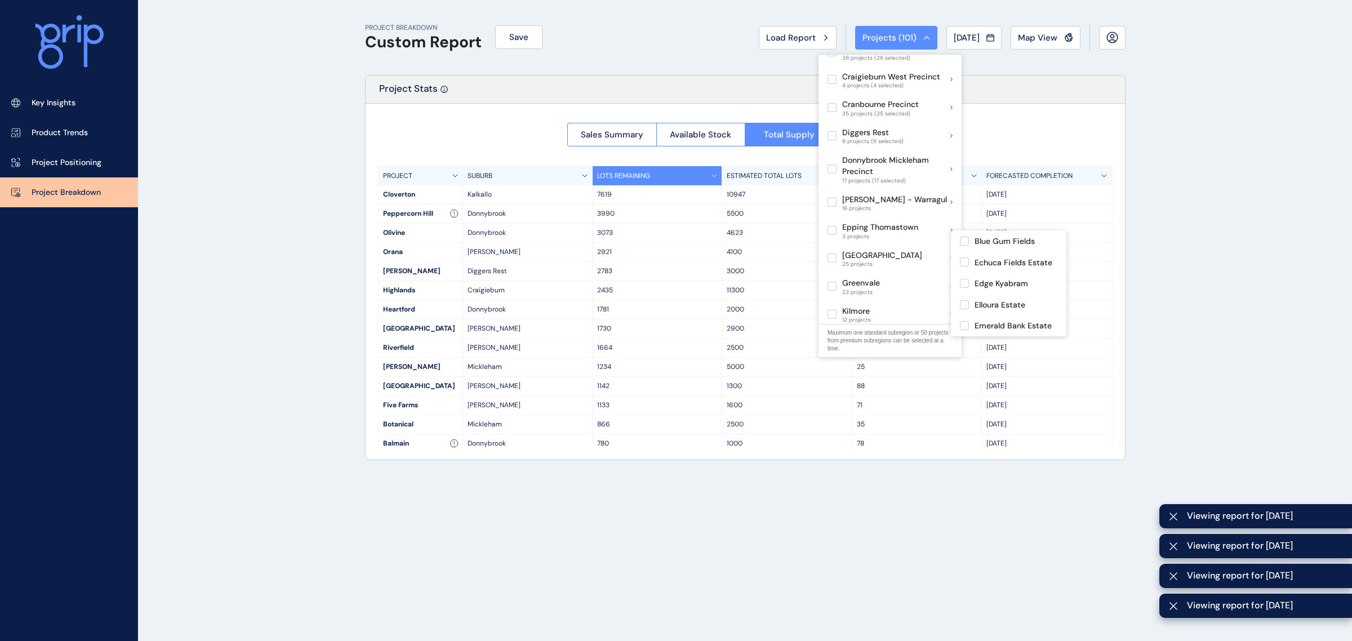
scroll to position [282, 0]
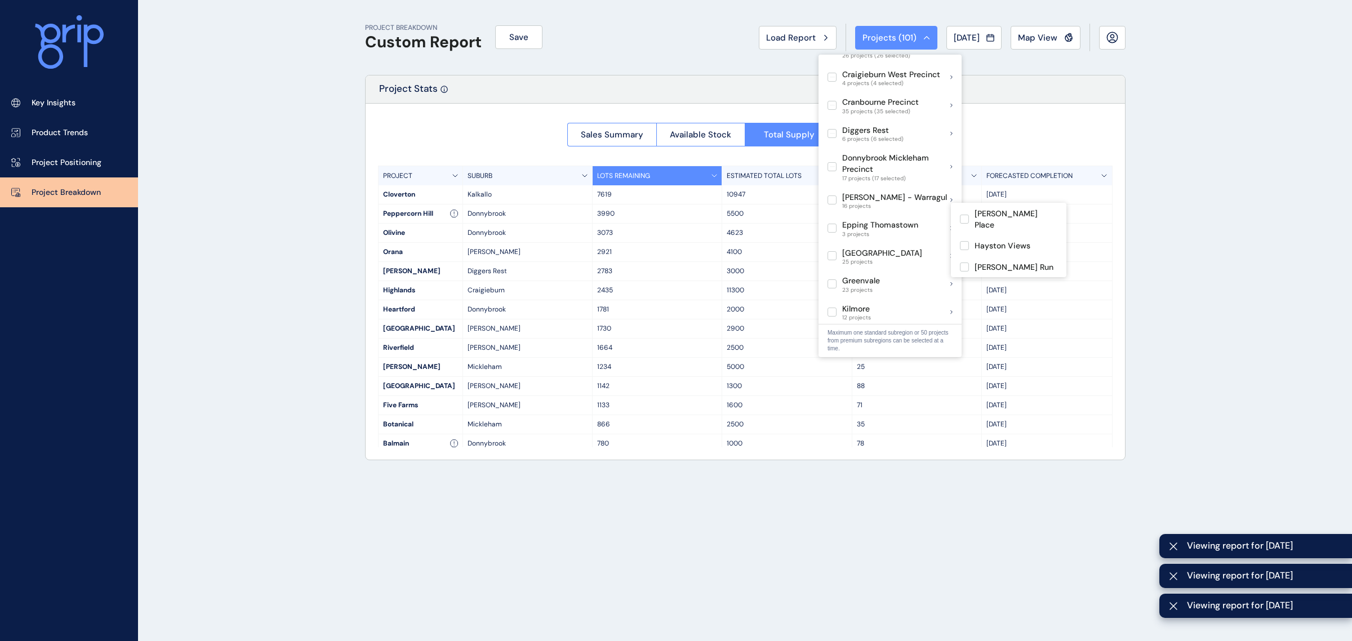
click at [833, 224] on label at bounding box center [832, 228] width 9 height 9
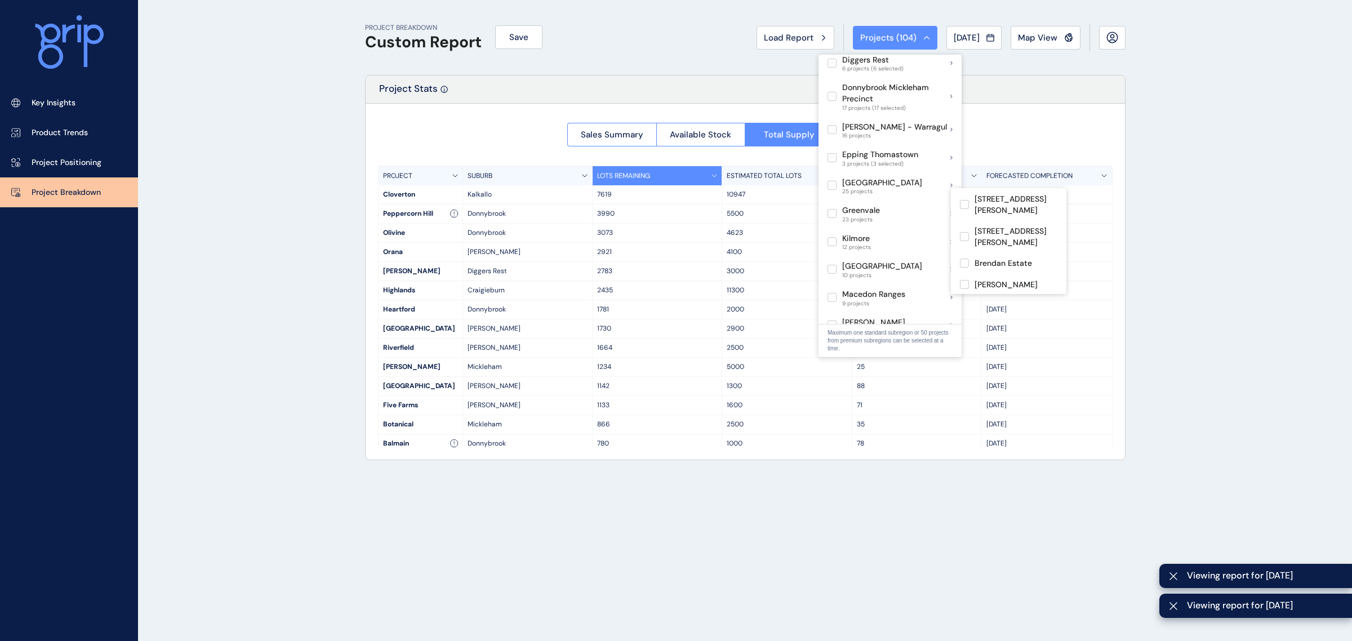
click at [832, 209] on label at bounding box center [832, 213] width 9 height 9
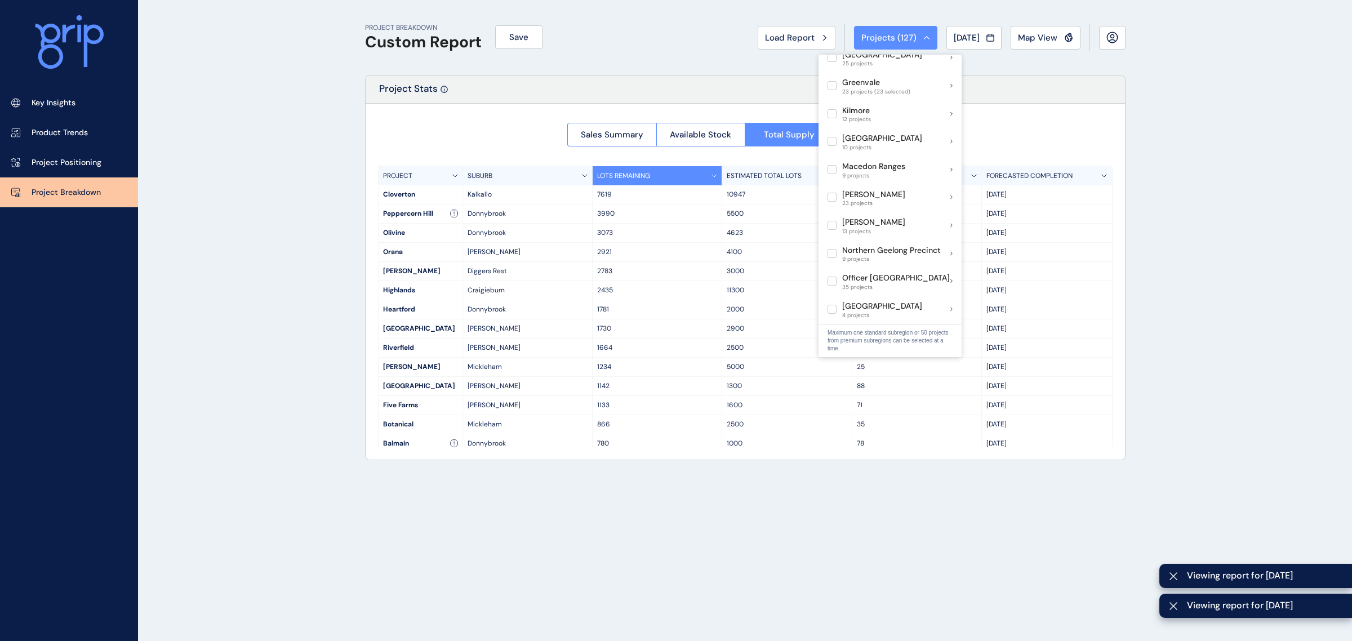
scroll to position [493, 0]
click at [832, 180] on label at bounding box center [832, 184] width 9 height 9
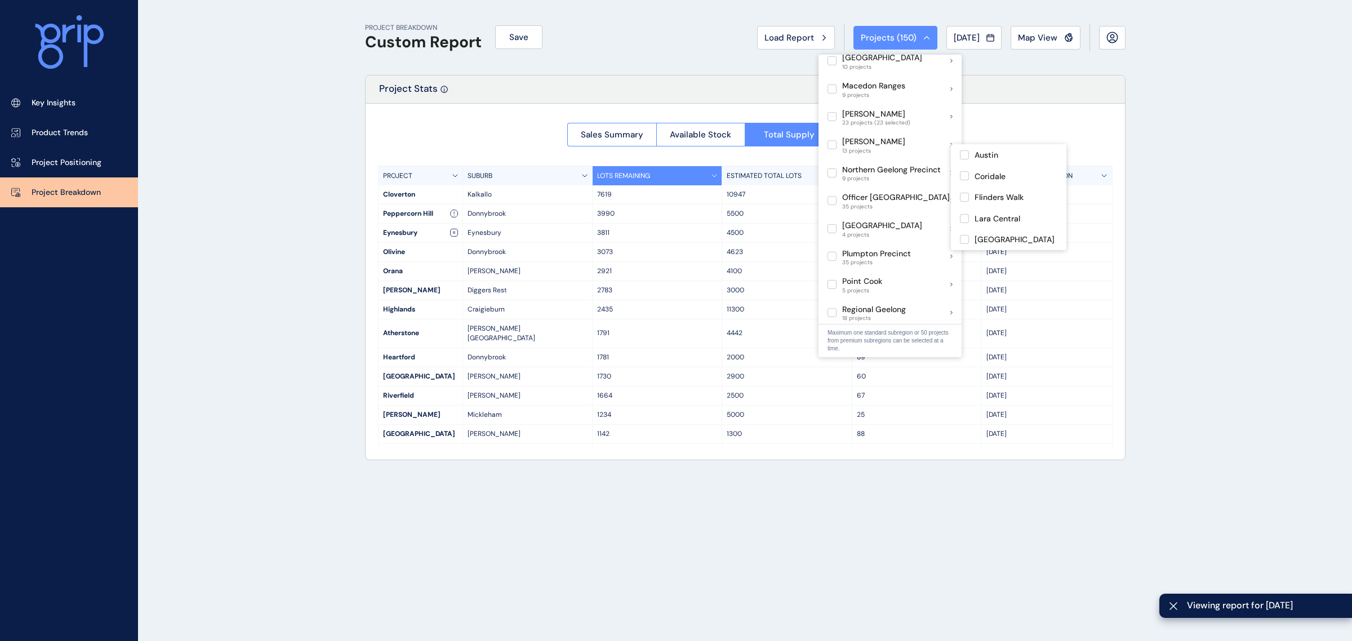
scroll to position [563, 0]
click at [834, 193] on label at bounding box center [832, 197] width 9 height 9
click at [829, 221] on label at bounding box center [832, 225] width 9 height 9
click at [830, 249] on label at bounding box center [832, 253] width 9 height 9
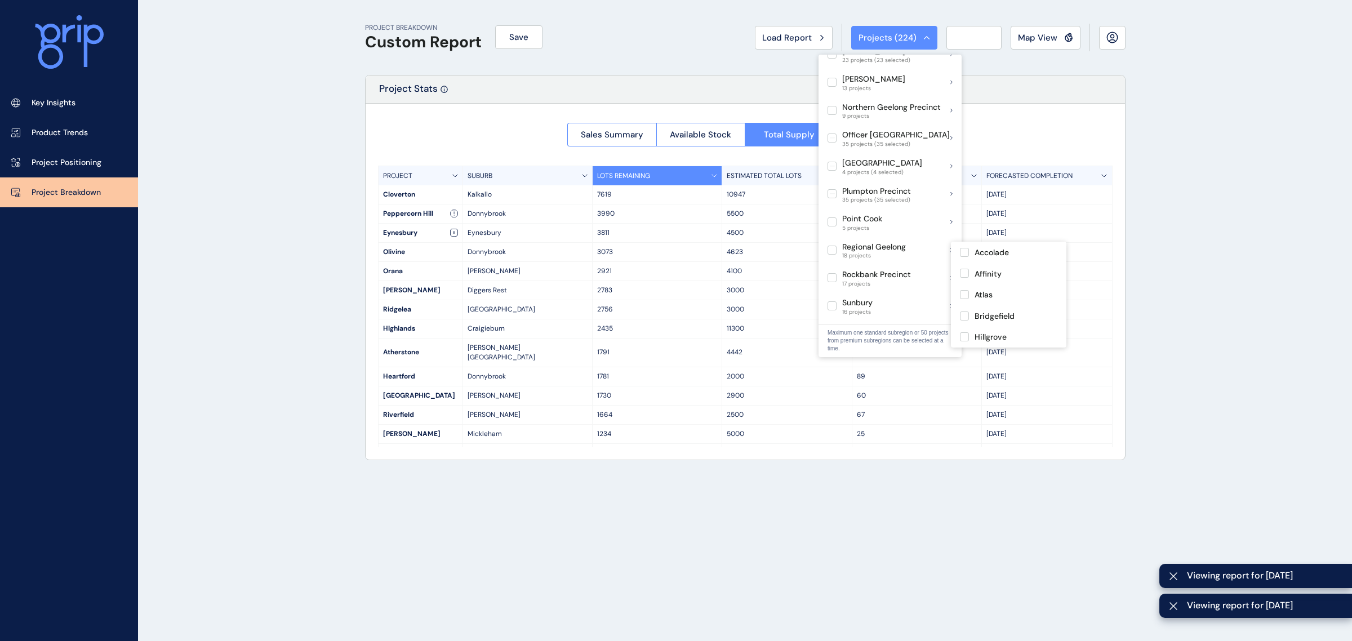
scroll to position [634, 0]
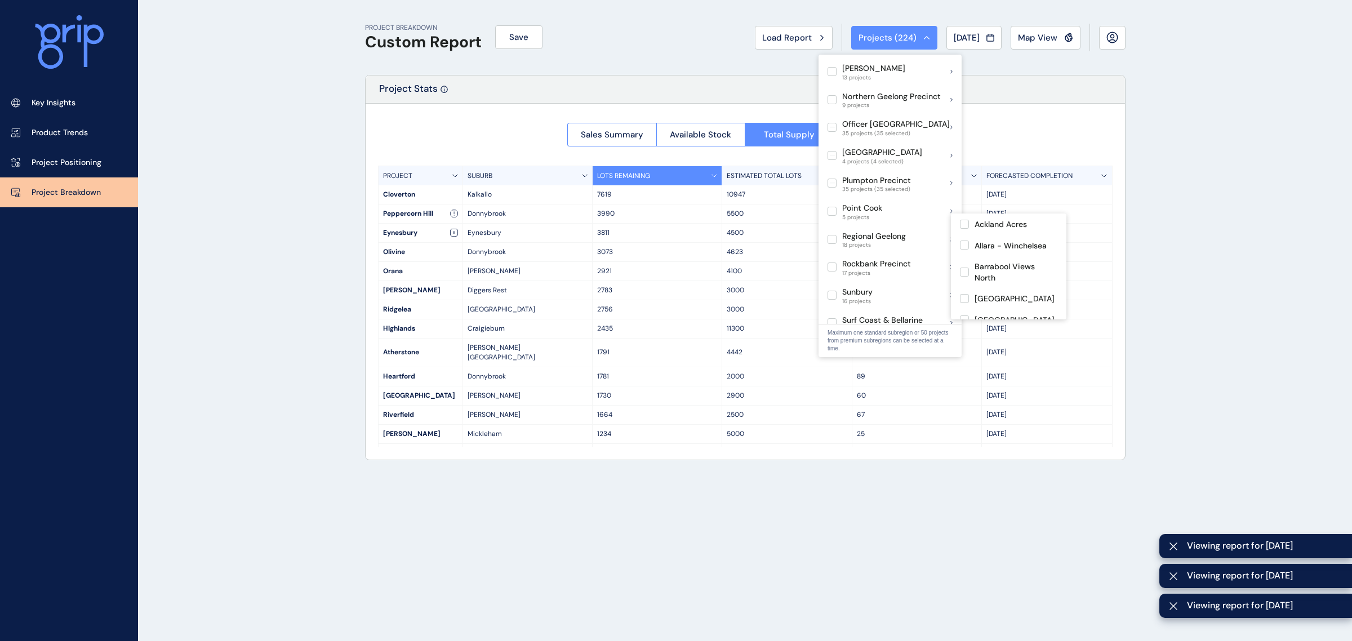
click at [831, 207] on label at bounding box center [832, 211] width 9 height 9
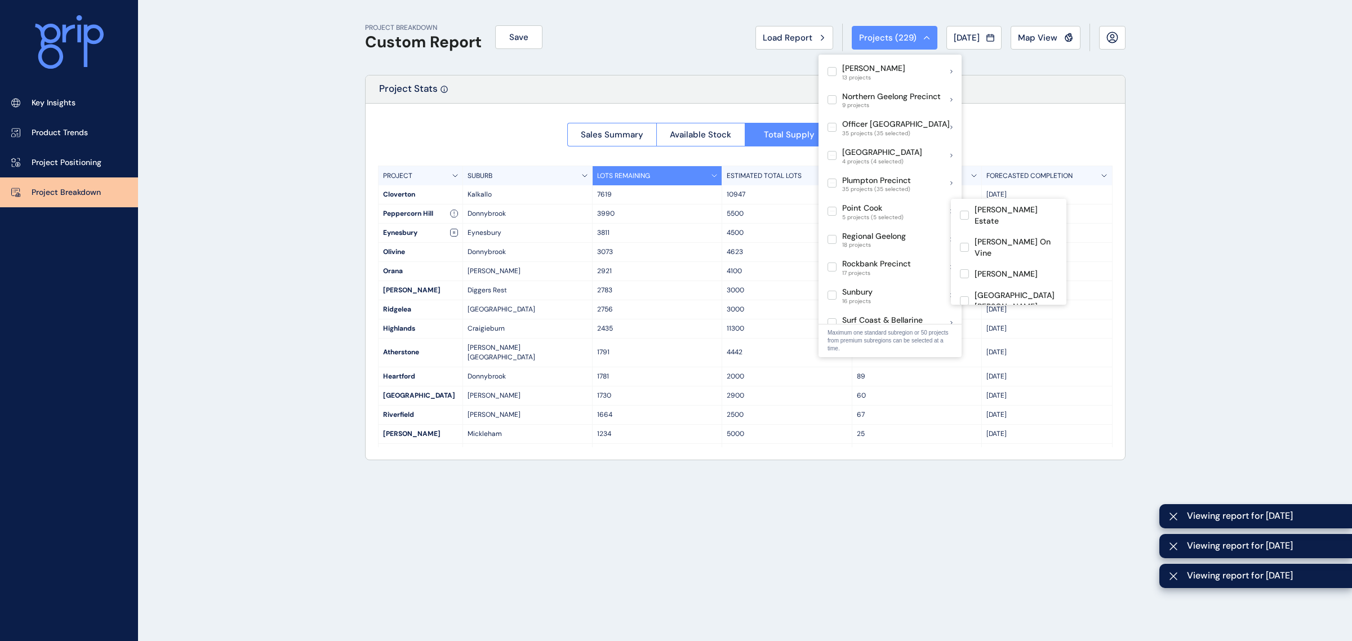
scroll to position [704, 0]
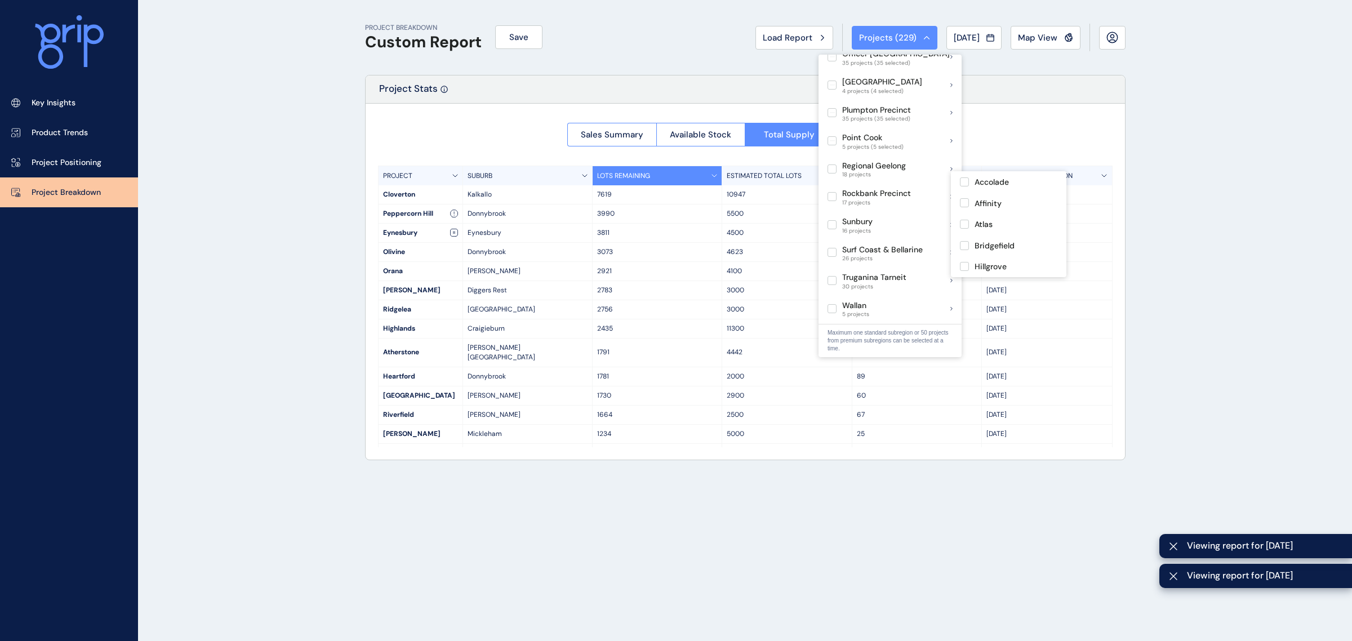
click at [832, 192] on label at bounding box center [832, 196] width 9 height 9
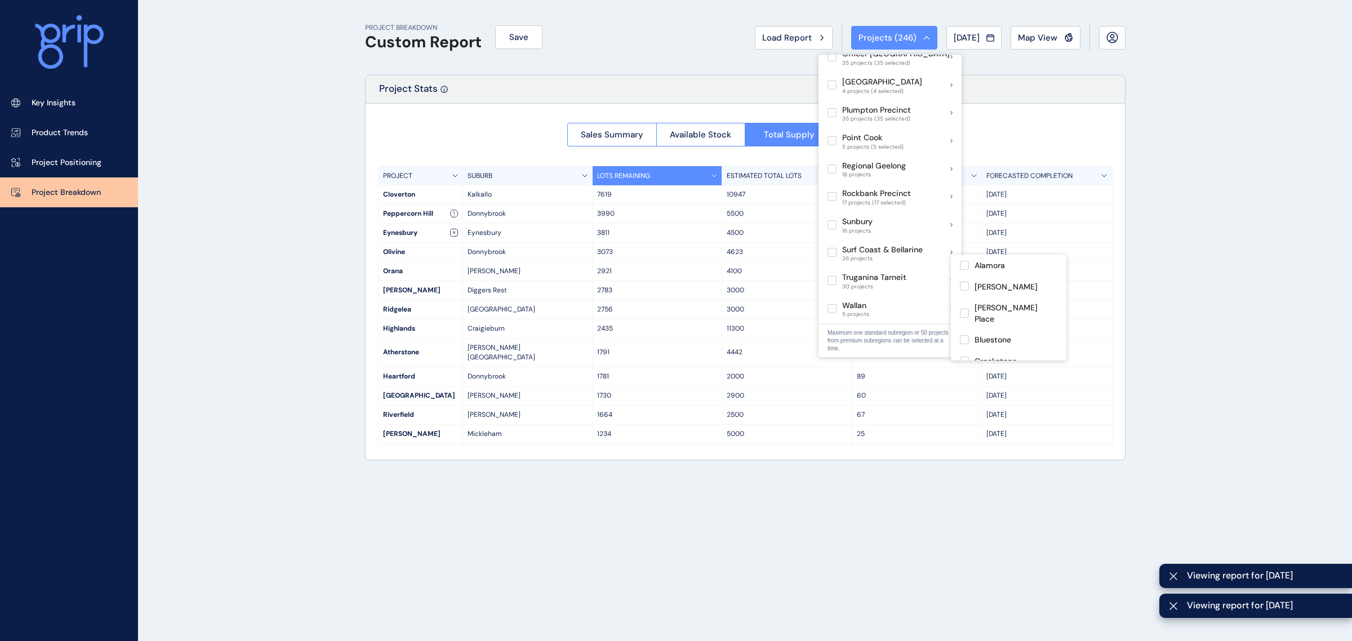
click at [835, 276] on label at bounding box center [832, 280] width 9 height 9
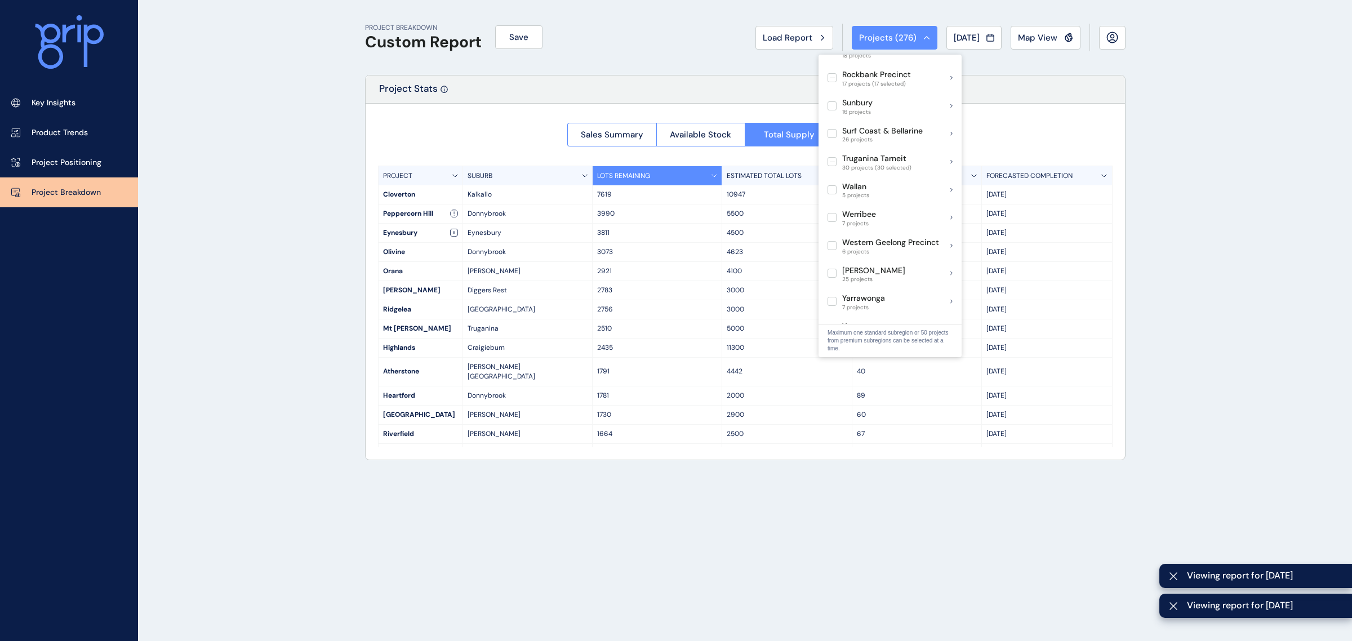
scroll to position [845, 0]
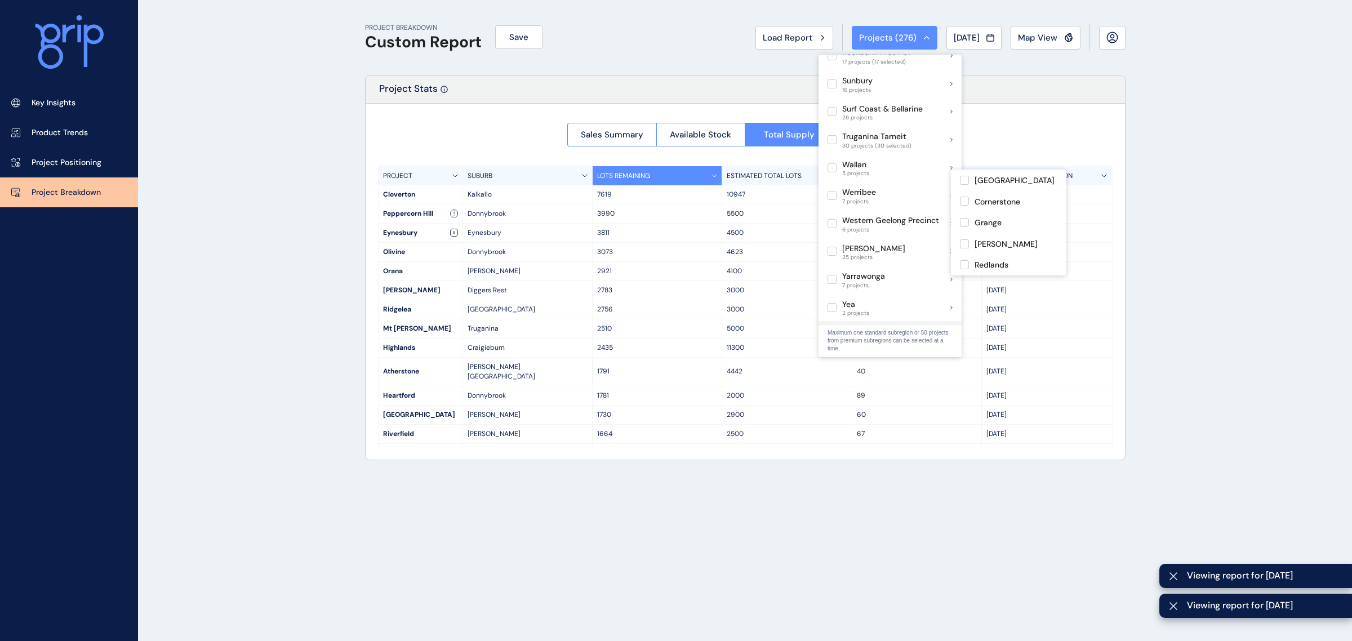
click at [830, 191] on label at bounding box center [832, 195] width 9 height 9
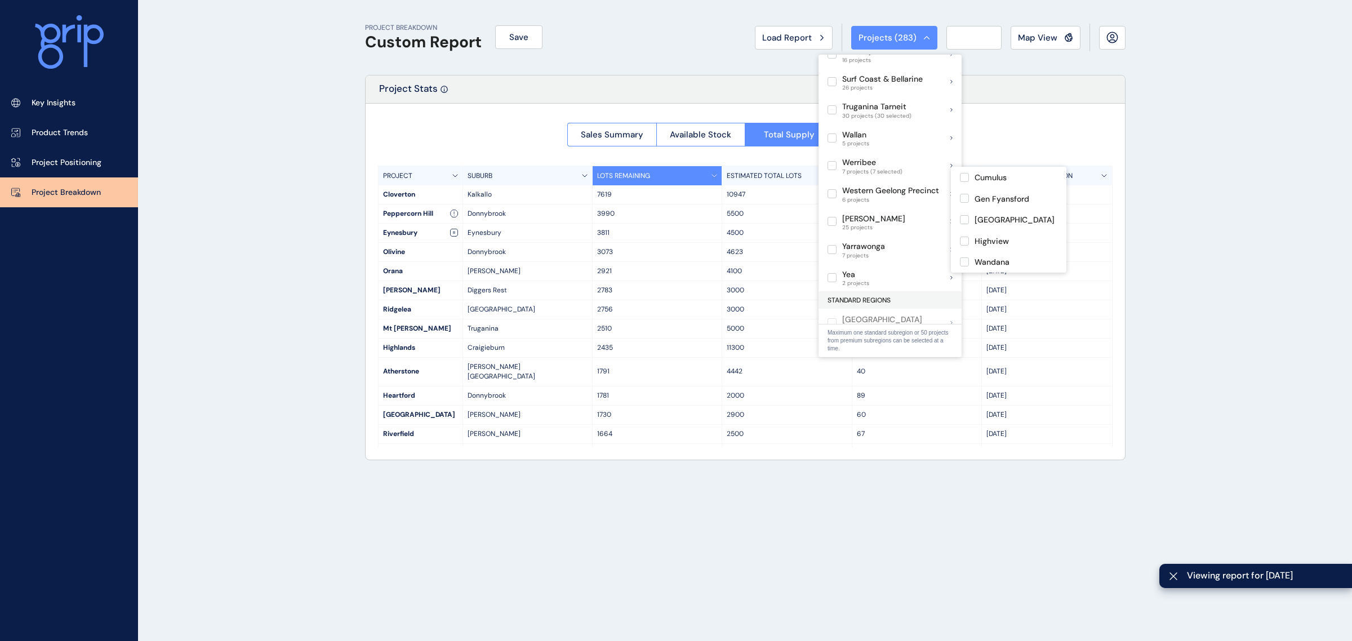
scroll to position [876, 0]
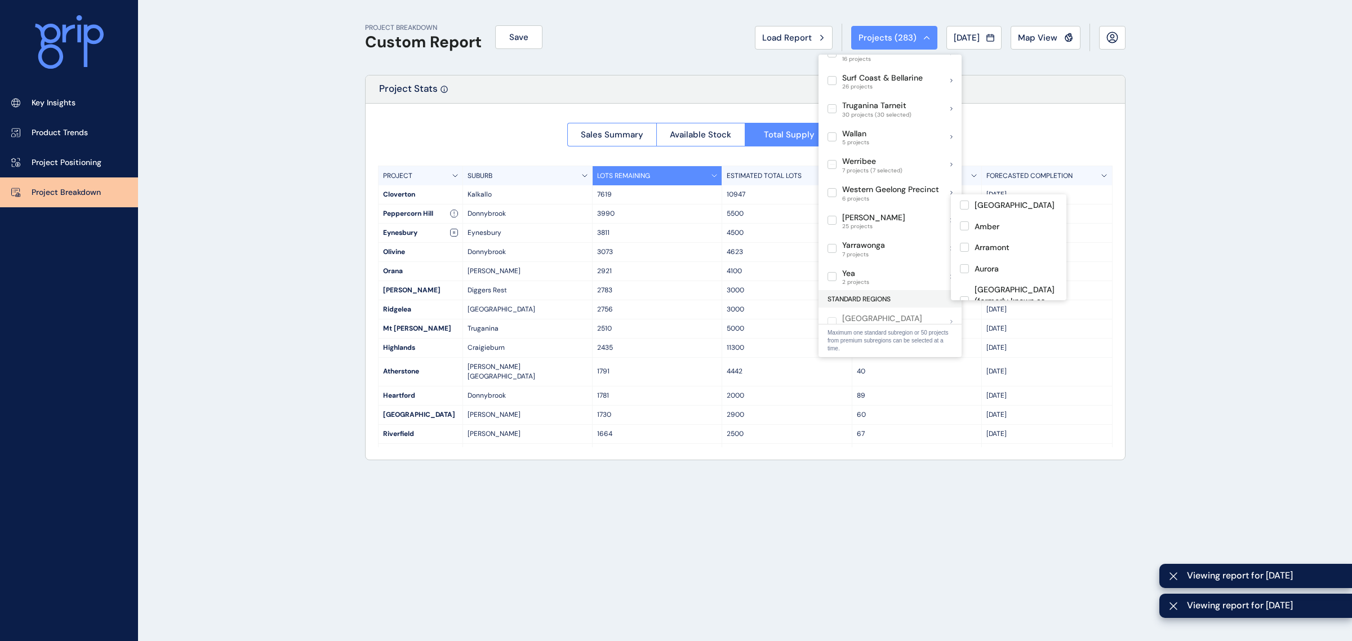
click at [829, 216] on label at bounding box center [832, 220] width 9 height 9
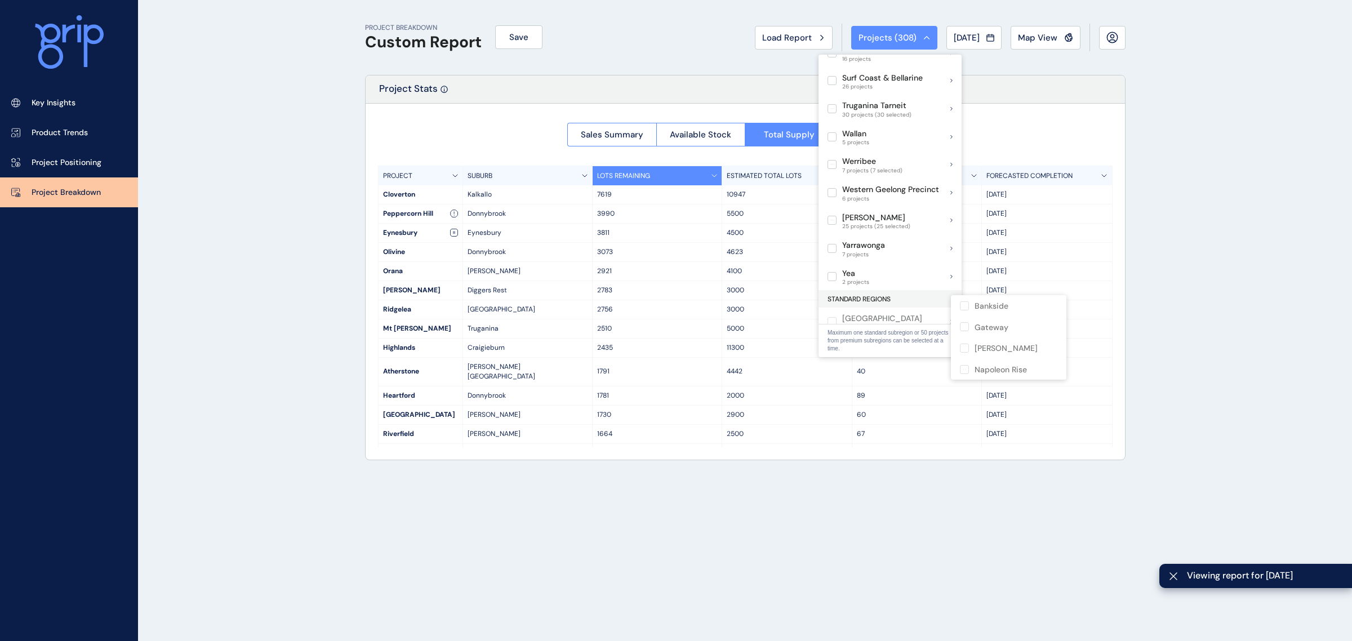
click at [305, 211] on div "PROJECT BREAKDOWN Custom Report Save Load Report Projects ( 308 ) Jul 2025 2025…" at bounding box center [676, 320] width 1352 height 641
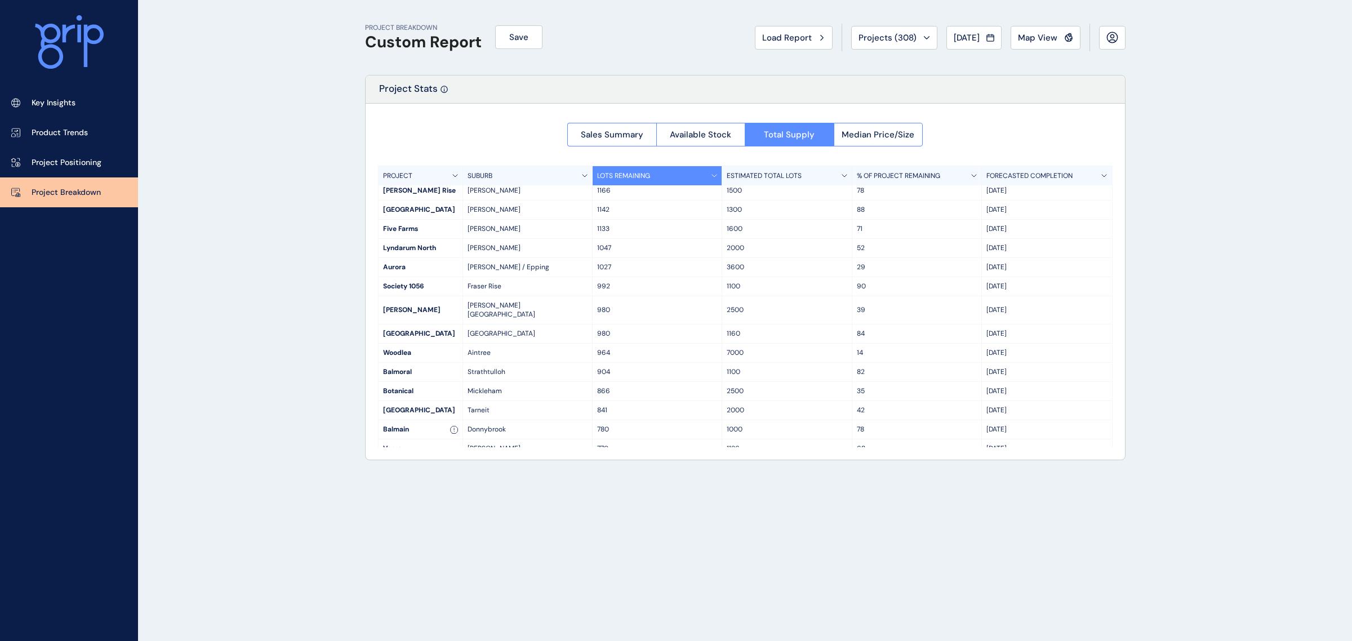
scroll to position [352, 0]
drag, startPoint x: 607, startPoint y: 377, endPoint x: 584, endPoint y: 379, distance: 23.2
click at [584, 388] on div "Newhaven Tarneit 841 2000 42 Jun '29" at bounding box center [746, 397] width 734 height 19
drag, startPoint x: 616, startPoint y: 361, endPoint x: 585, endPoint y: 361, distance: 31.0
click at [585, 369] on div "Botanical Mickleham 866 2500 35 Aug '29" at bounding box center [746, 378] width 734 height 19
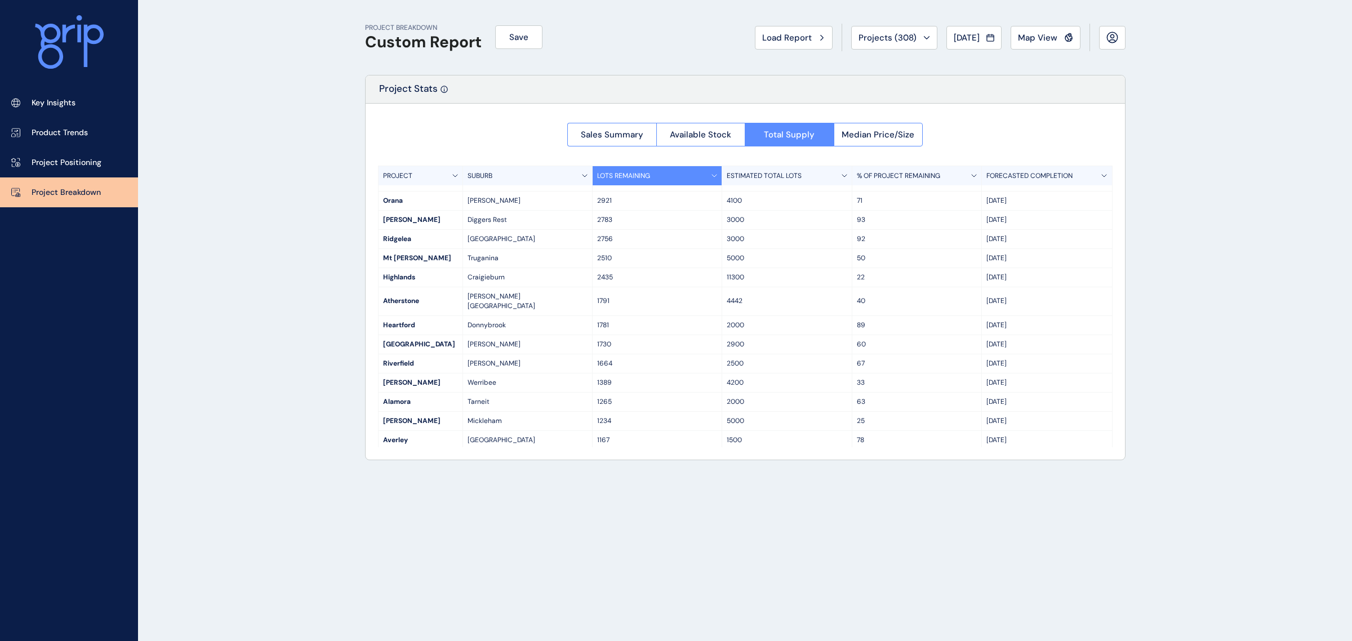
scroll to position [0, 0]
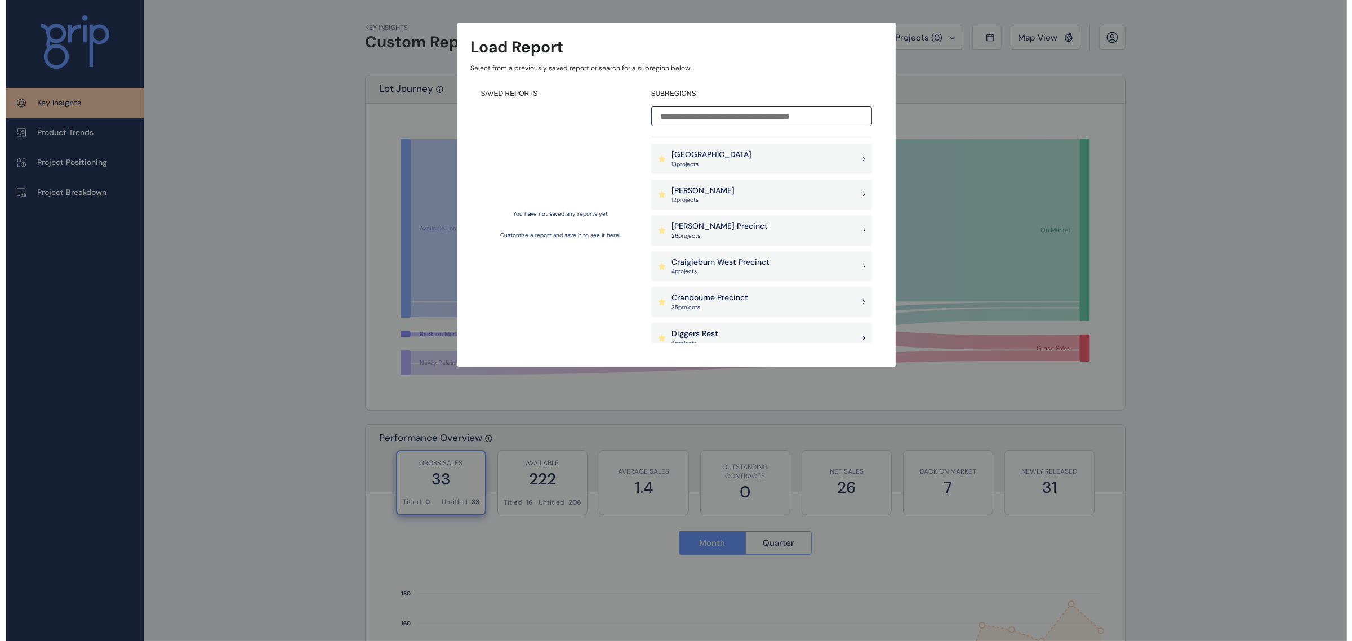
scroll to position [211, 0]
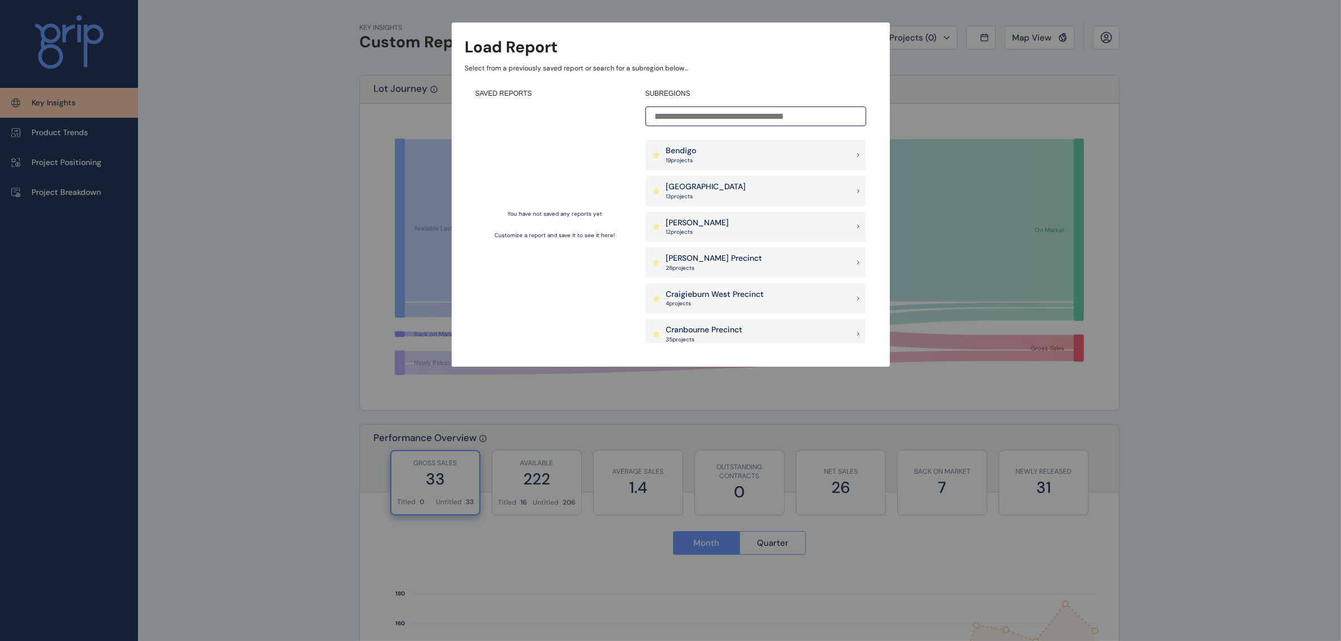
click at [740, 186] on p "[GEOGRAPHIC_DATA]" at bounding box center [706, 186] width 80 height 11
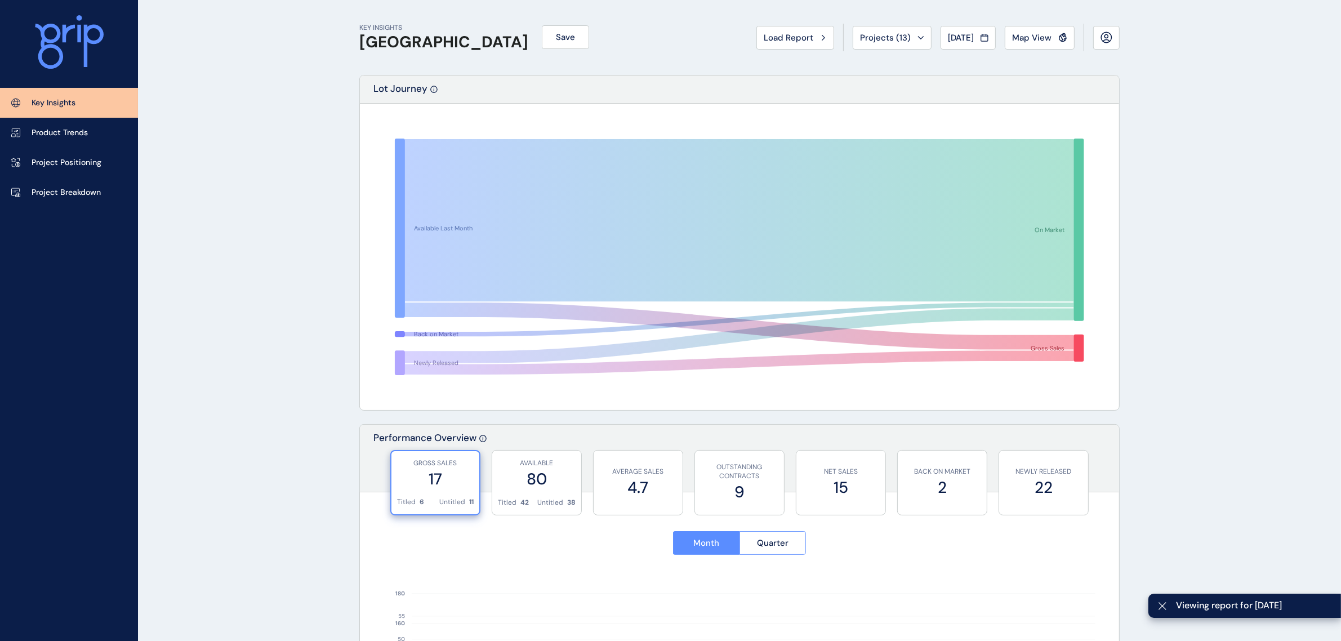
click at [1043, 42] on span "Map View" at bounding box center [1031, 37] width 39 height 11
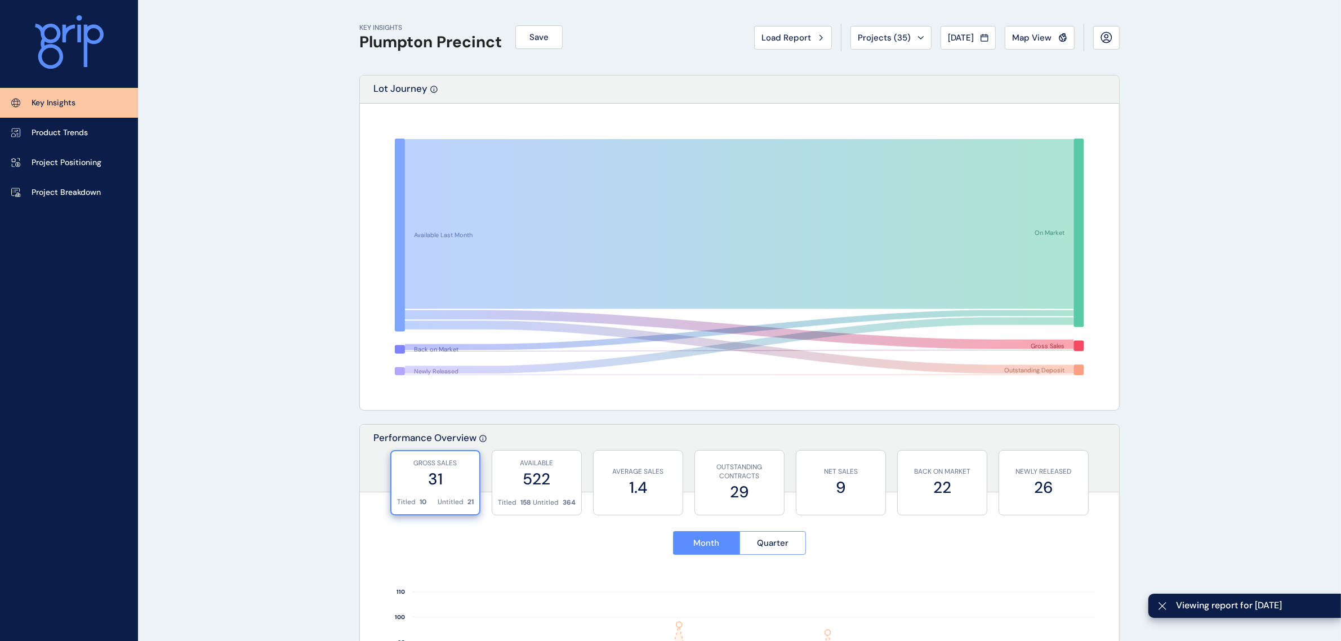
click at [55, 202] on link "Project Breakdown" at bounding box center [69, 192] width 138 height 30
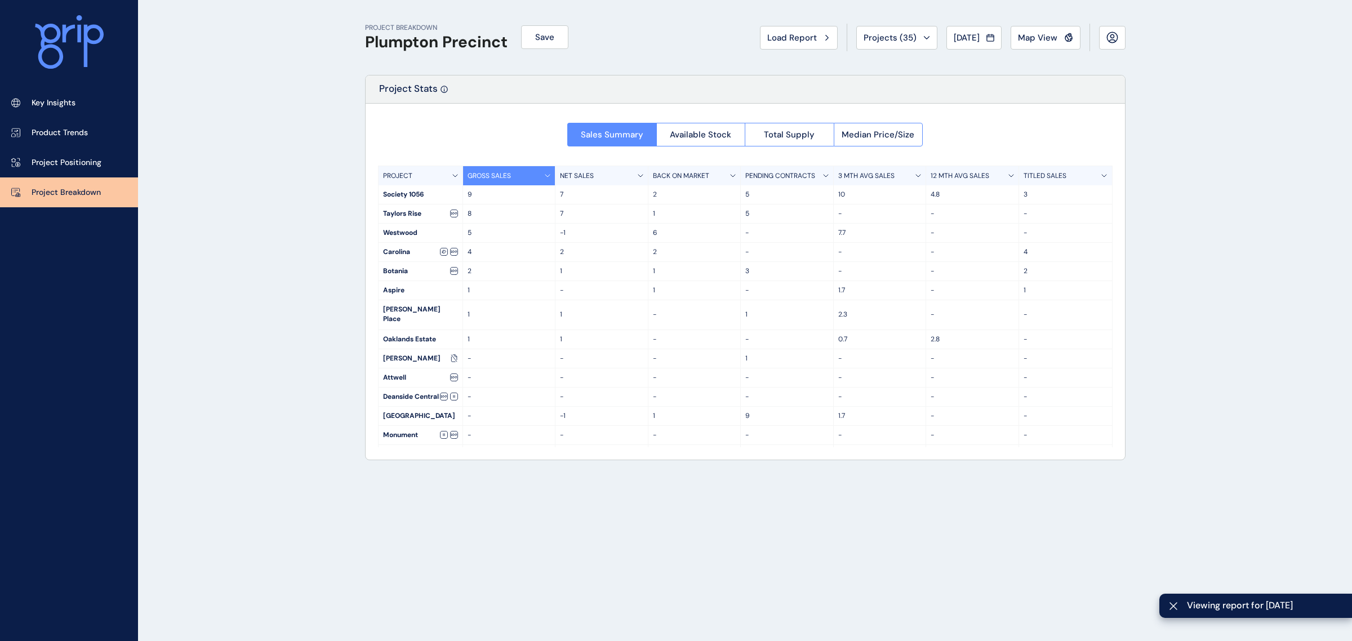
click at [772, 136] on span "Total Supply" at bounding box center [789, 134] width 51 height 11
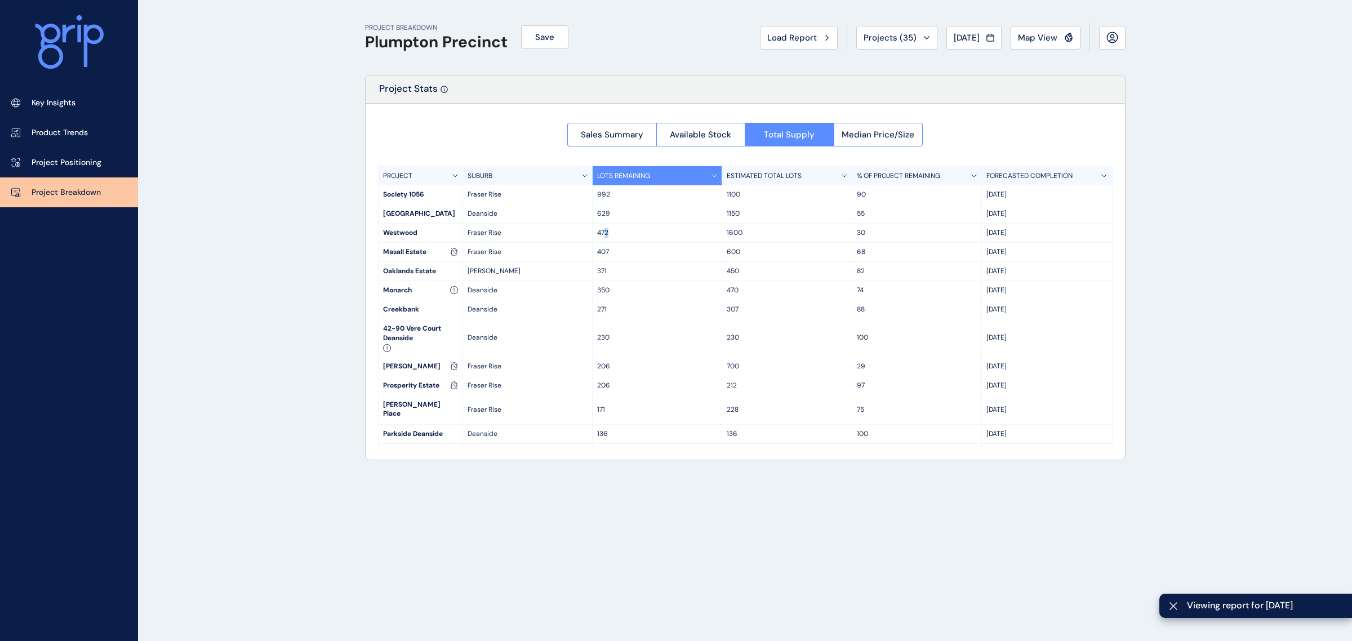
drag, startPoint x: 606, startPoint y: 233, endPoint x: 619, endPoint y: 234, distance: 13.0
click at [619, 234] on p "472" at bounding box center [657, 233] width 120 height 10
click at [632, 134] on span "Sales Summary" at bounding box center [612, 134] width 63 height 11
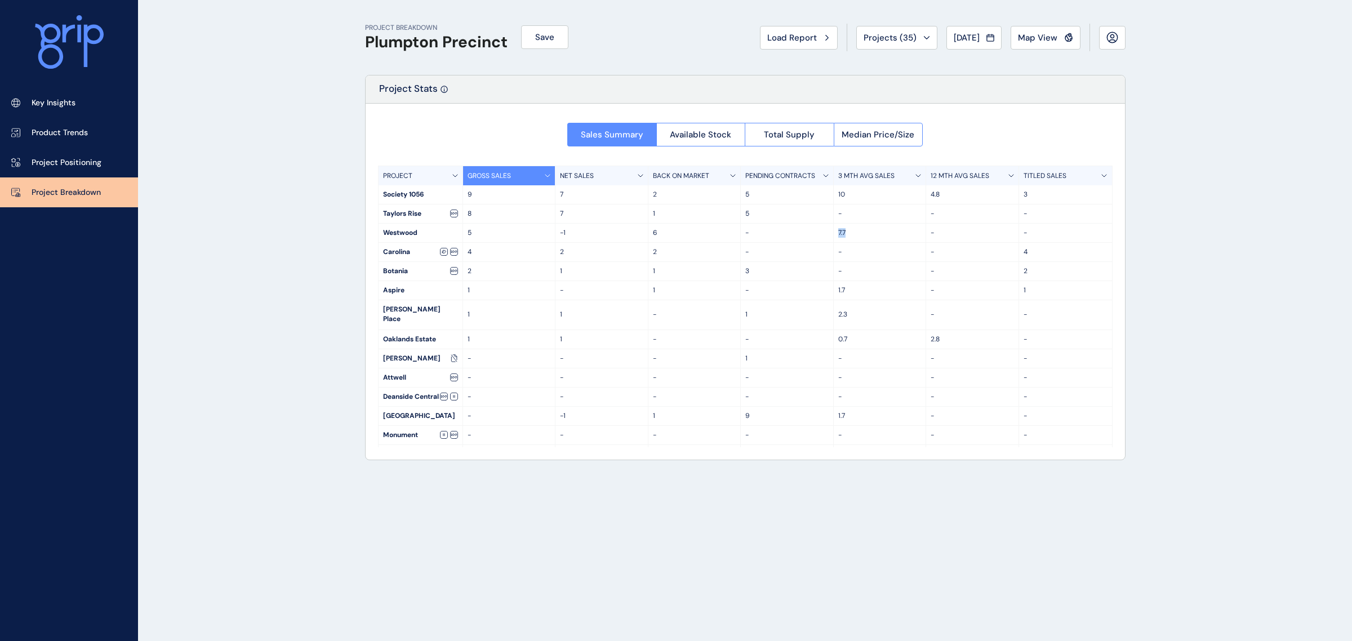
drag, startPoint x: 851, startPoint y: 231, endPoint x: 827, endPoint y: 234, distance: 24.5
click at [828, 234] on div "Westwood 5 -1 6 - 7.7 - -" at bounding box center [746, 233] width 734 height 19
click at [1021, 35] on span "Map View" at bounding box center [1037, 37] width 39 height 11
